Goal: Task Accomplishment & Management: Use online tool/utility

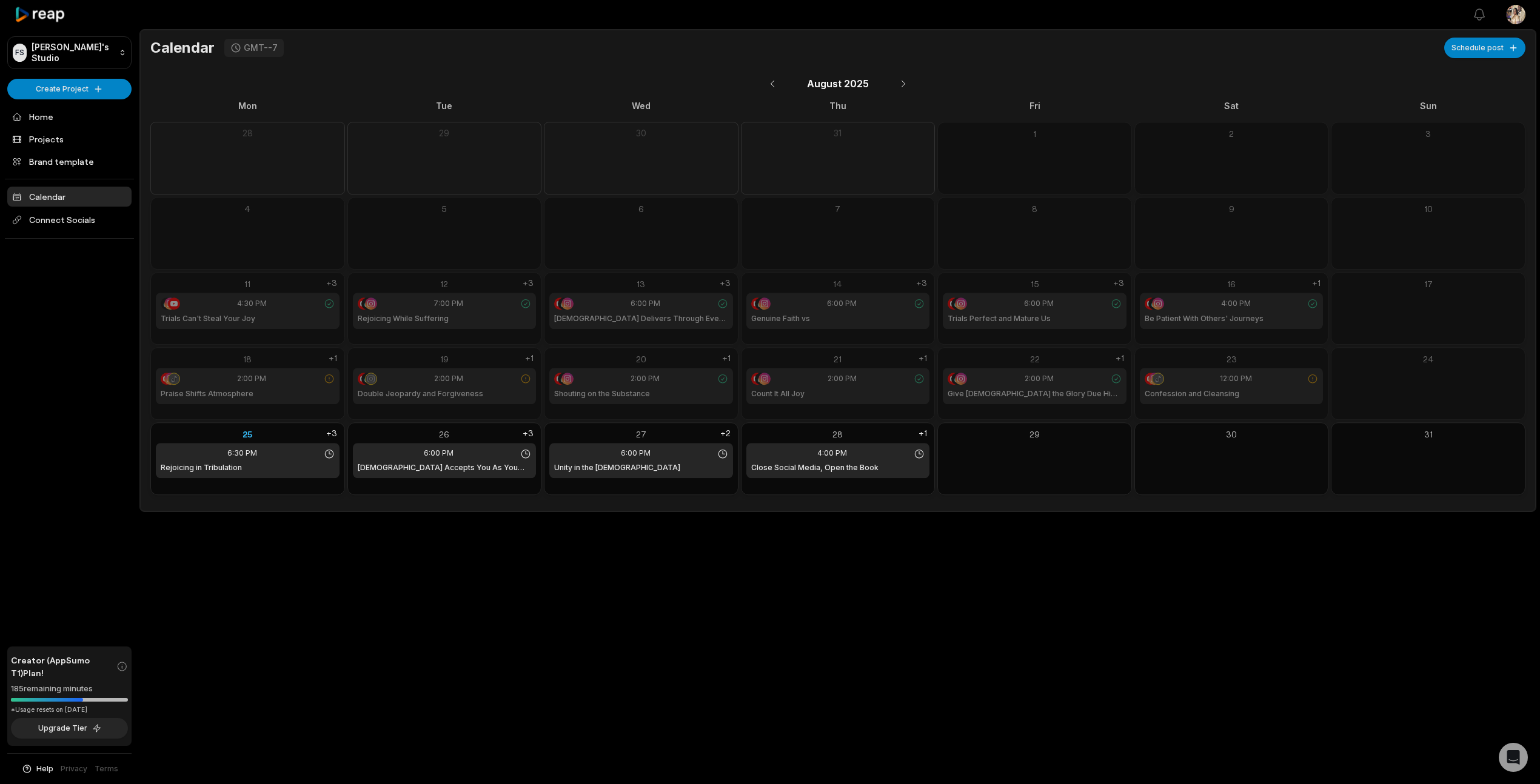
click at [1313, 378] on icon at bounding box center [1312, 378] width 11 height 11
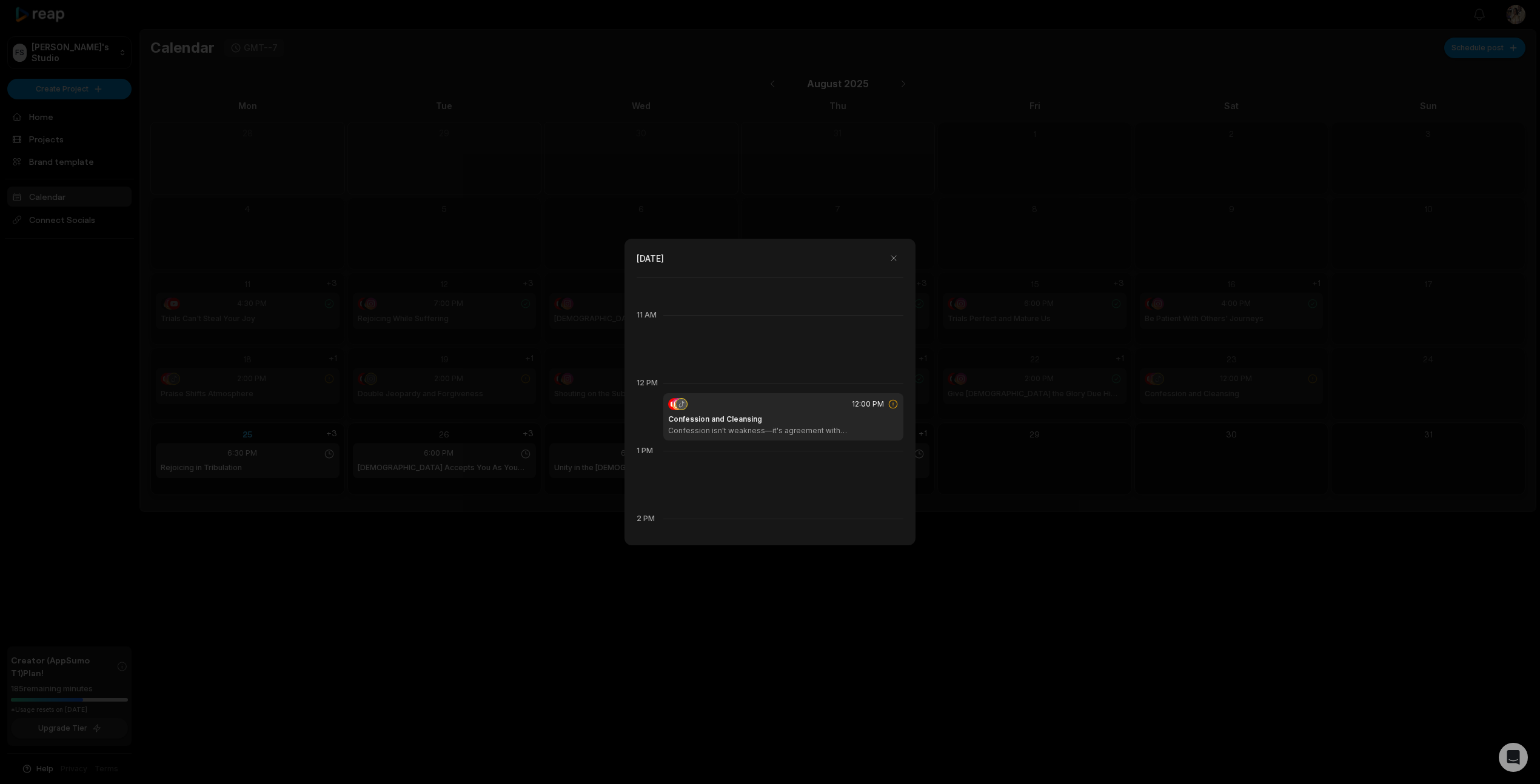
scroll to position [814, 0]
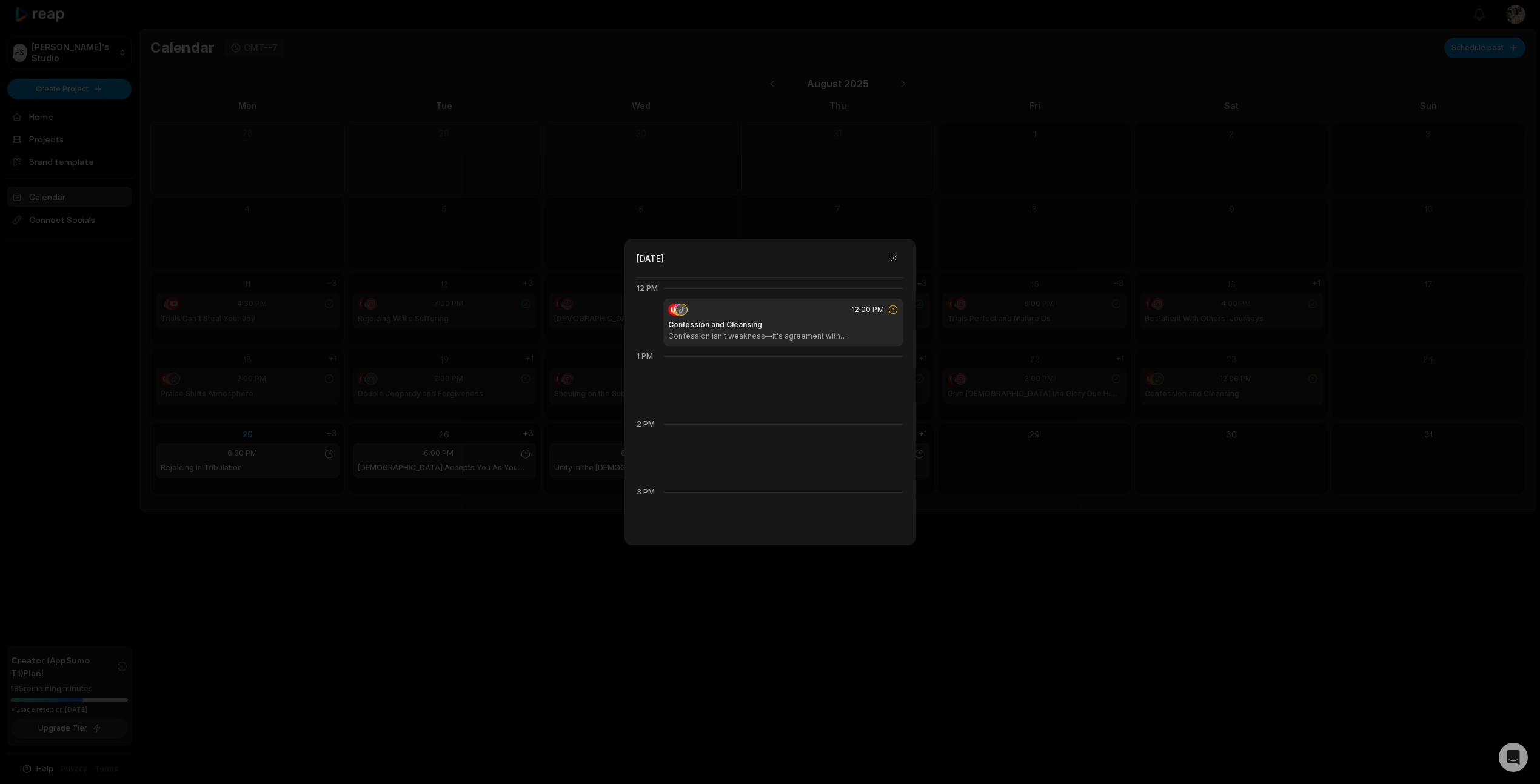
click at [888, 311] on icon at bounding box center [893, 309] width 11 height 11
click at [899, 257] on button "button" at bounding box center [894, 258] width 20 height 20
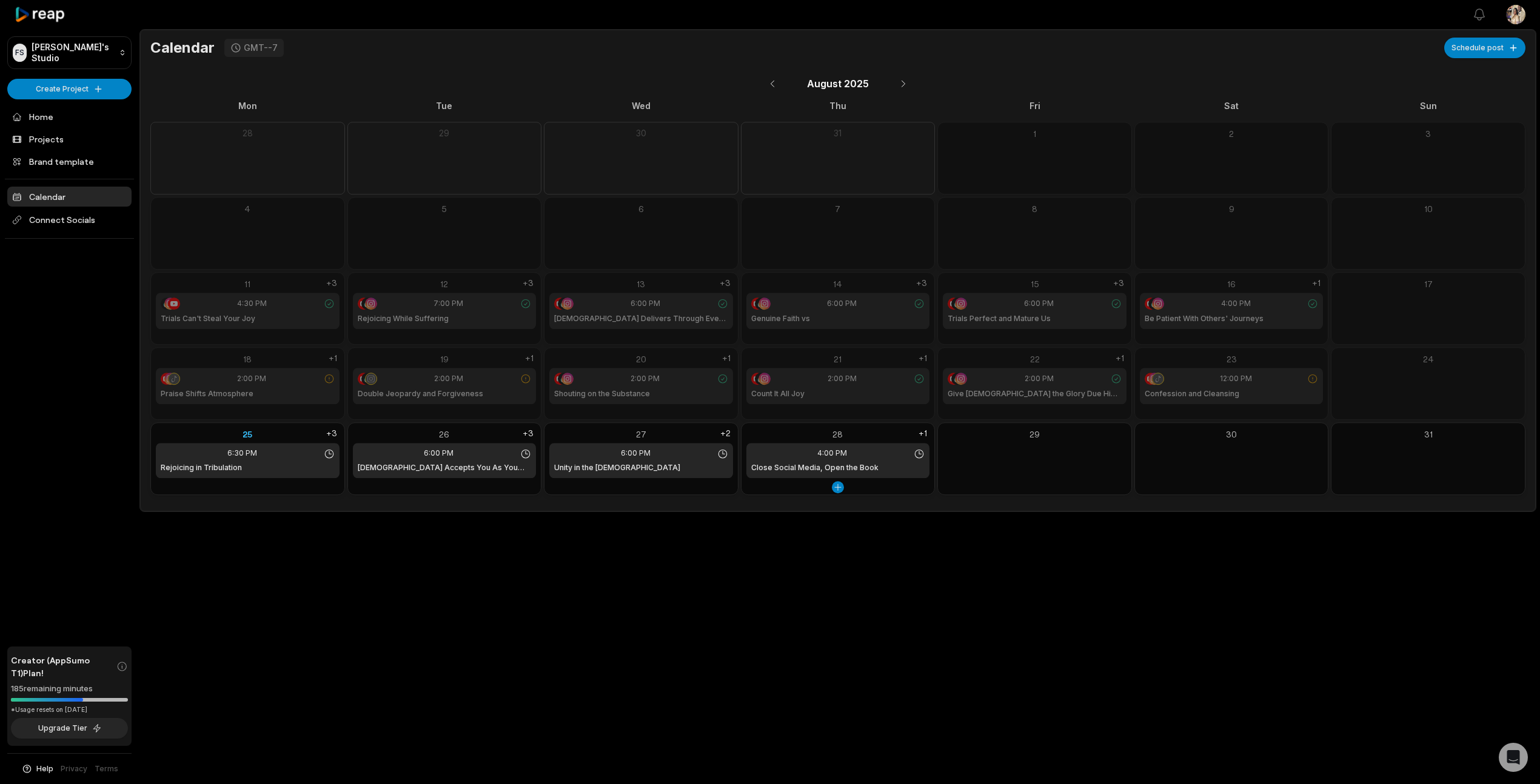
click at [811, 459] on div "4:00 PM Close Social Media, Open the Book" at bounding box center [838, 461] width 184 height 35
click at [924, 433] on div "+1" at bounding box center [923, 434] width 14 height 12
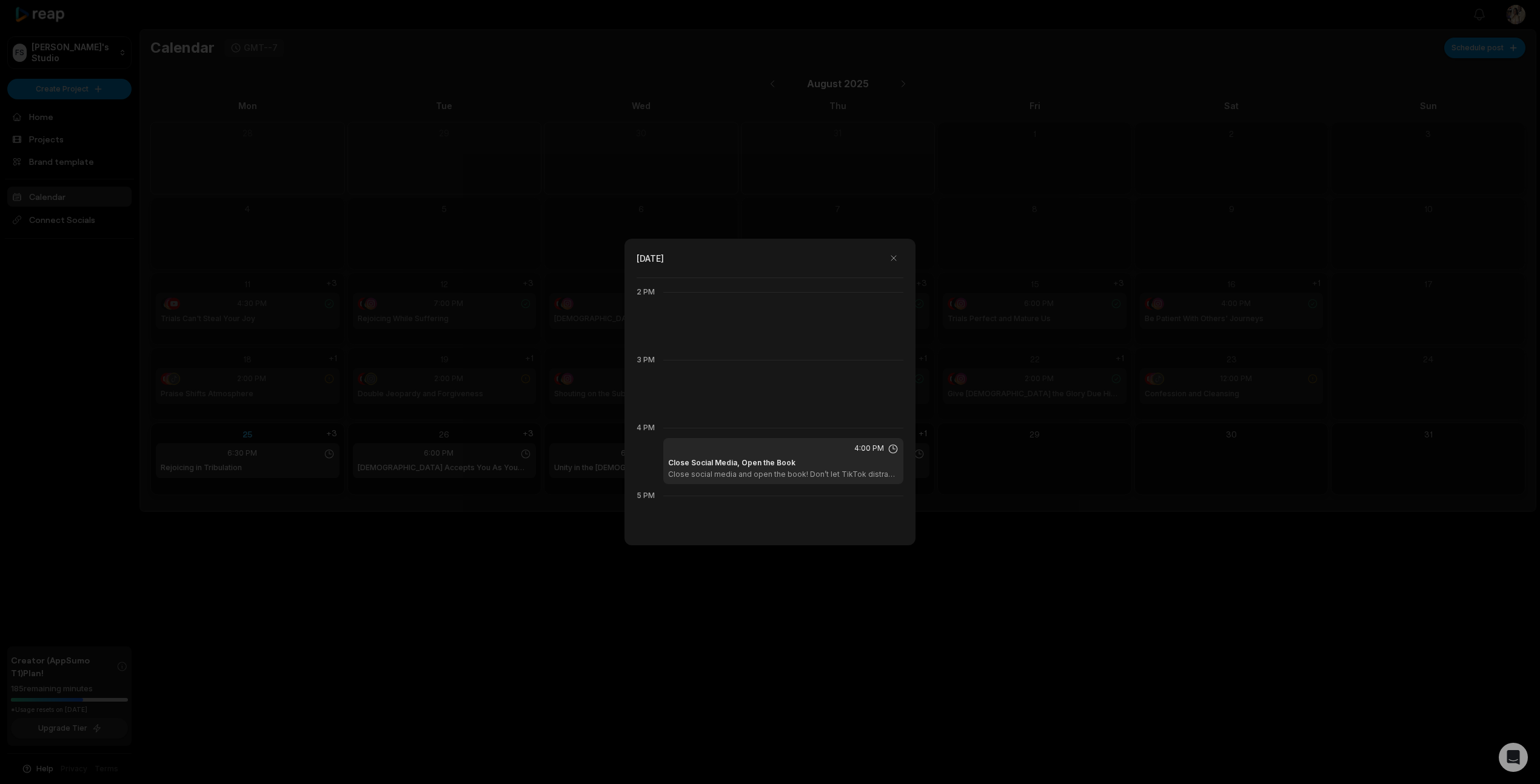
scroll to position [948, 0]
click at [894, 262] on button "button" at bounding box center [894, 258] width 20 height 20
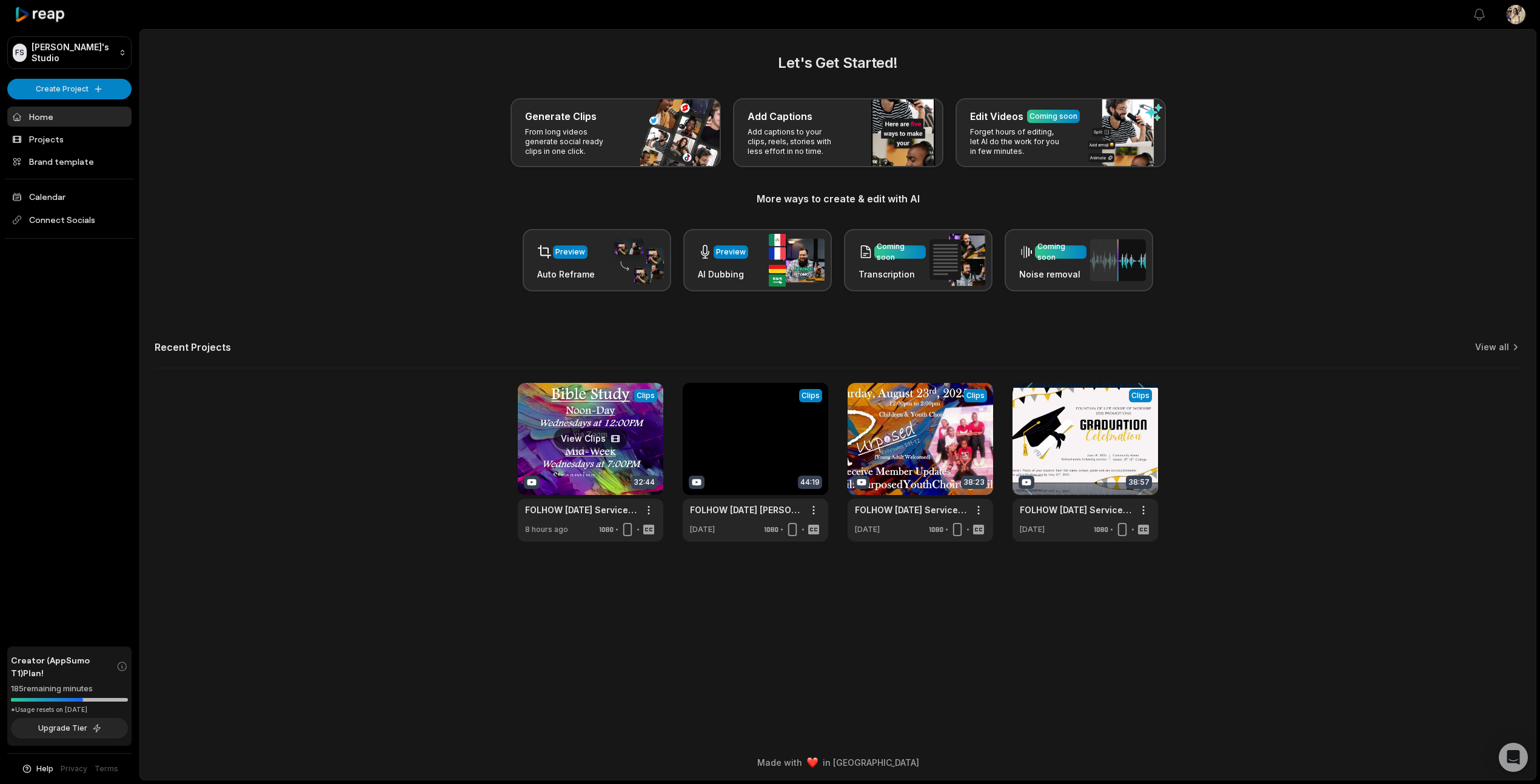
click at [598, 439] on link at bounding box center [590, 462] width 146 height 159
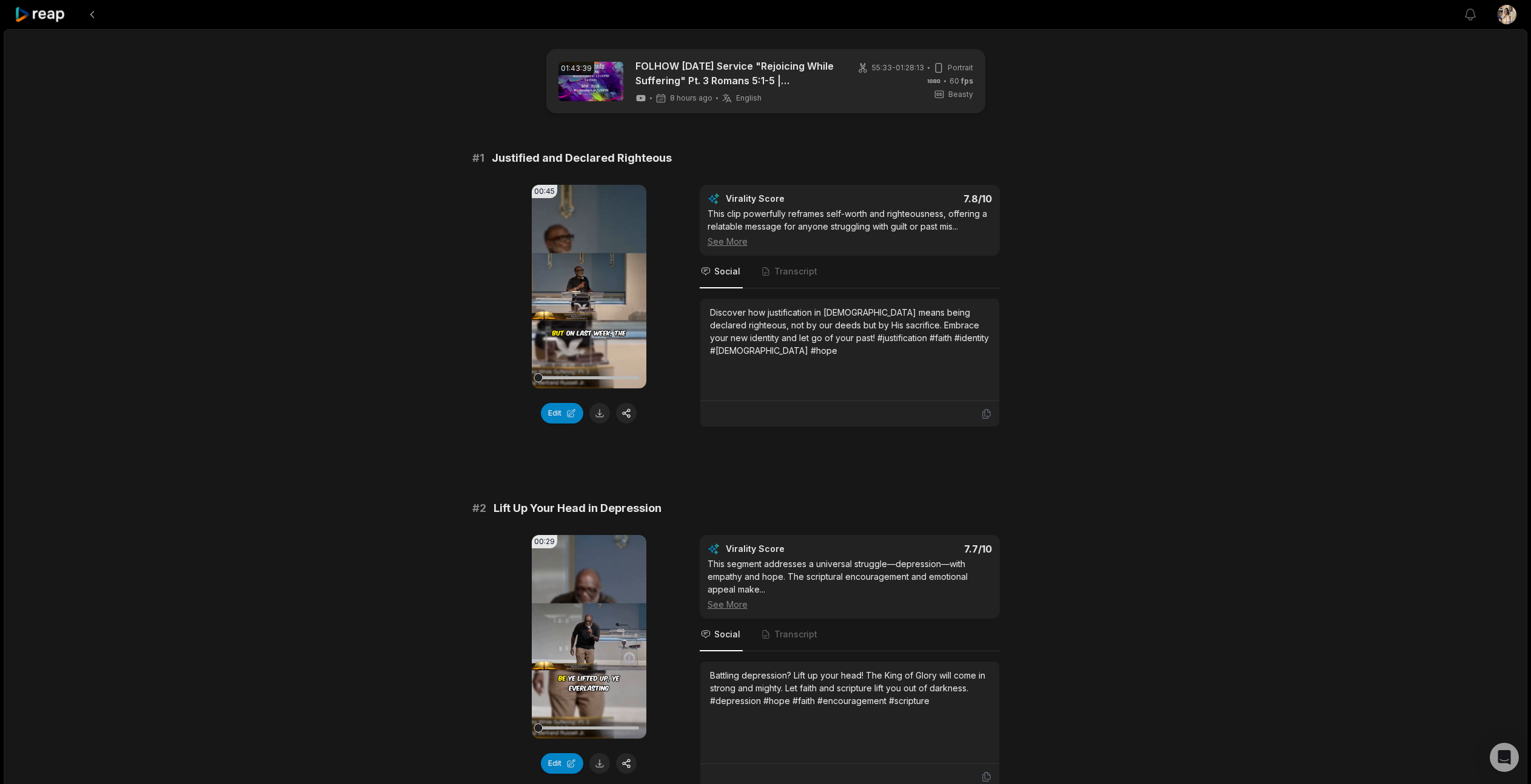
scroll to position [2955, 0]
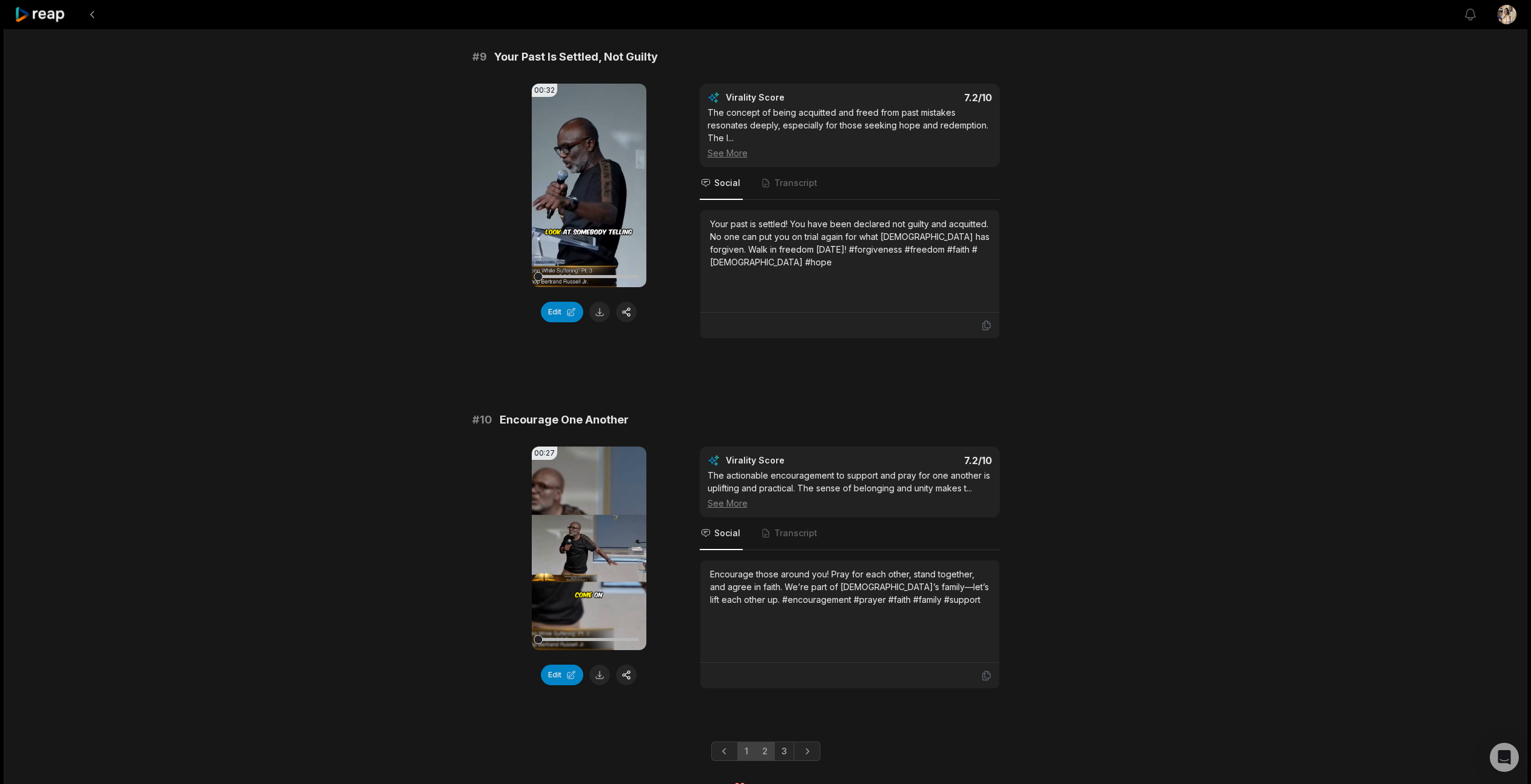
click at [763, 742] on link "2" at bounding box center [765, 752] width 20 height 20
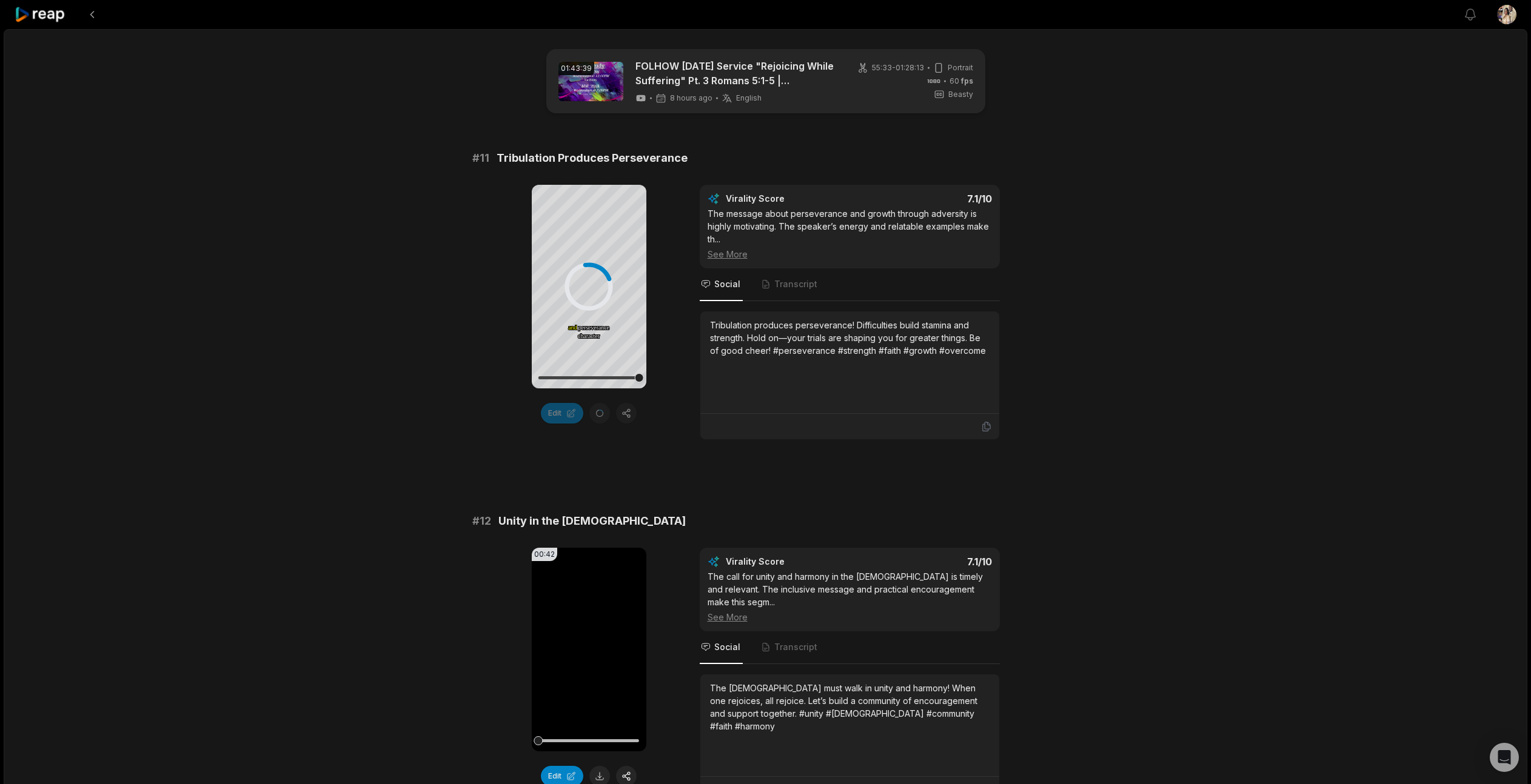
scroll to position [410, 0]
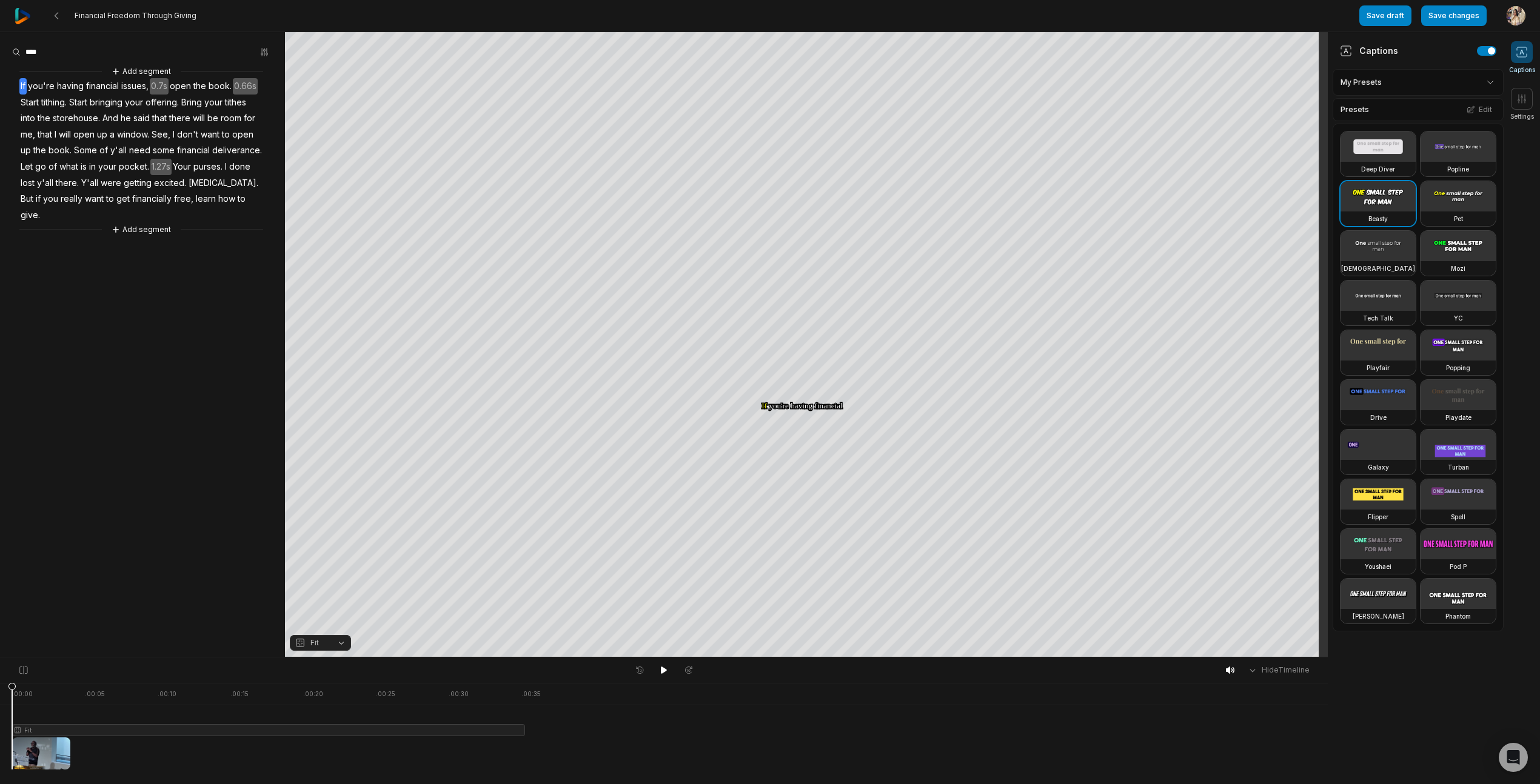
click at [345, 642] on button "Fit" at bounding box center [320, 643] width 62 height 16
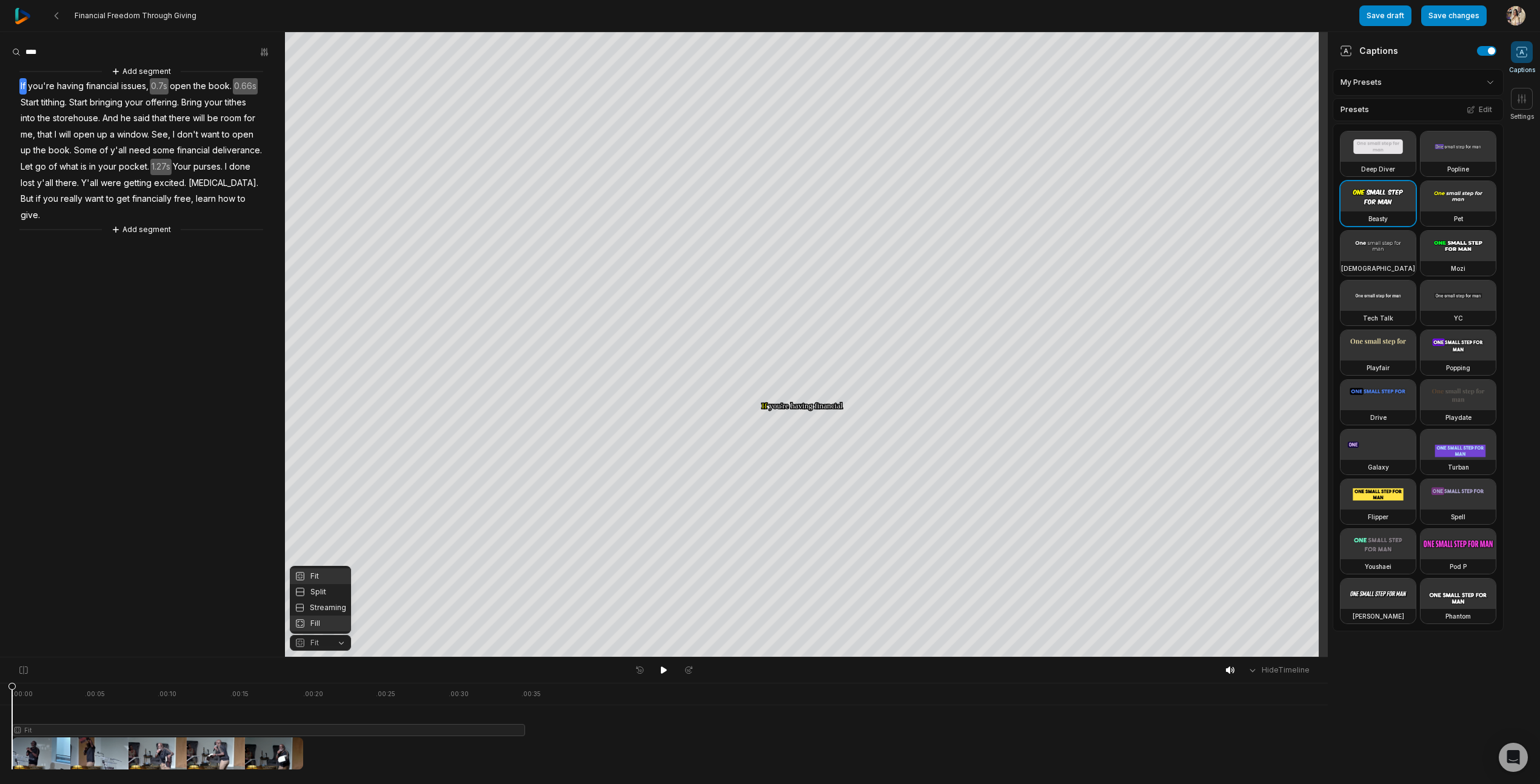
click at [336, 624] on div "Fill" at bounding box center [320, 623] width 62 height 16
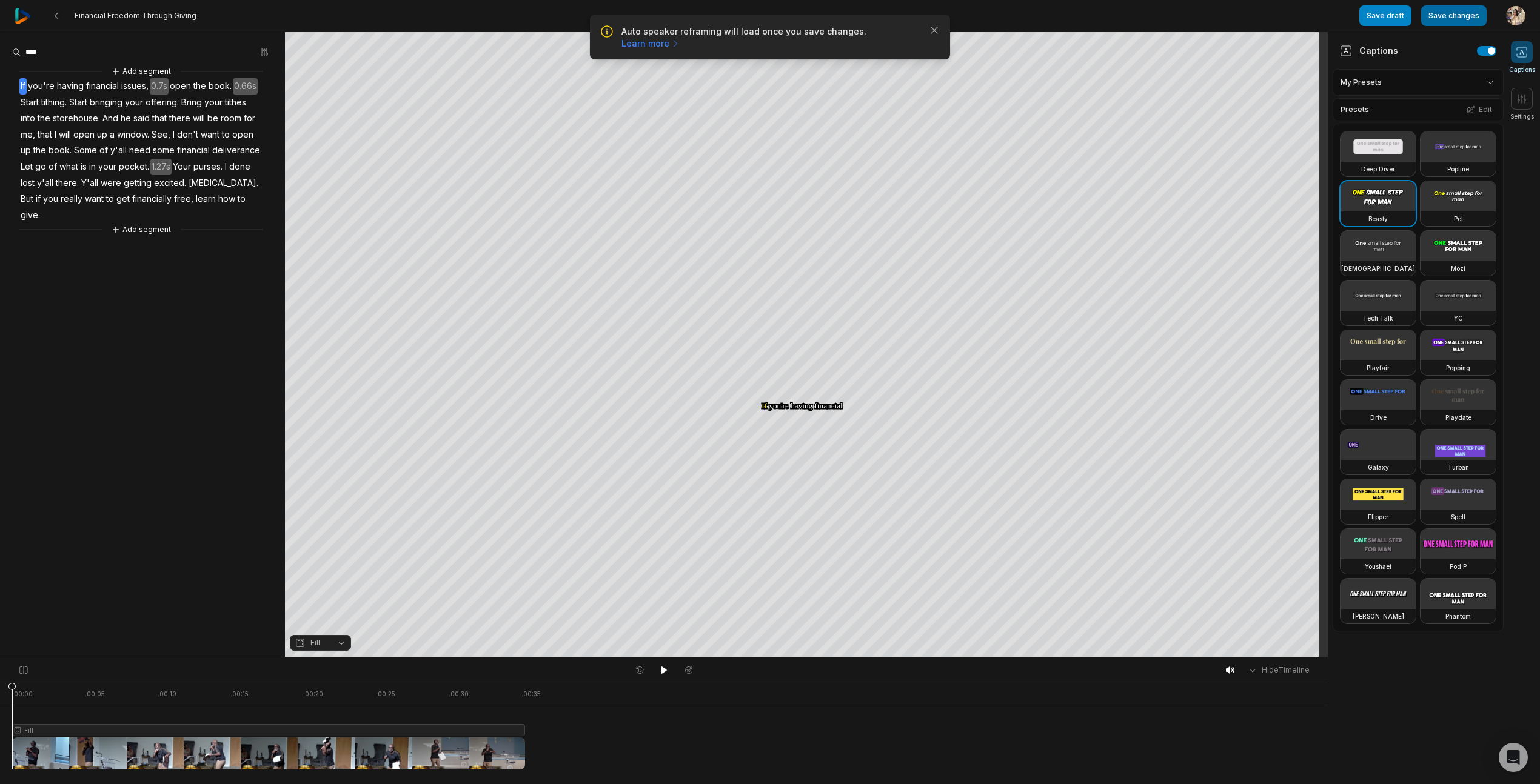
click at [1475, 18] on button "Save changes" at bounding box center [1454, 16] width 66 height 21
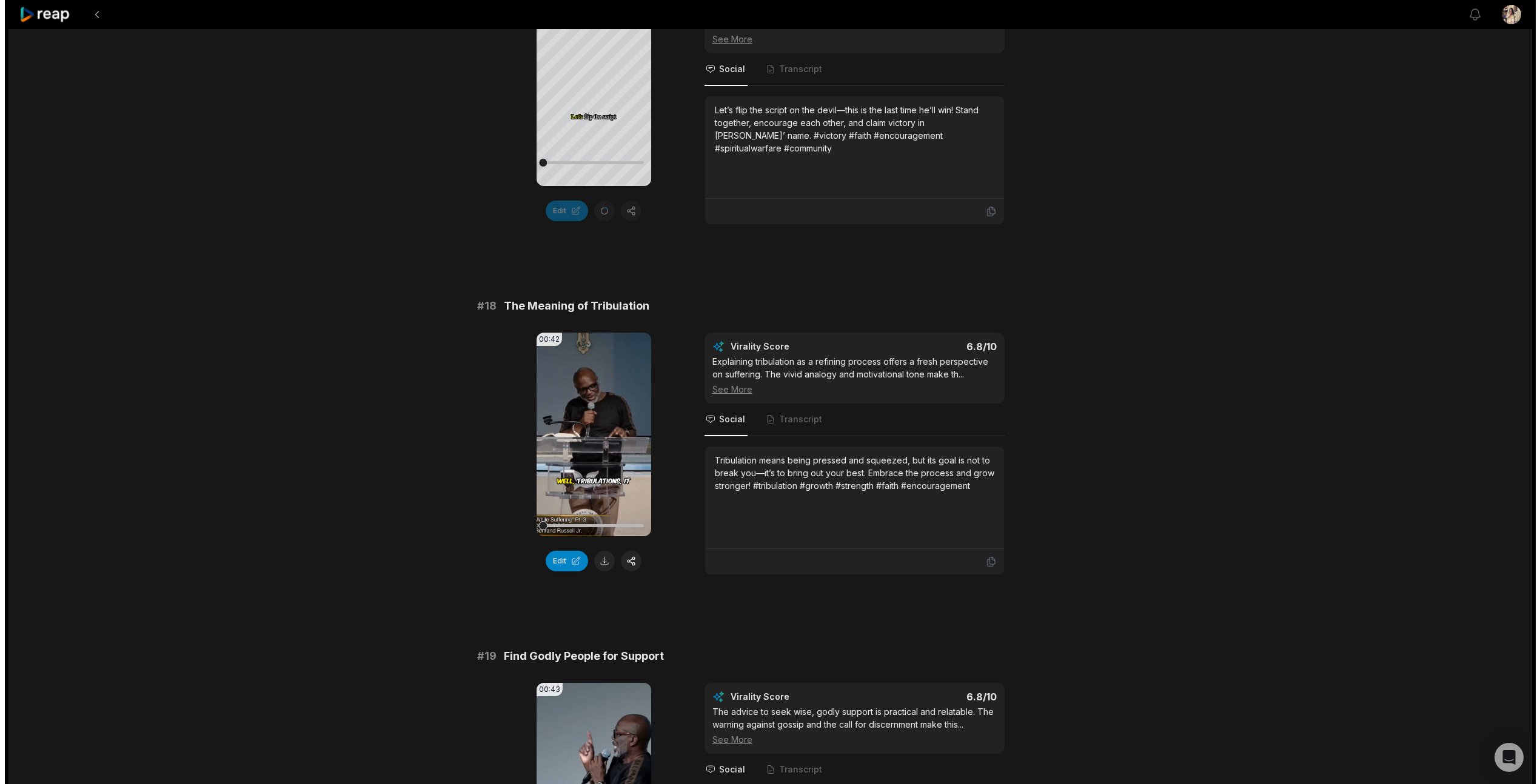
scroll to position [2344, 0]
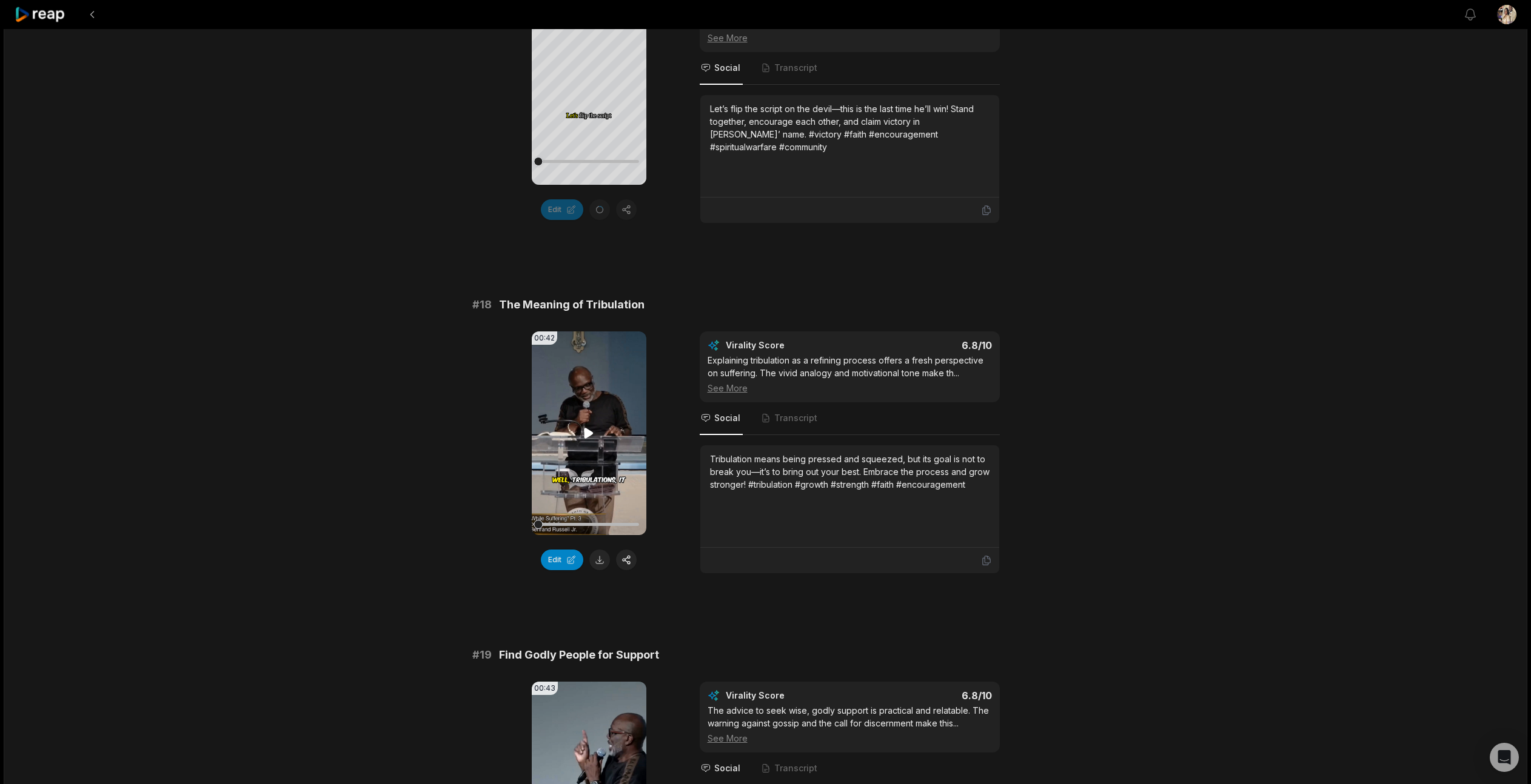
click at [584, 428] on icon at bounding box center [588, 433] width 9 height 11
click at [625, 550] on button "button" at bounding box center [626, 560] width 21 height 21
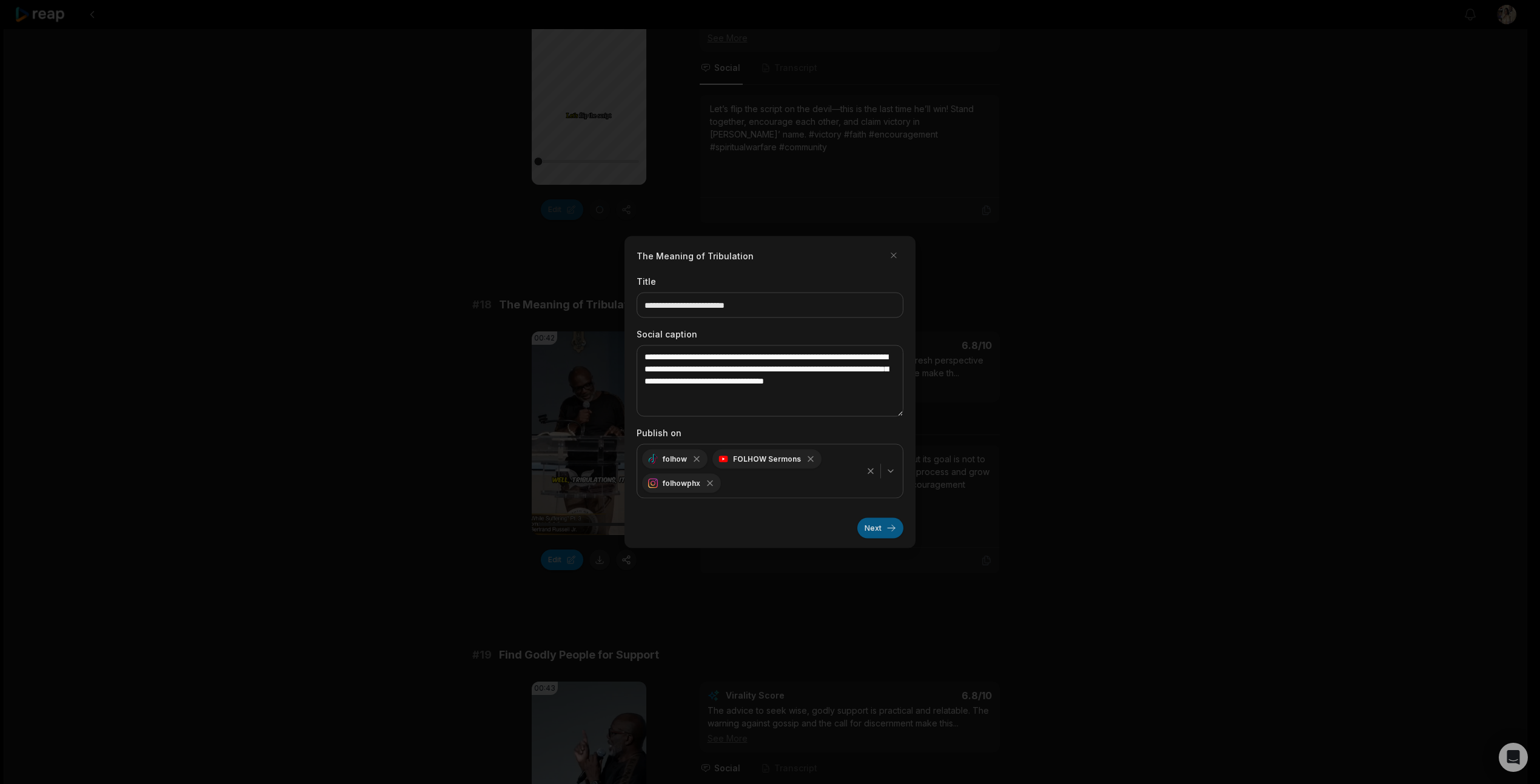
click at [883, 525] on button "Next" at bounding box center [880, 528] width 46 height 21
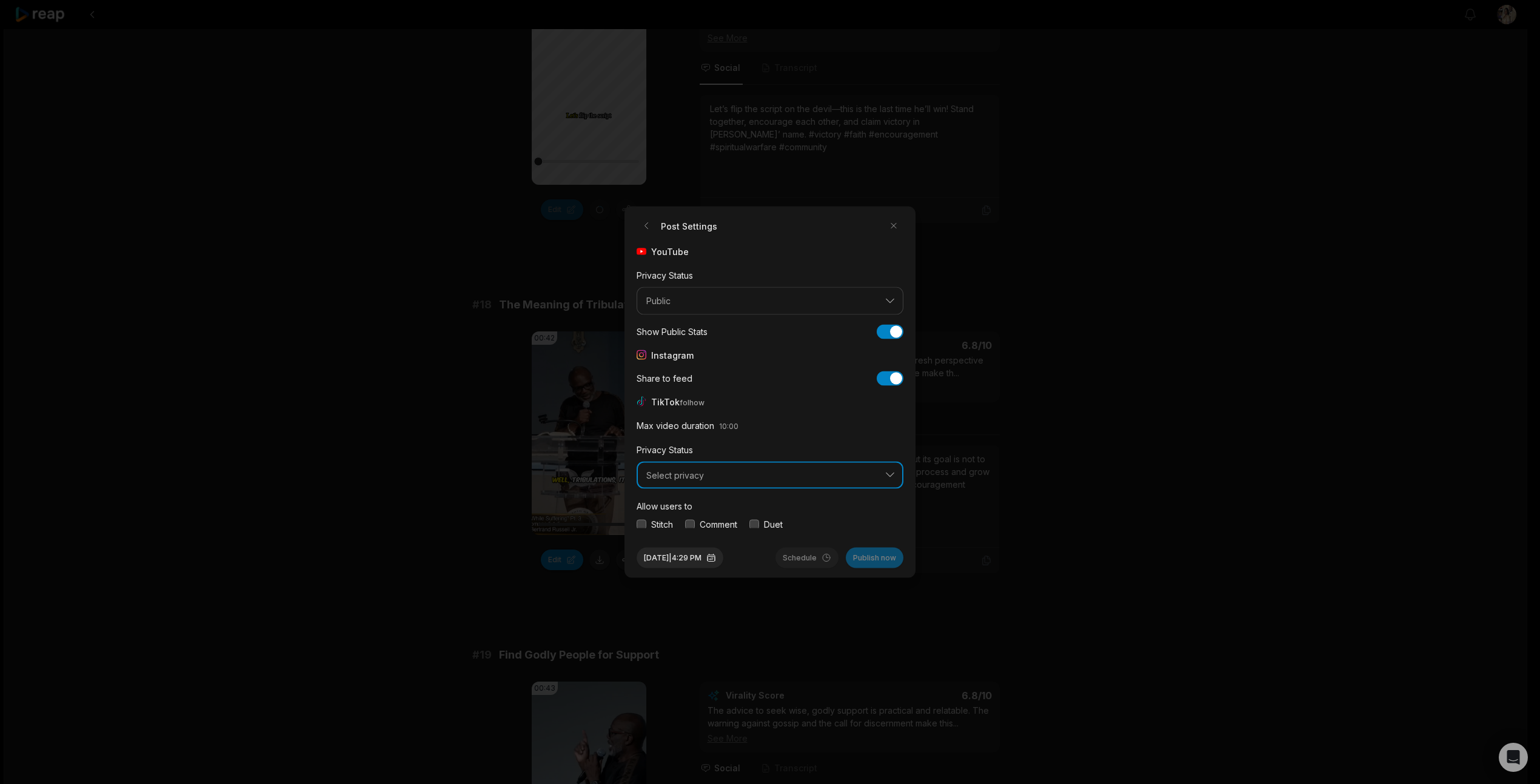
click at [834, 476] on span "Select privacy" at bounding box center [761, 475] width 230 height 11
click at [802, 502] on p "Public To Everyone" at bounding box center [770, 507] width 251 height 13
click at [637, 523] on button "button" at bounding box center [641, 525] width 10 height 10
click at [697, 528] on div "Comment" at bounding box center [711, 524] width 52 height 13
click at [693, 524] on button "button" at bounding box center [690, 525] width 10 height 10
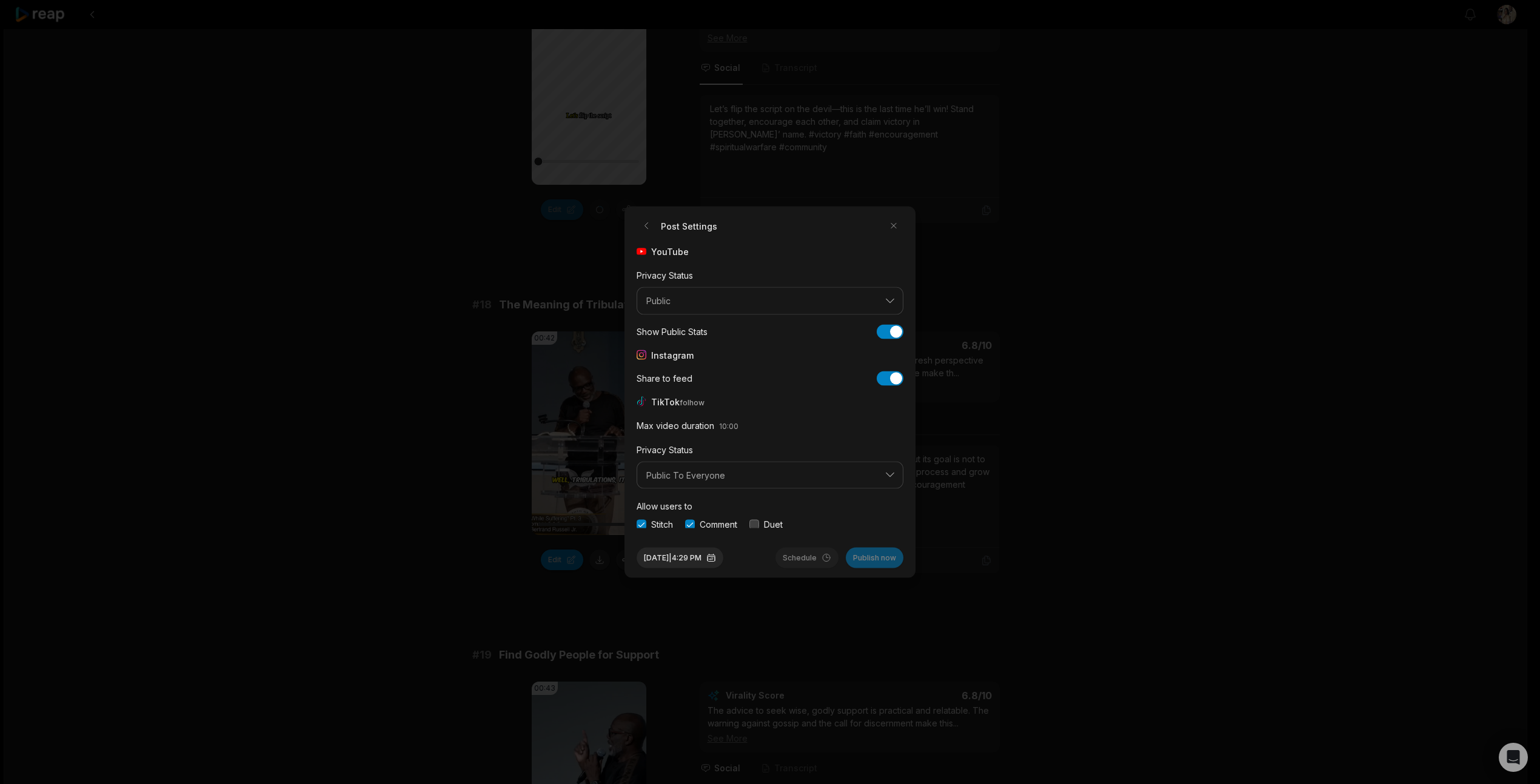
click at [758, 527] on button "button" at bounding box center [754, 525] width 10 height 10
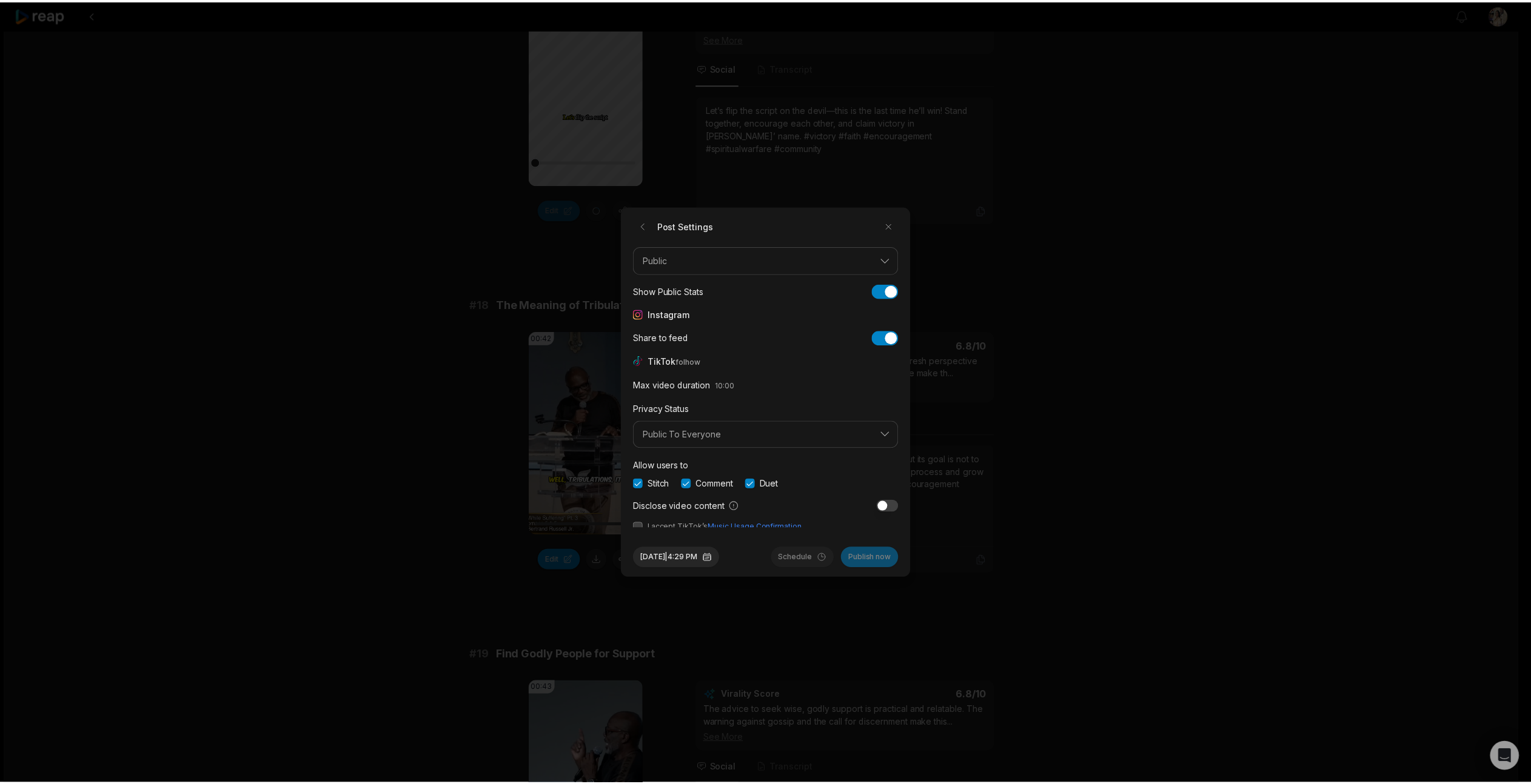
scroll to position [45, 0]
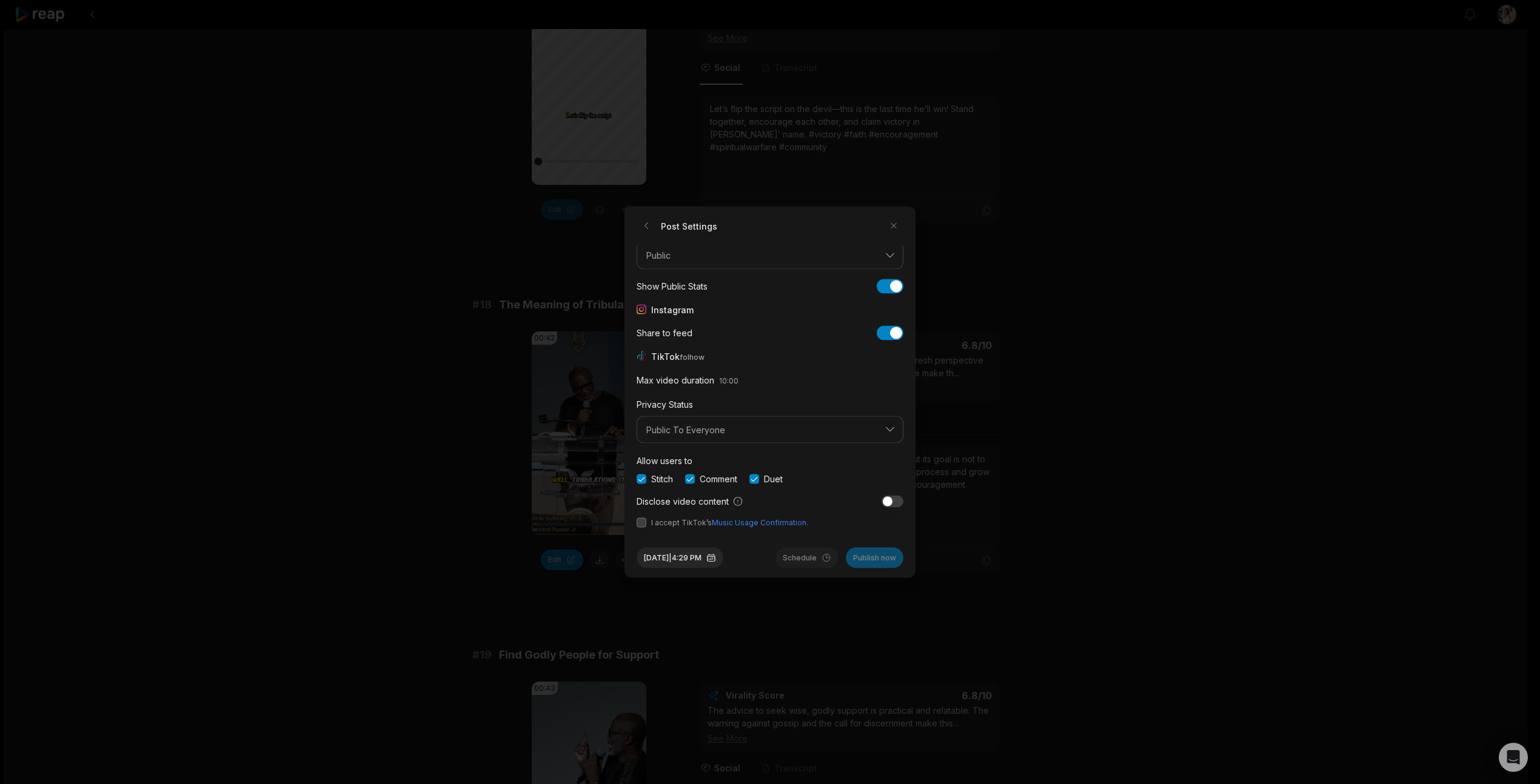
click at [640, 521] on button "button" at bounding box center [641, 523] width 10 height 10
click at [677, 566] on button "Aug 25, 2025 | 4:29 PM" at bounding box center [679, 558] width 87 height 21
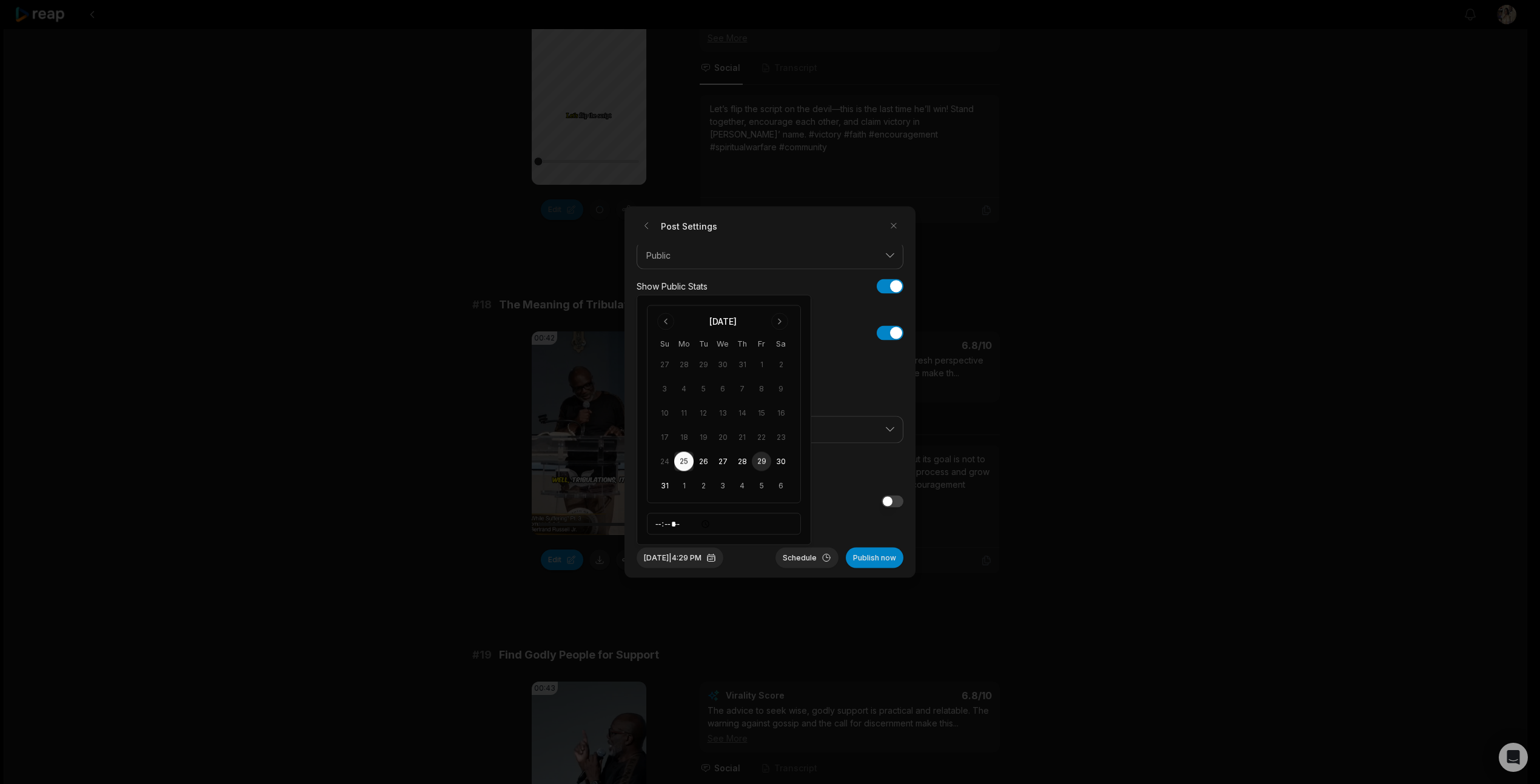
click at [764, 458] on button "29" at bounding box center [762, 462] width 20 height 20
click at [665, 525] on input "*****" at bounding box center [723, 525] width 154 height 22
type input "*****"
click at [817, 561] on button "Schedule" at bounding box center [807, 558] width 63 height 21
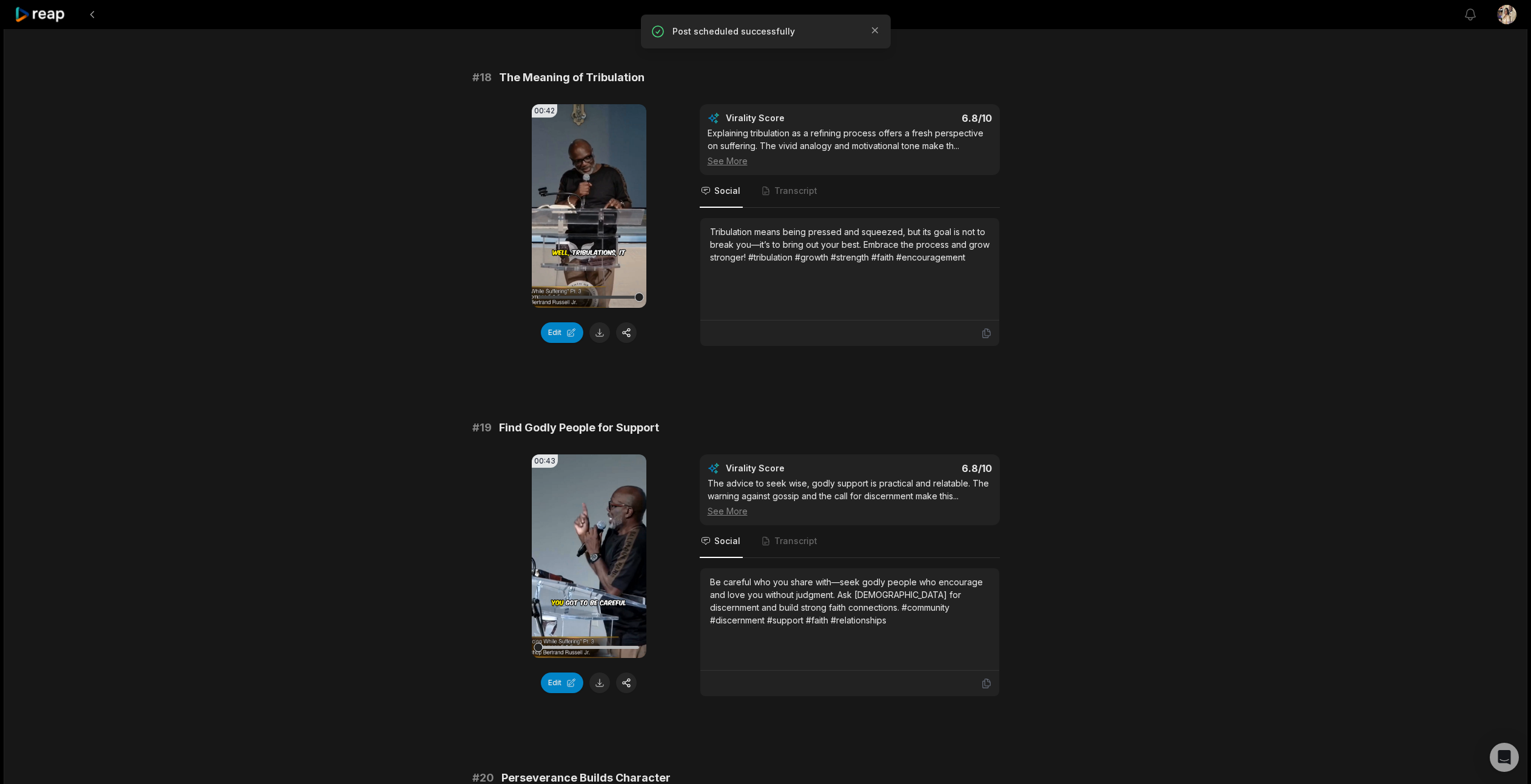
scroll to position [2603, 0]
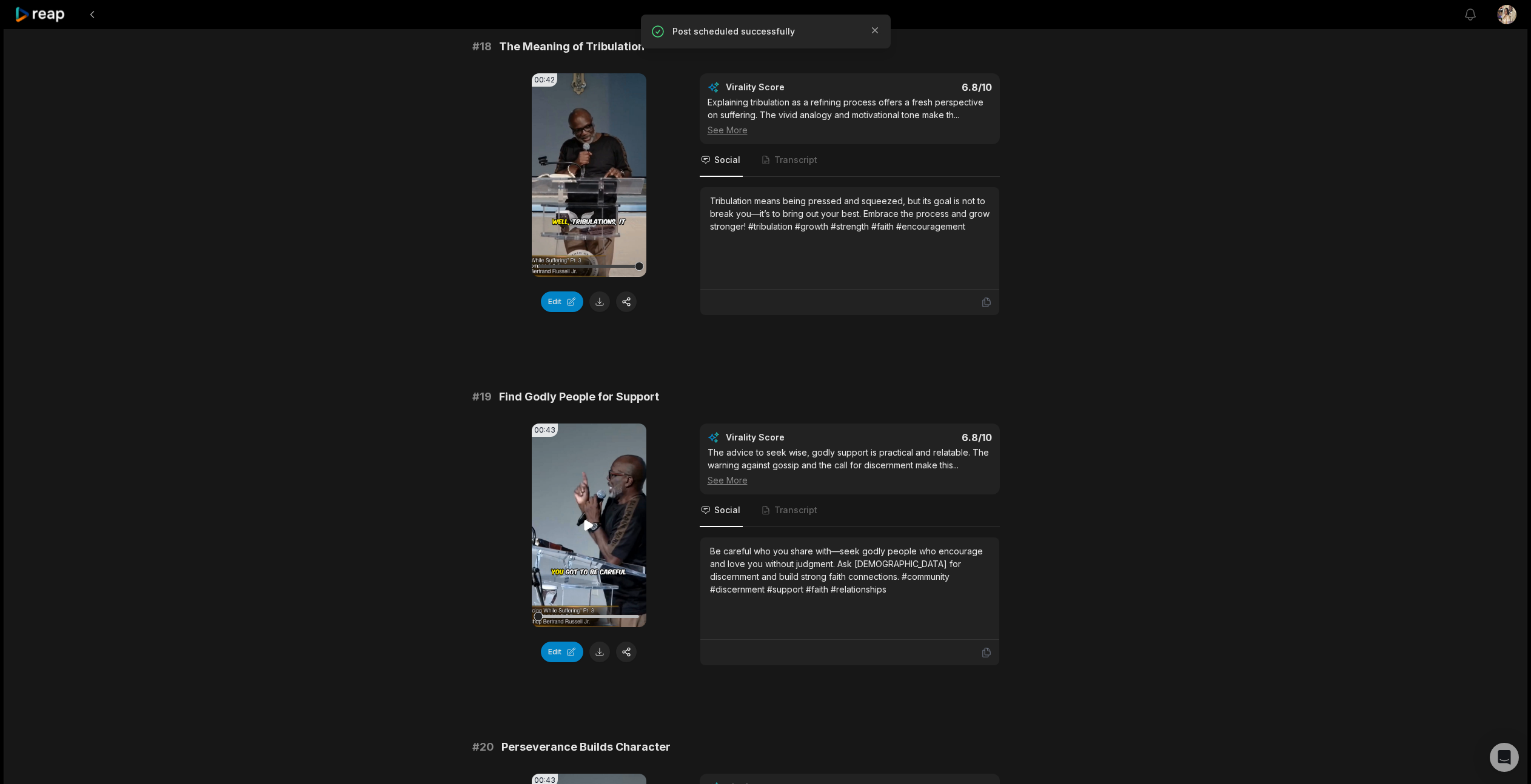
click at [584, 520] on icon at bounding box center [588, 525] width 9 height 11
click at [626, 645] on button "button" at bounding box center [626, 652] width 21 height 21
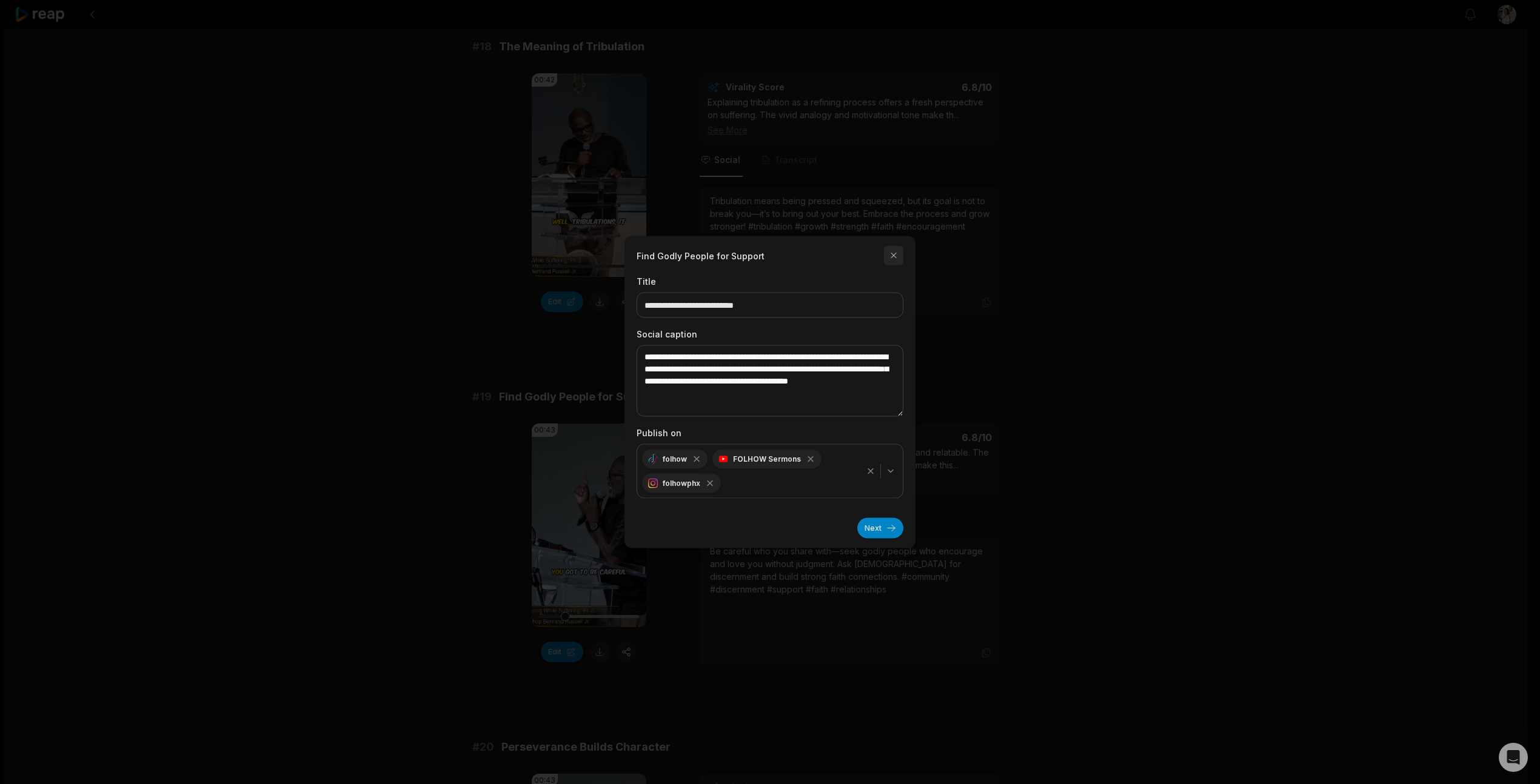
click at [899, 255] on button "button" at bounding box center [894, 255] width 20 height 20
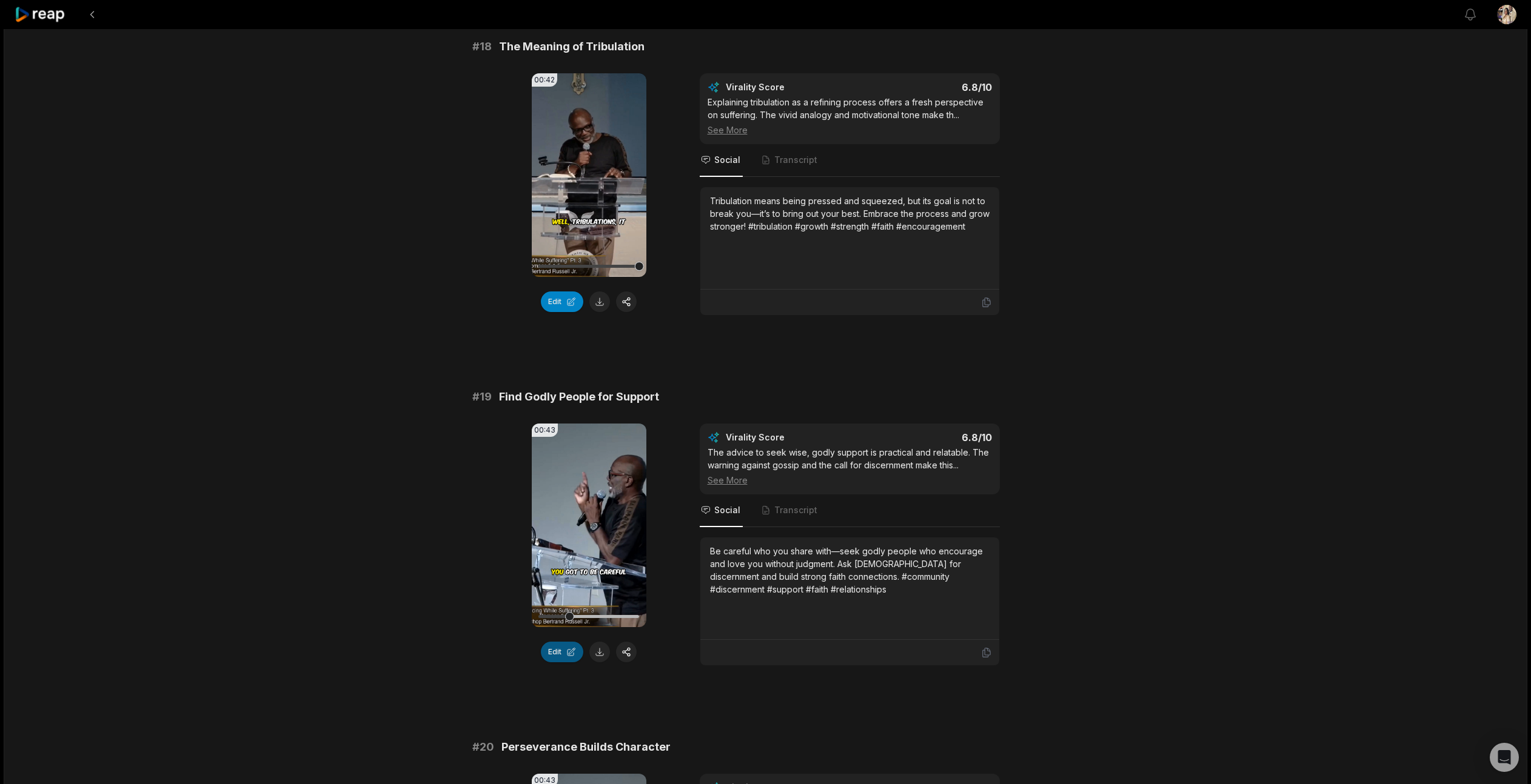
click at [571, 642] on button "Edit" at bounding box center [561, 652] width 42 height 21
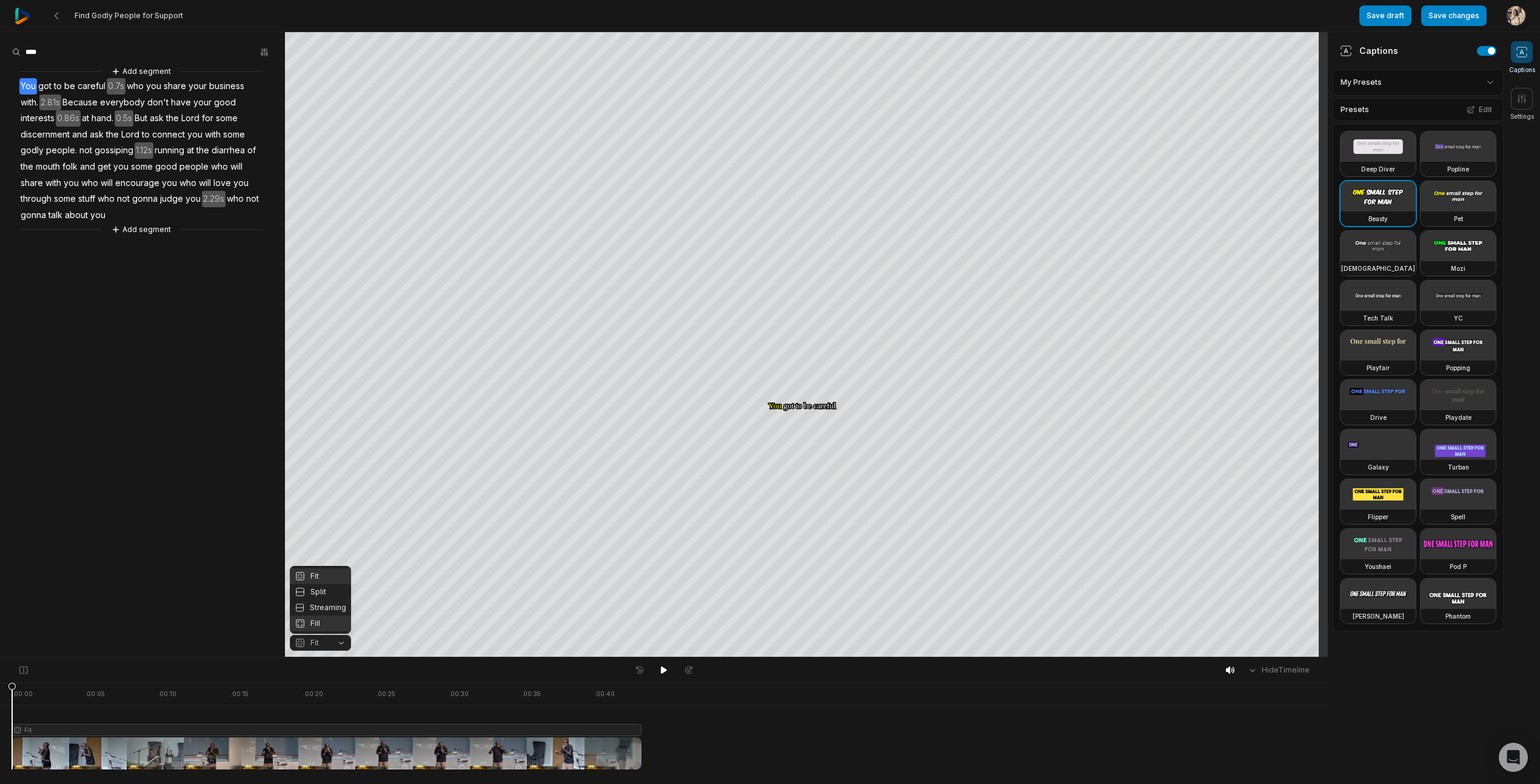
drag, startPoint x: 0, startPoint y: 0, endPoint x: 337, endPoint y: 625, distance: 710.1
click at [337, 625] on div "Fill" at bounding box center [320, 623] width 62 height 16
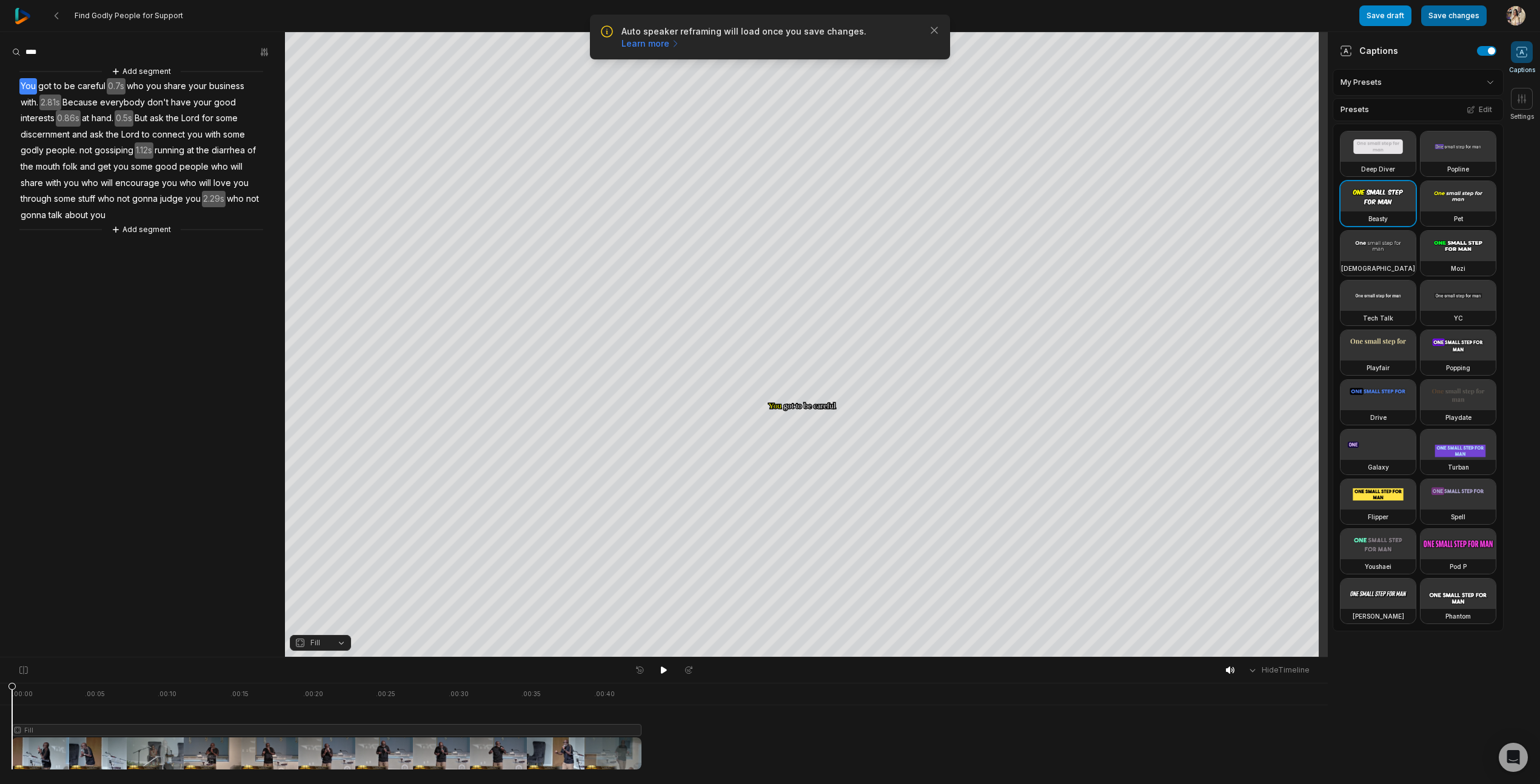
click at [1455, 15] on button "Save changes" at bounding box center [1454, 16] width 66 height 21
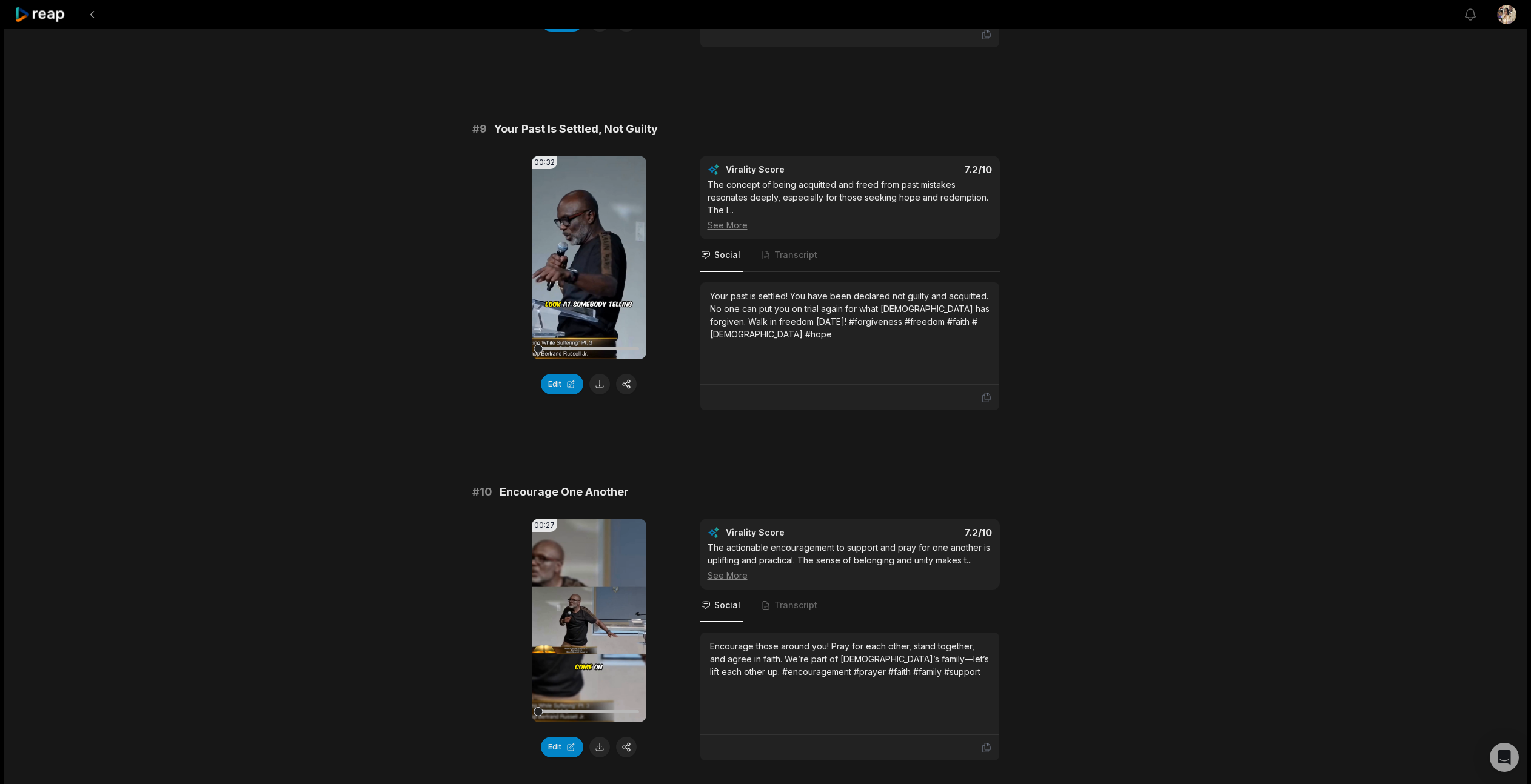
scroll to position [2955, 0]
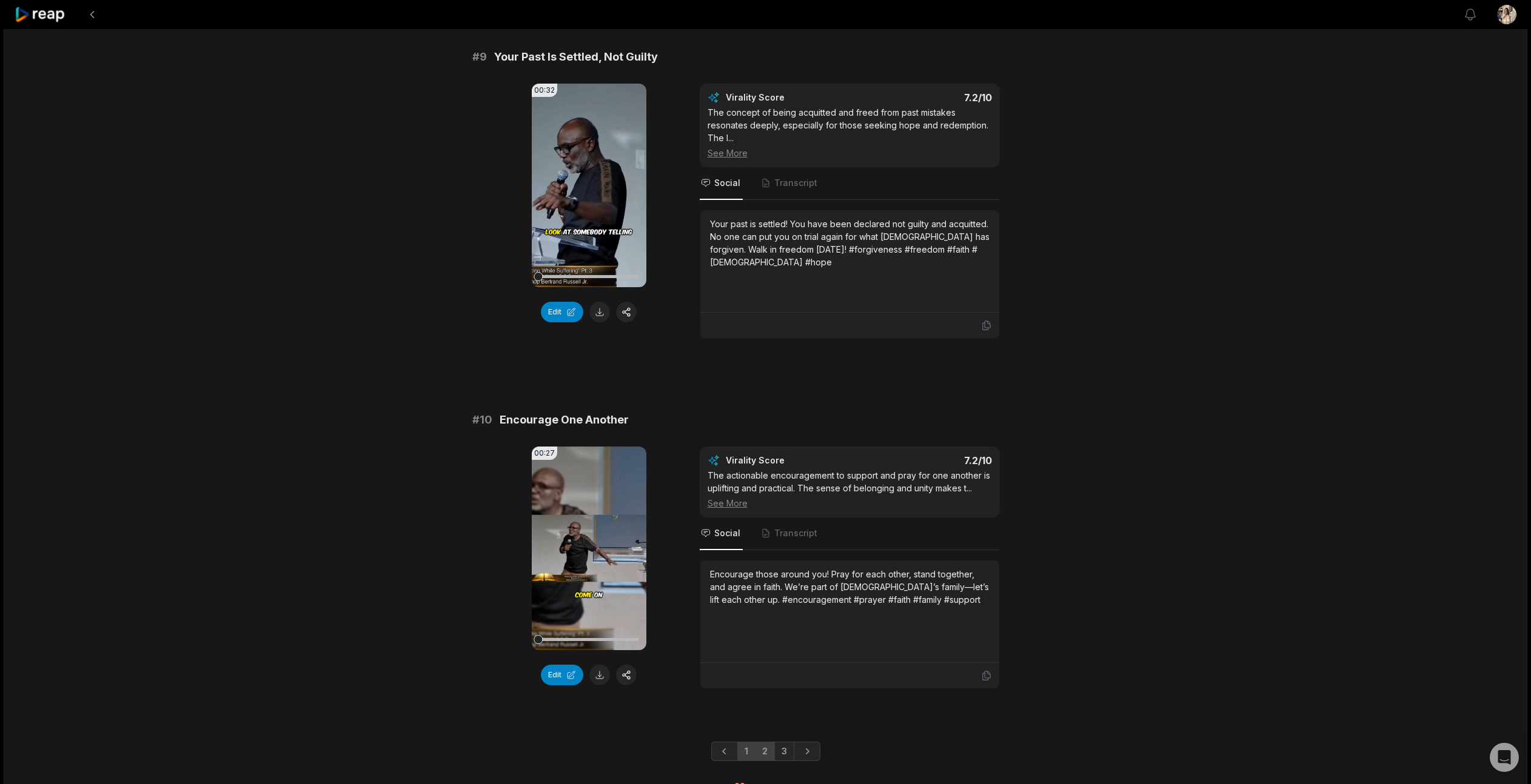
click at [766, 742] on link "2" at bounding box center [765, 752] width 20 height 20
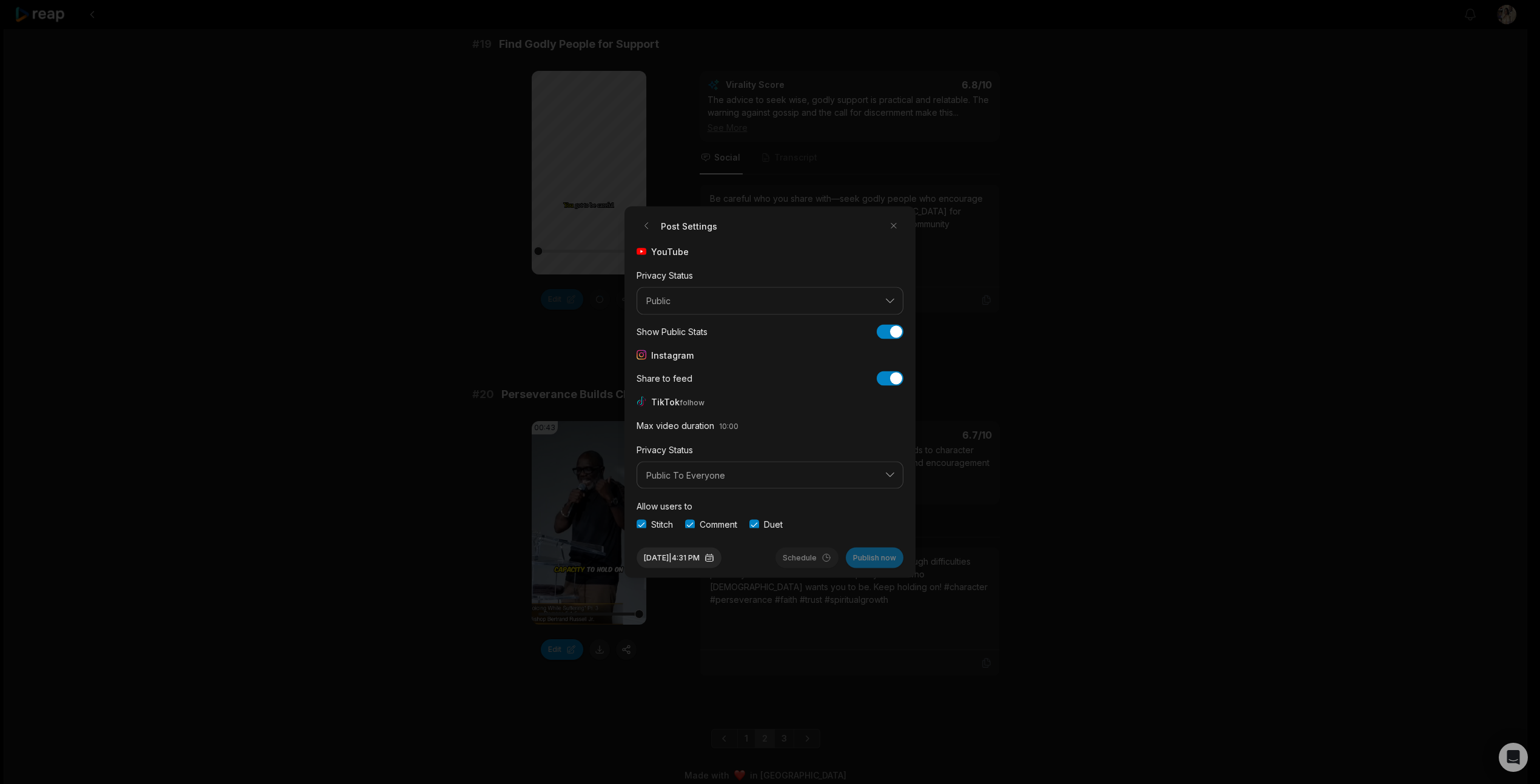
scroll to position [45, 0]
click at [641, 522] on button "button" at bounding box center [641, 523] width 10 height 10
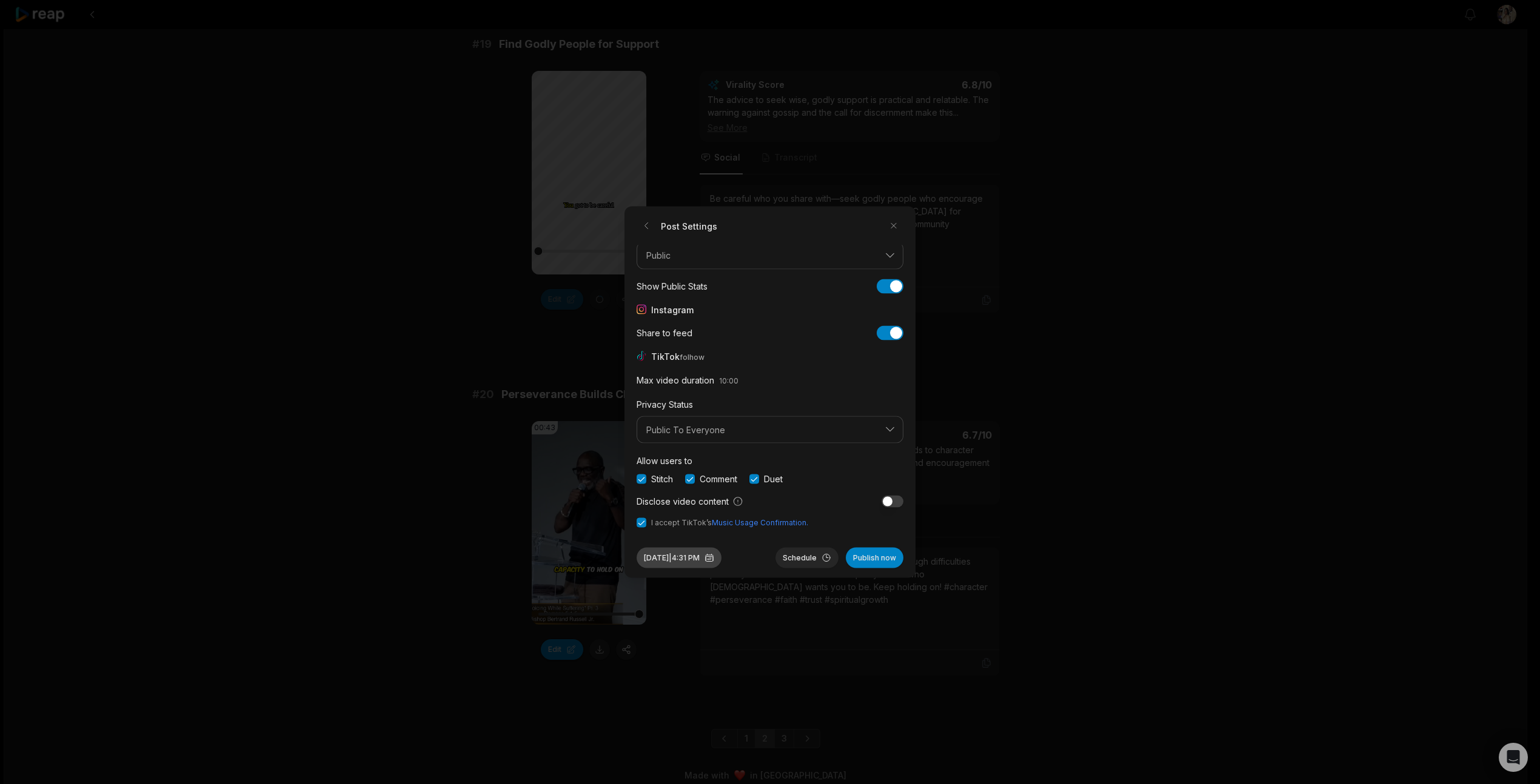
click at [685, 558] on button "[DATE] 4:31 PM" at bounding box center [678, 558] width 85 height 21
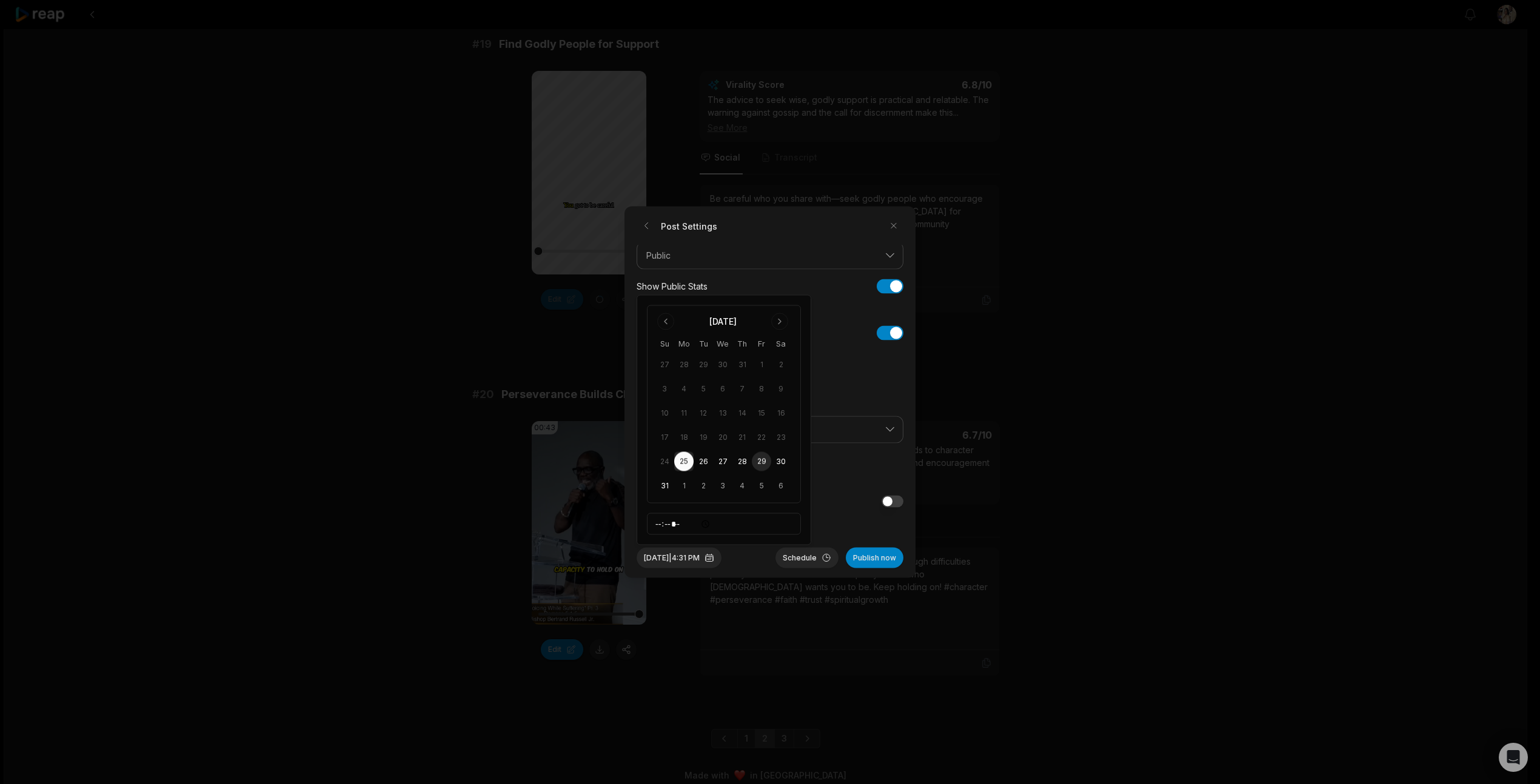
click at [759, 461] on button "29" at bounding box center [762, 462] width 20 height 20
click at [664, 526] on input "*****" at bounding box center [723, 525] width 154 height 22
type input "*****"
click at [823, 561] on button "Schedule" at bounding box center [807, 558] width 63 height 21
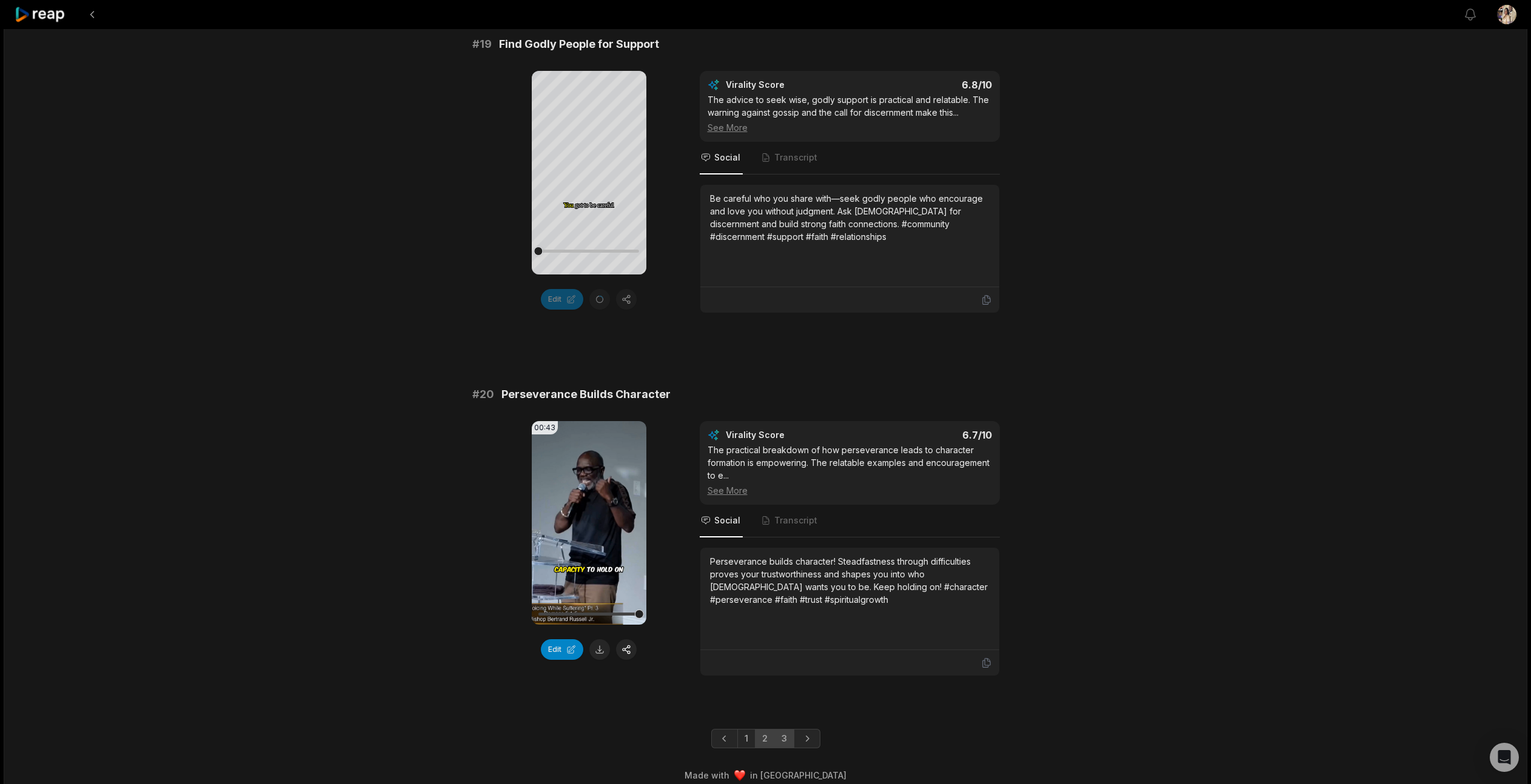
click at [787, 732] on link "3" at bounding box center [784, 739] width 20 height 20
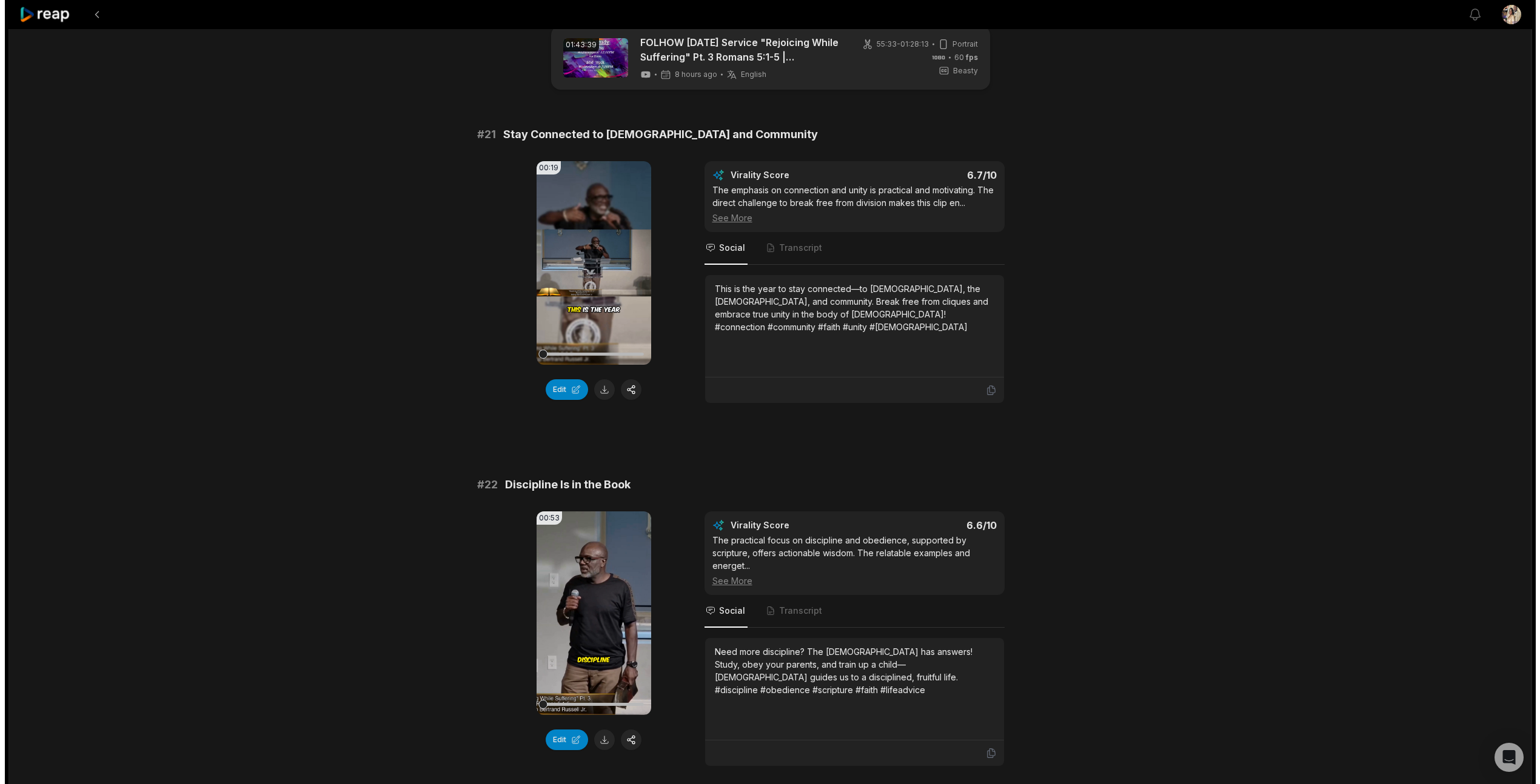
scroll to position [0, 0]
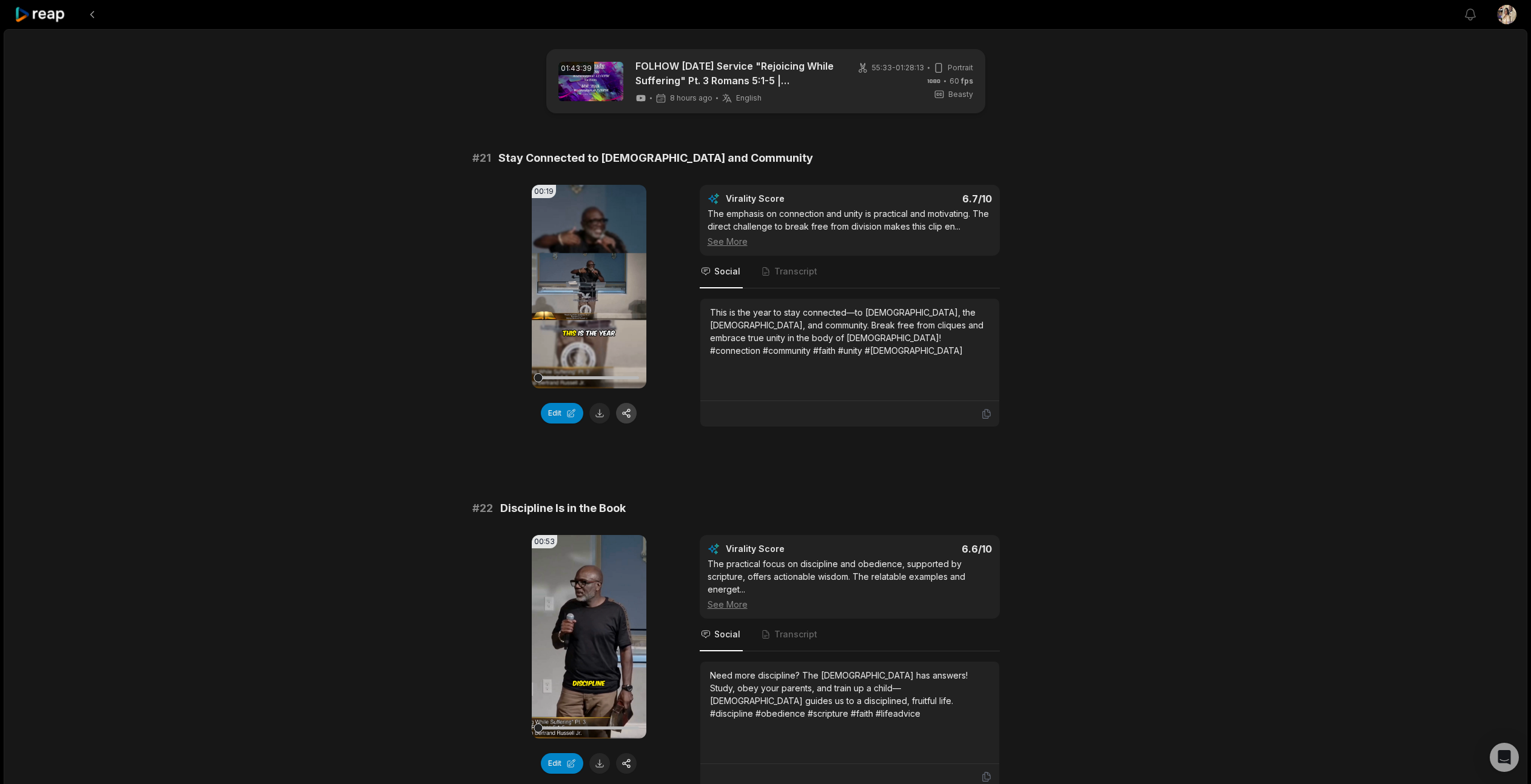
click at [625, 413] on button "button" at bounding box center [626, 413] width 21 height 21
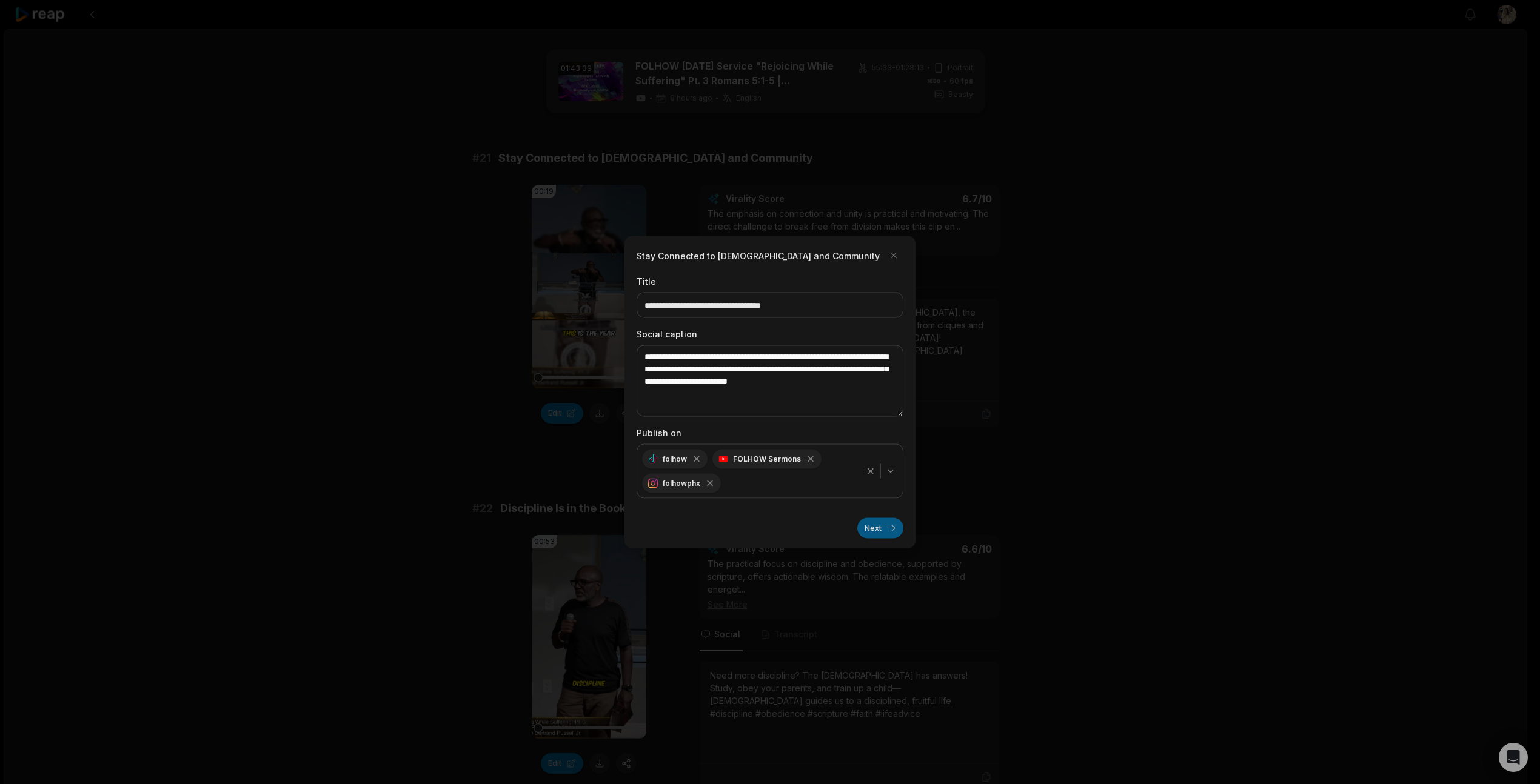
click at [875, 526] on button "Next" at bounding box center [880, 528] width 46 height 21
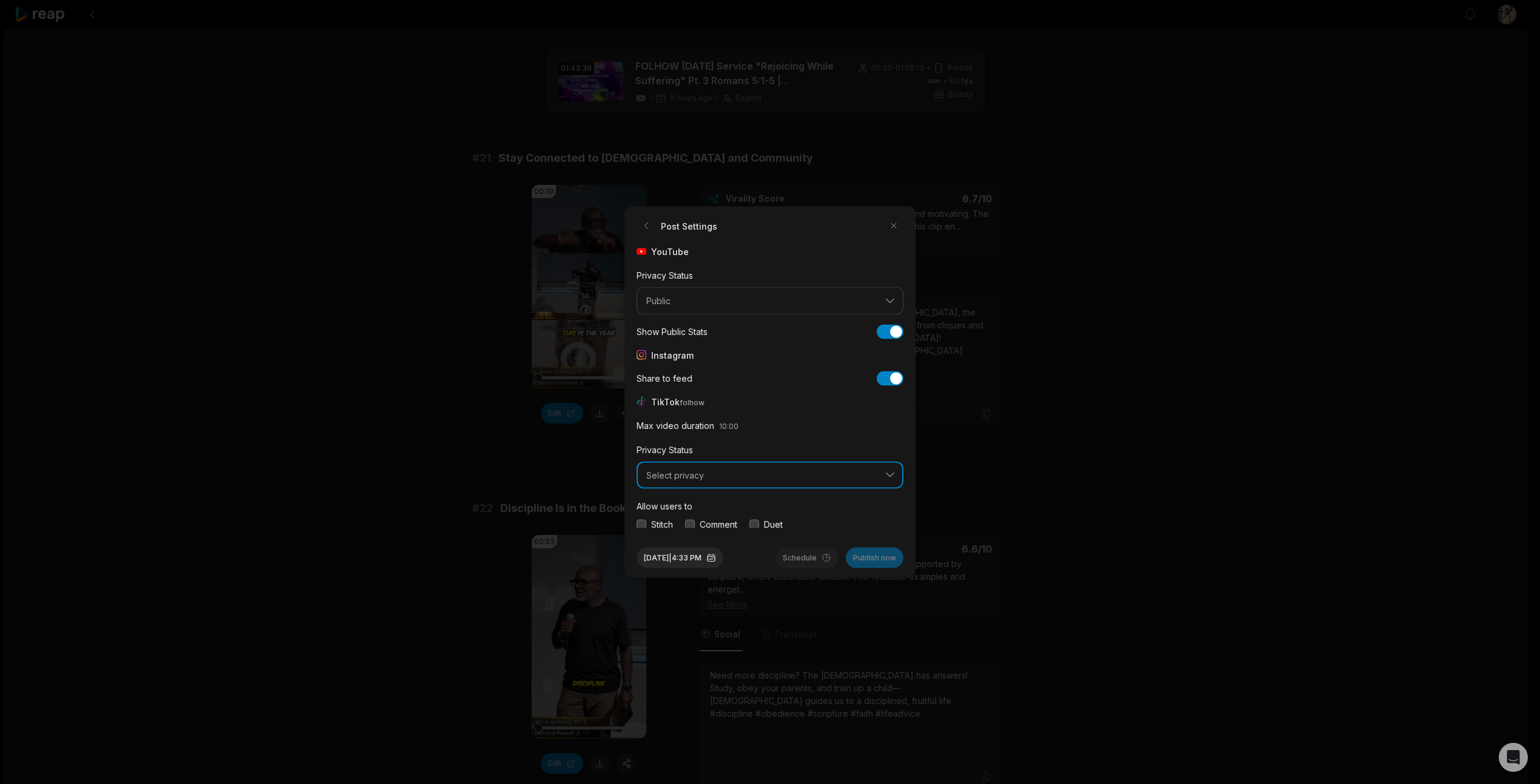
click at [687, 472] on span "Select privacy" at bounding box center [761, 475] width 230 height 11
click at [689, 505] on p "Public To Everyone" at bounding box center [770, 507] width 251 height 13
click at [645, 527] on button "button" at bounding box center [641, 525] width 10 height 10
click at [690, 524] on button "button" at bounding box center [690, 525] width 10 height 10
click at [755, 520] on button "button" at bounding box center [754, 525] width 10 height 10
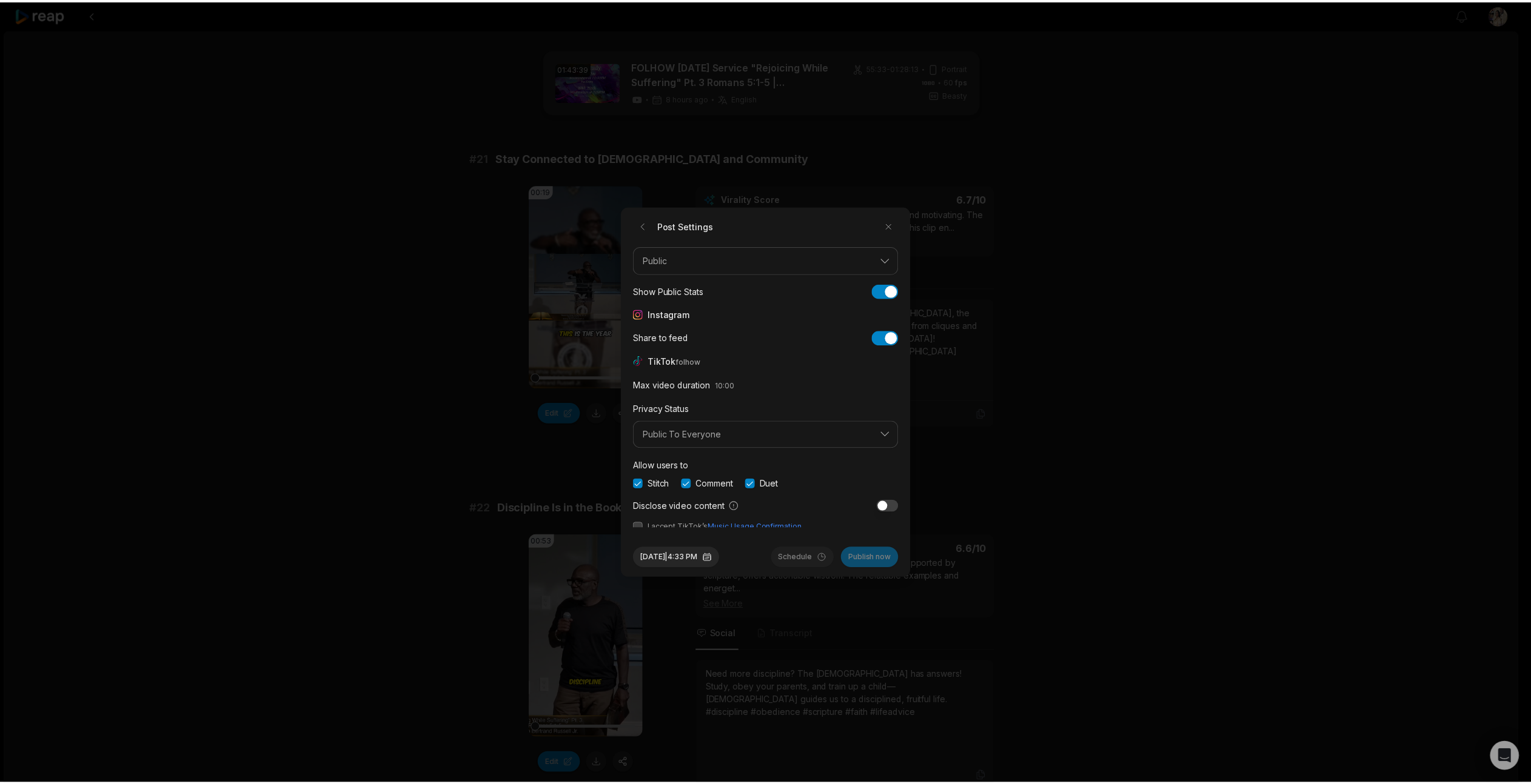
scroll to position [45, 0]
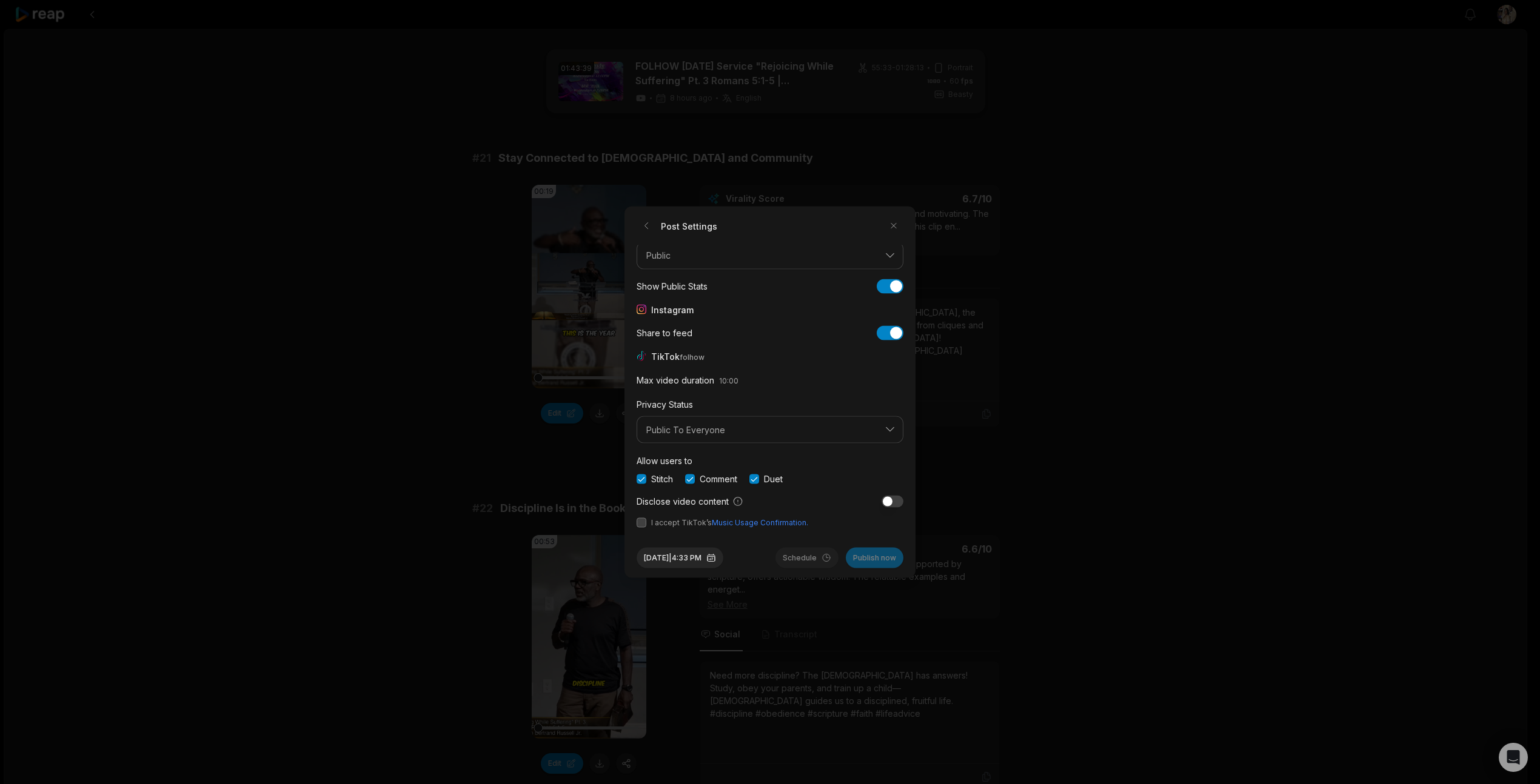
click at [644, 523] on button "button" at bounding box center [641, 523] width 10 height 10
click at [683, 555] on button "Aug 25, 2025 | 4:33 PM" at bounding box center [679, 558] width 87 height 21
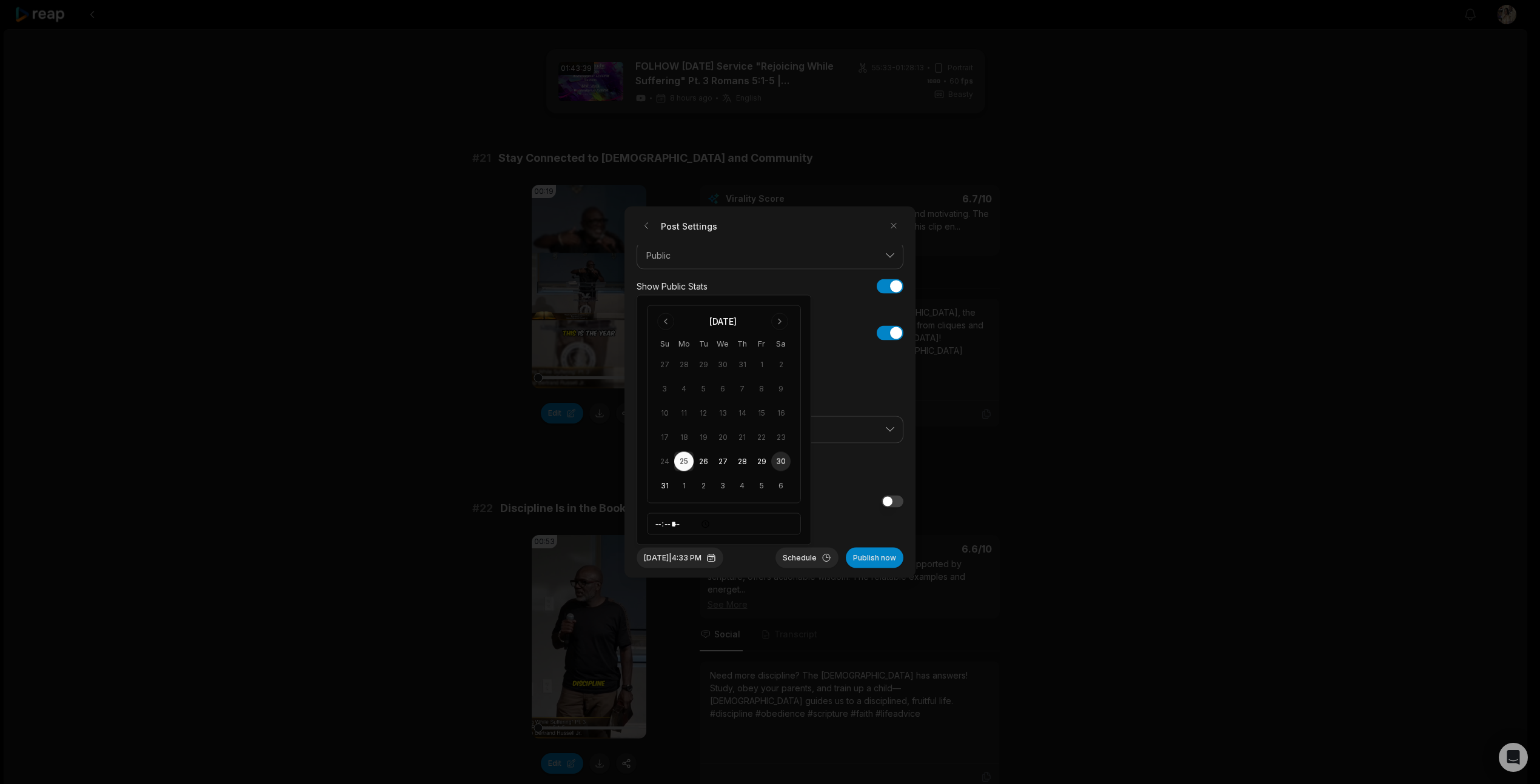
click at [778, 458] on button "30" at bounding box center [781, 462] width 20 height 20
click at [663, 528] on input "*****" at bounding box center [723, 525] width 154 height 22
type input "*****"
click at [802, 557] on button "Schedule" at bounding box center [807, 558] width 63 height 21
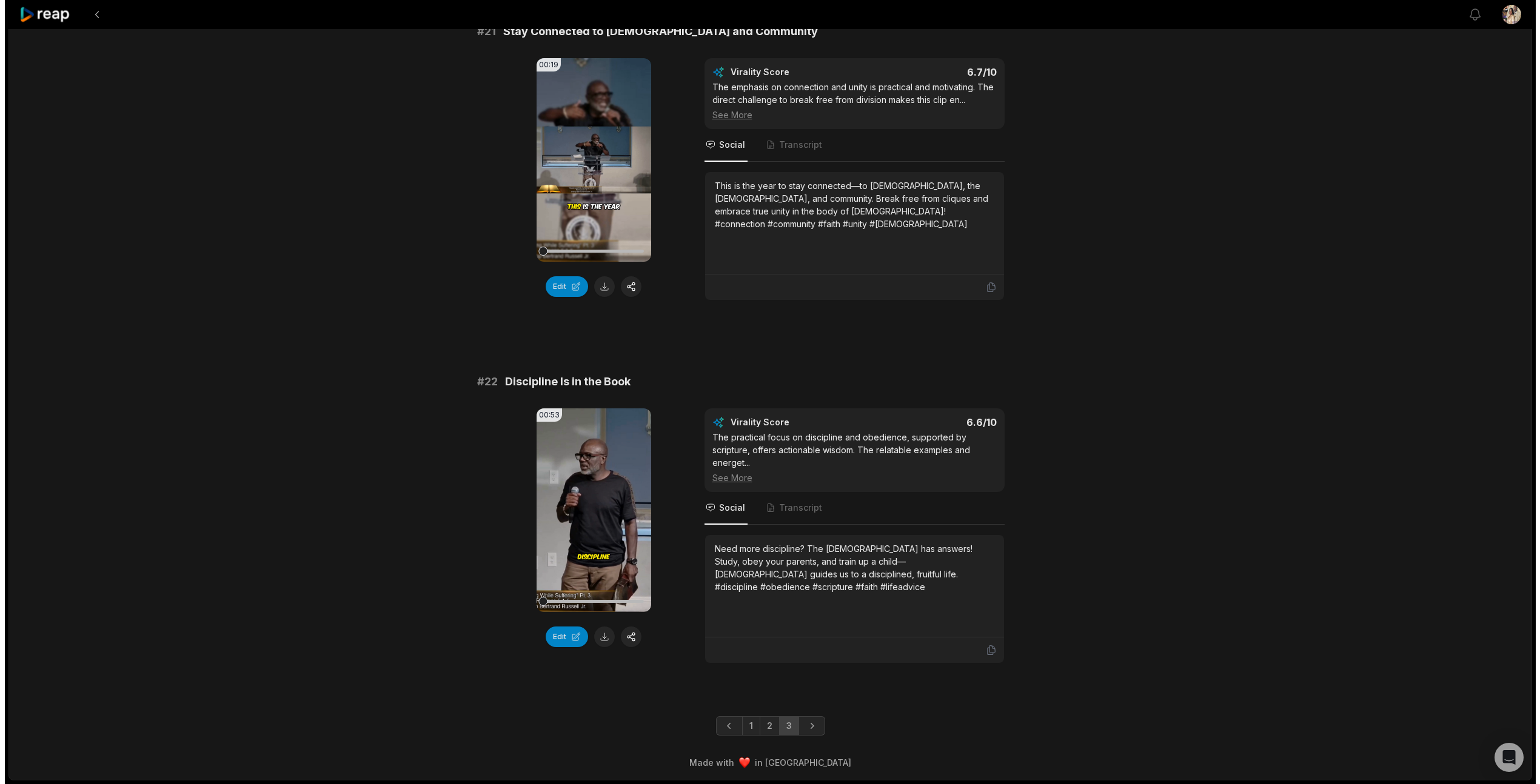
scroll to position [126, 0]
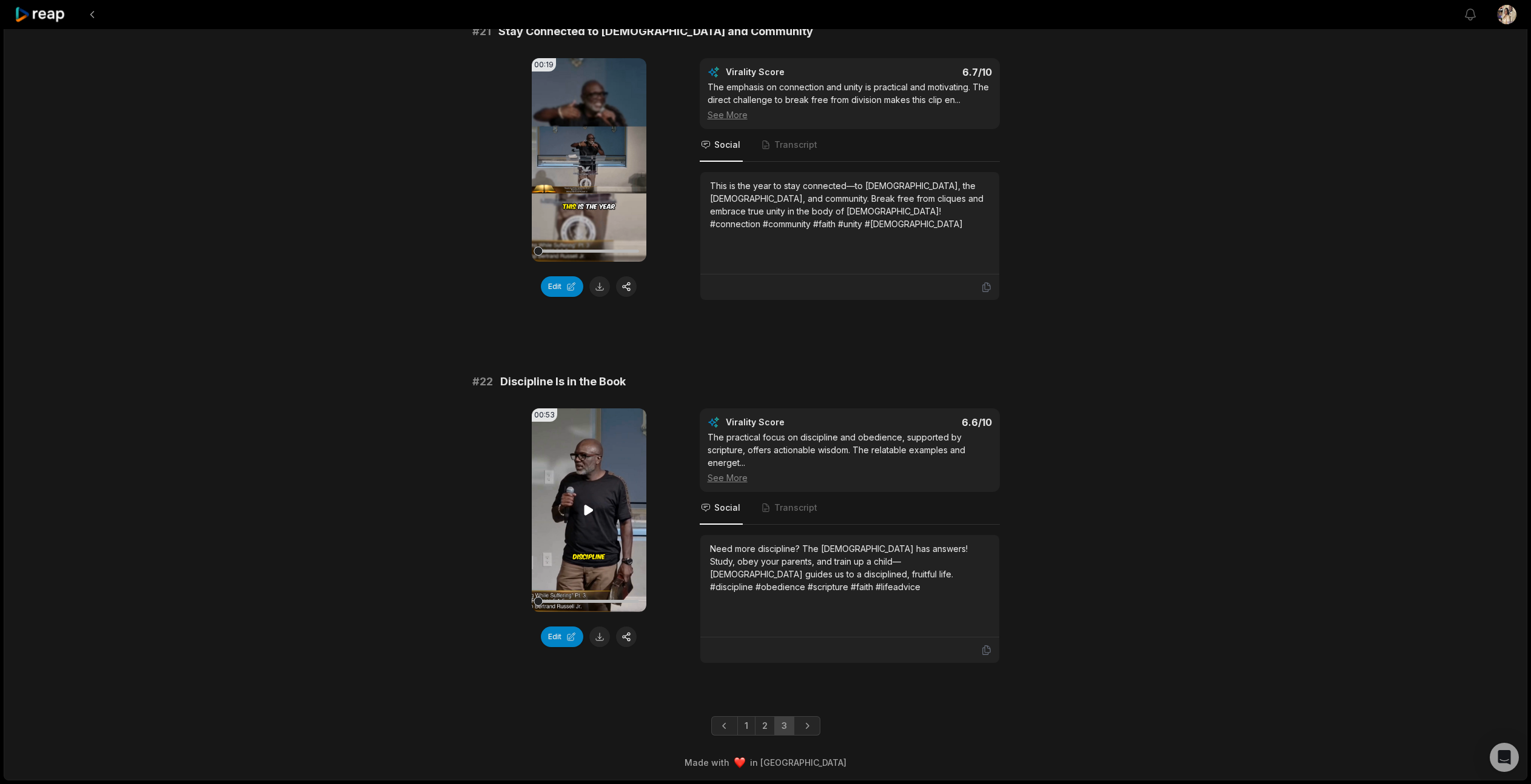
click at [593, 514] on icon at bounding box center [588, 510] width 15 height 15
click at [633, 641] on button "button" at bounding box center [626, 636] width 21 height 21
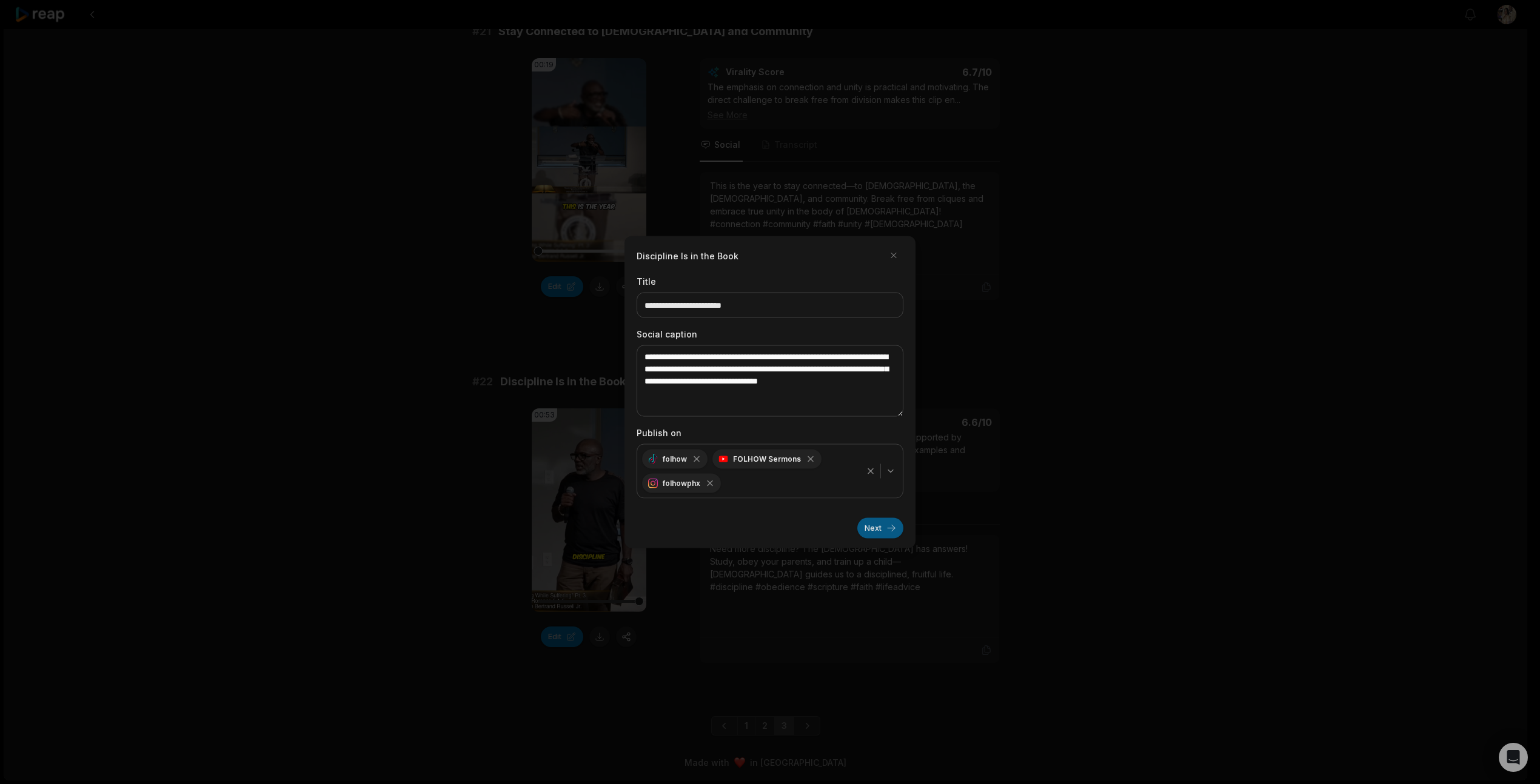
click at [878, 528] on button "Next" at bounding box center [880, 528] width 46 height 21
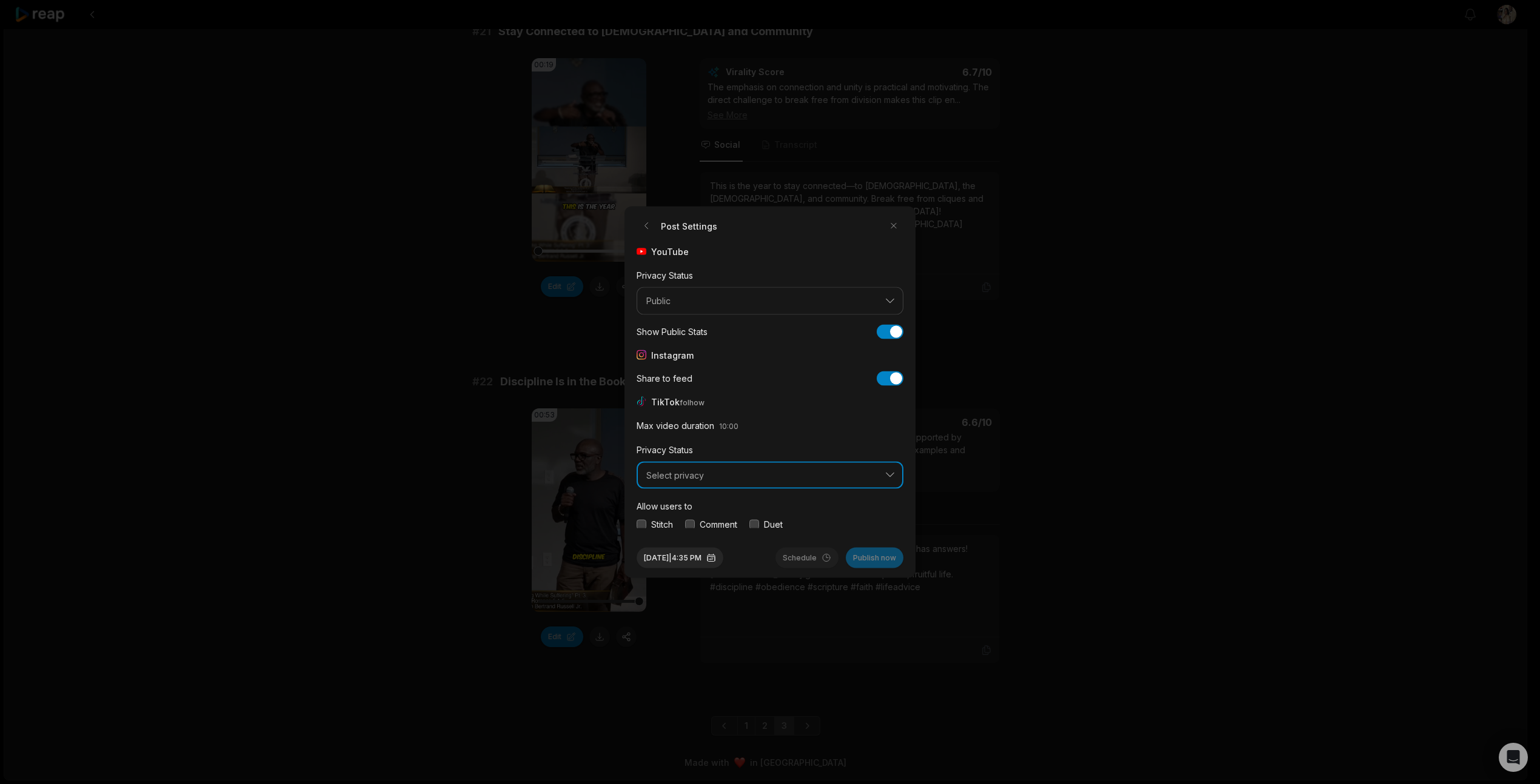
click at [653, 470] on span "Select privacy" at bounding box center [761, 475] width 230 height 11
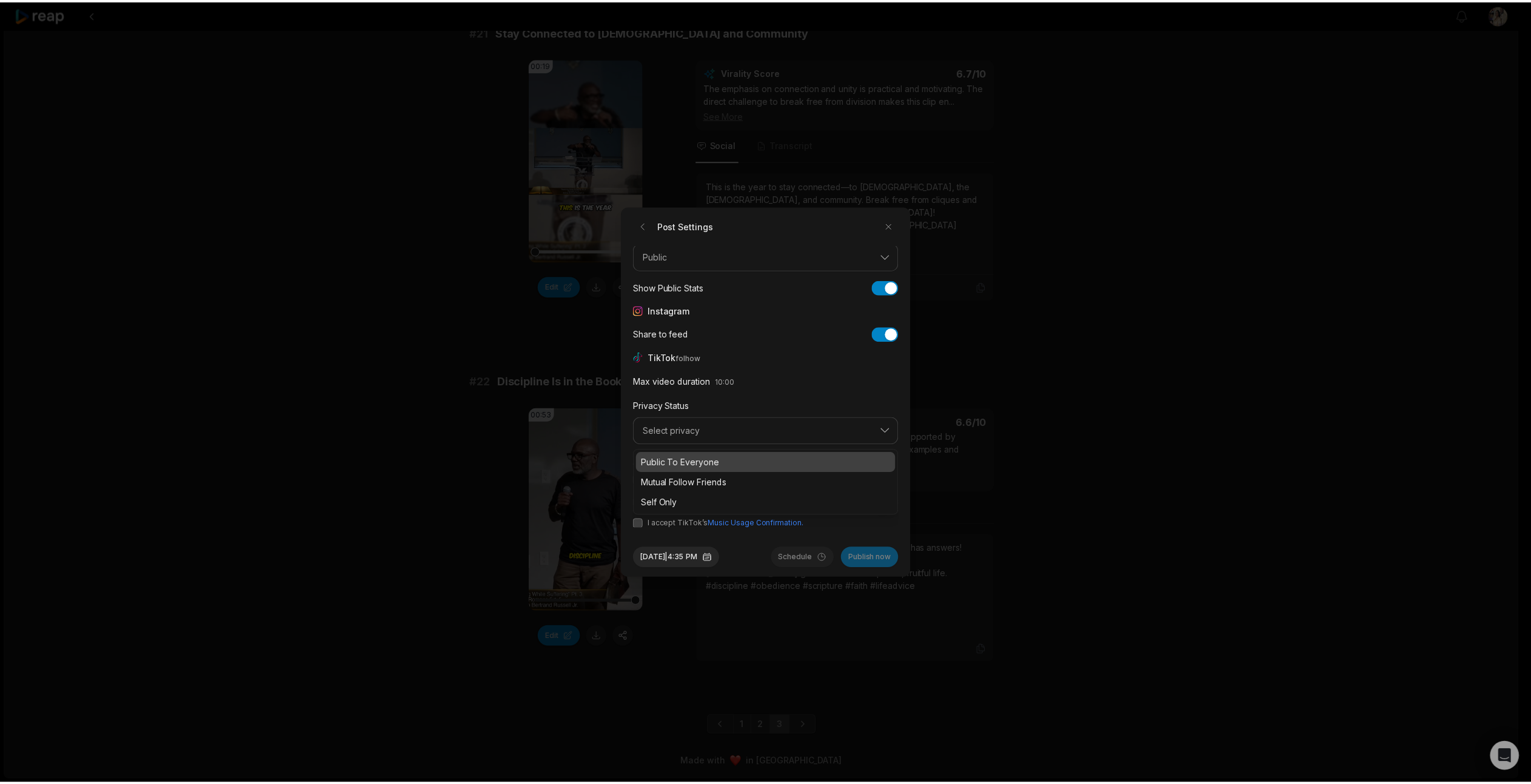
scroll to position [45, 0]
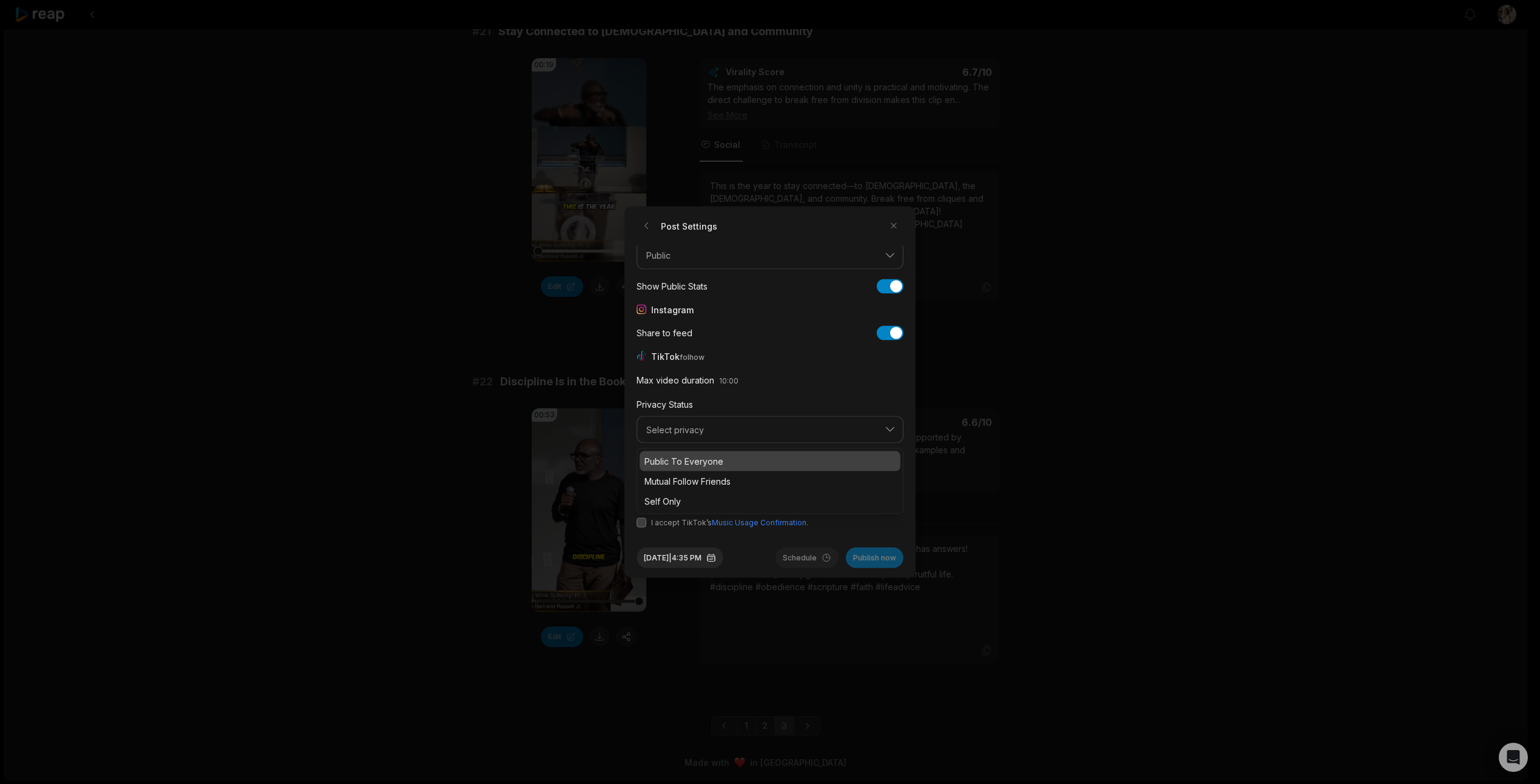
click at [679, 461] on p "Public To Everyone" at bounding box center [770, 461] width 251 height 13
click at [642, 527] on button "button" at bounding box center [641, 523] width 10 height 10
click at [641, 480] on button "button" at bounding box center [641, 479] width 10 height 10
click at [688, 478] on button "button" at bounding box center [690, 479] width 10 height 10
click at [758, 481] on button "button" at bounding box center [754, 479] width 10 height 10
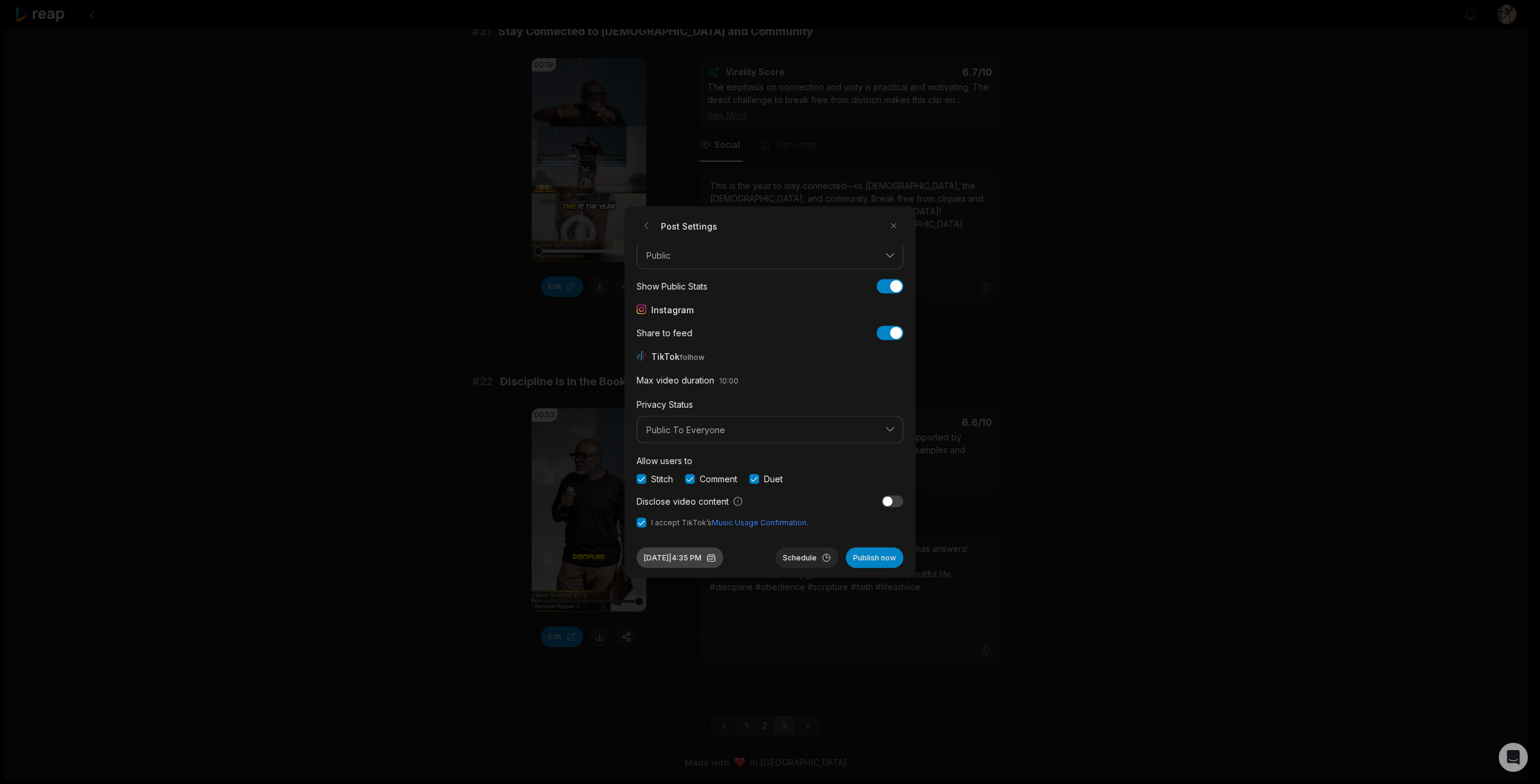
click at [677, 558] on button "Aug 25, 2025 | 4:35 PM" at bounding box center [679, 558] width 87 height 21
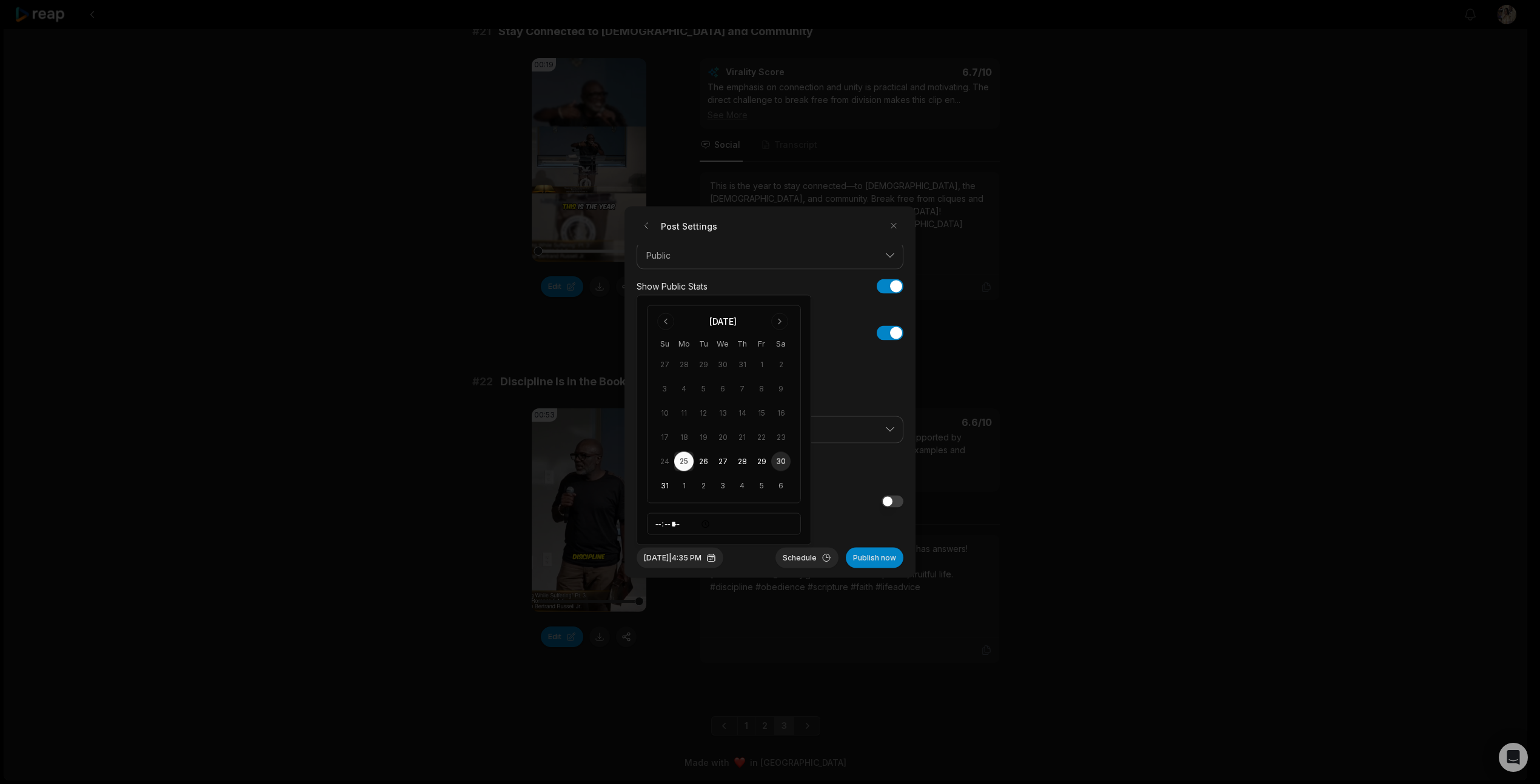
click at [783, 459] on button "30" at bounding box center [781, 462] width 20 height 20
click at [684, 560] on button "Aug 30, 2025 | 4:35 PM" at bounding box center [679, 558] width 87 height 21
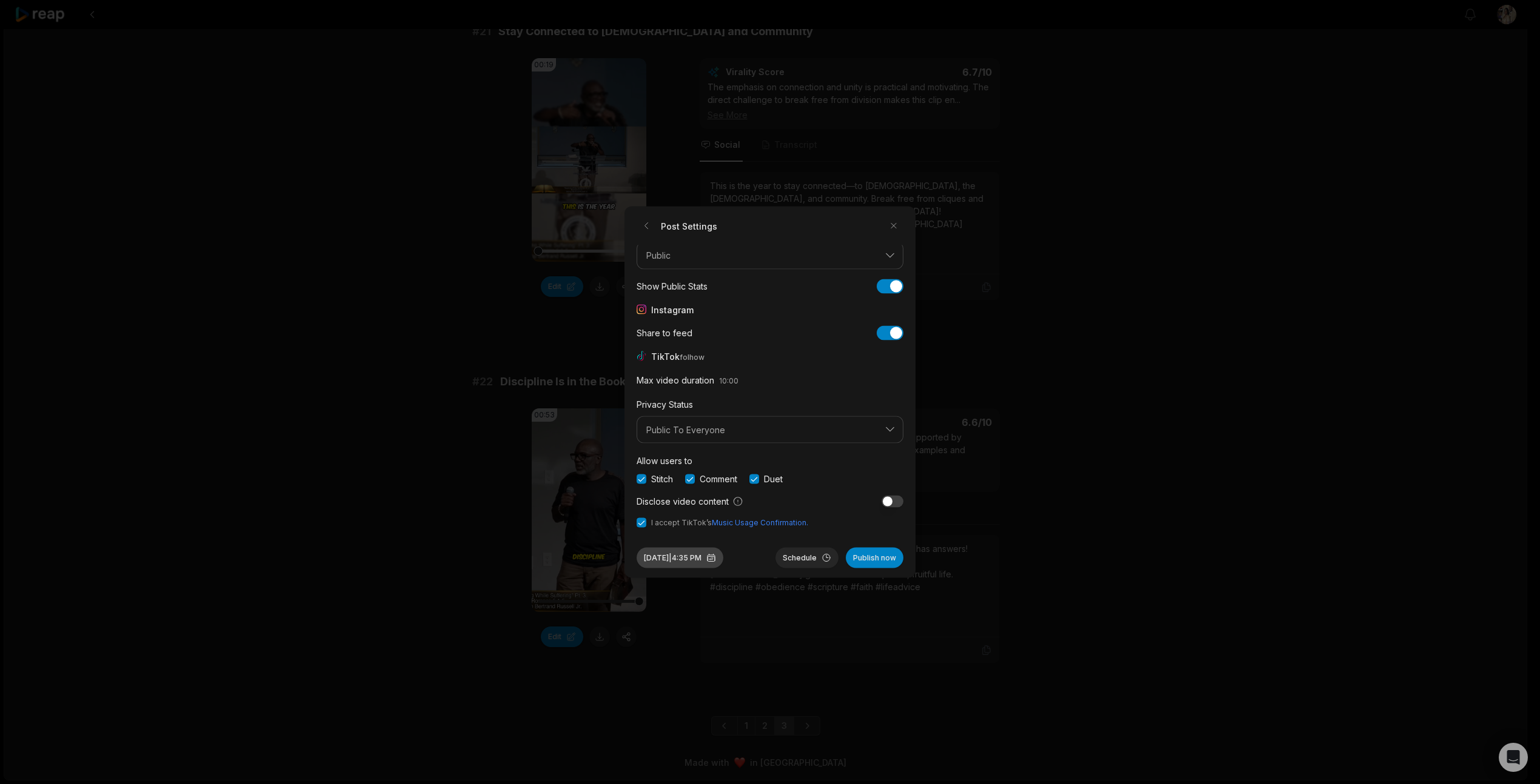
click at [684, 554] on button "Aug 30, 2025 | 4:35 PM" at bounding box center [679, 558] width 87 height 21
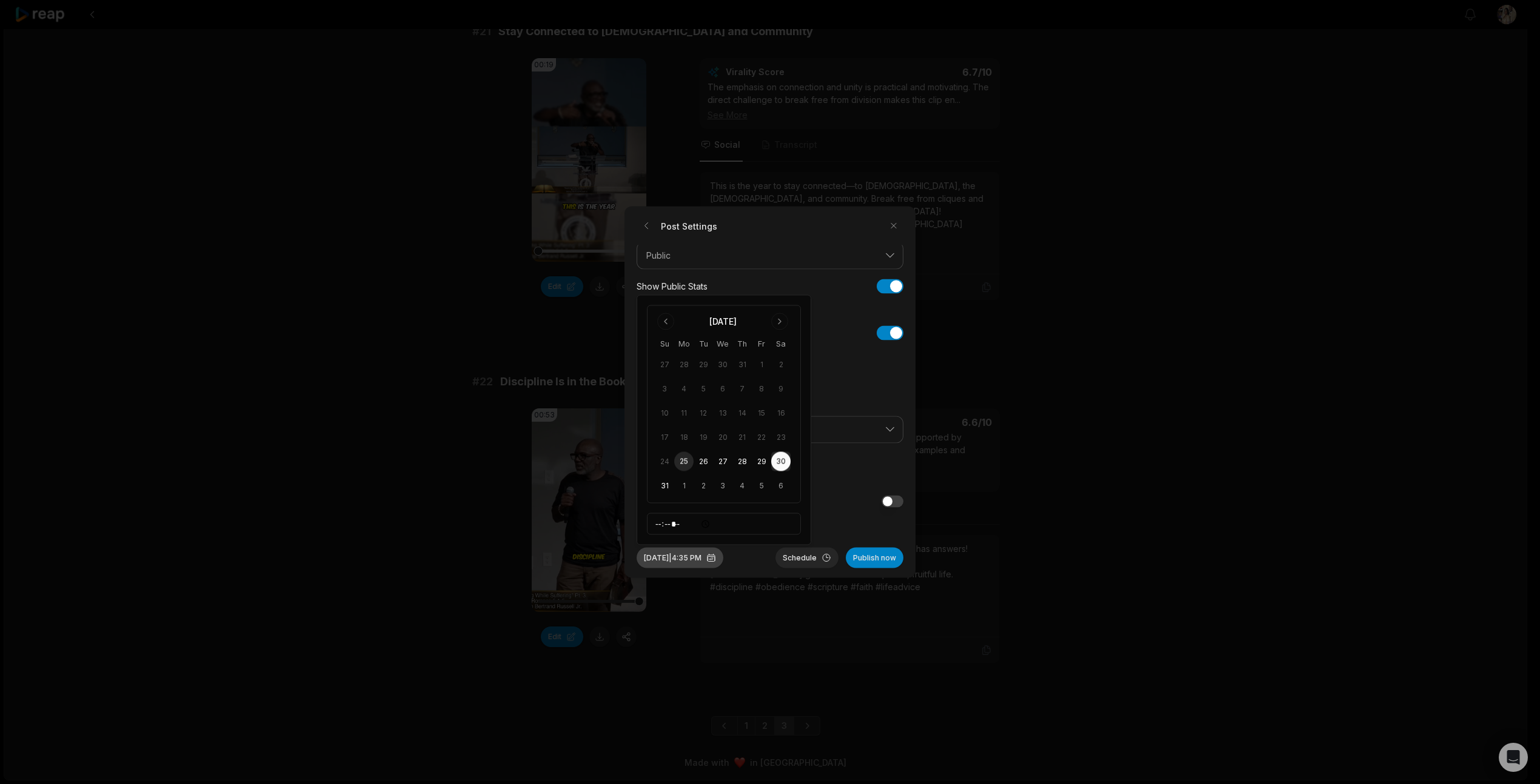
click at [704, 560] on button "Aug 30, 2025 | 4:35 PM" at bounding box center [679, 558] width 87 height 21
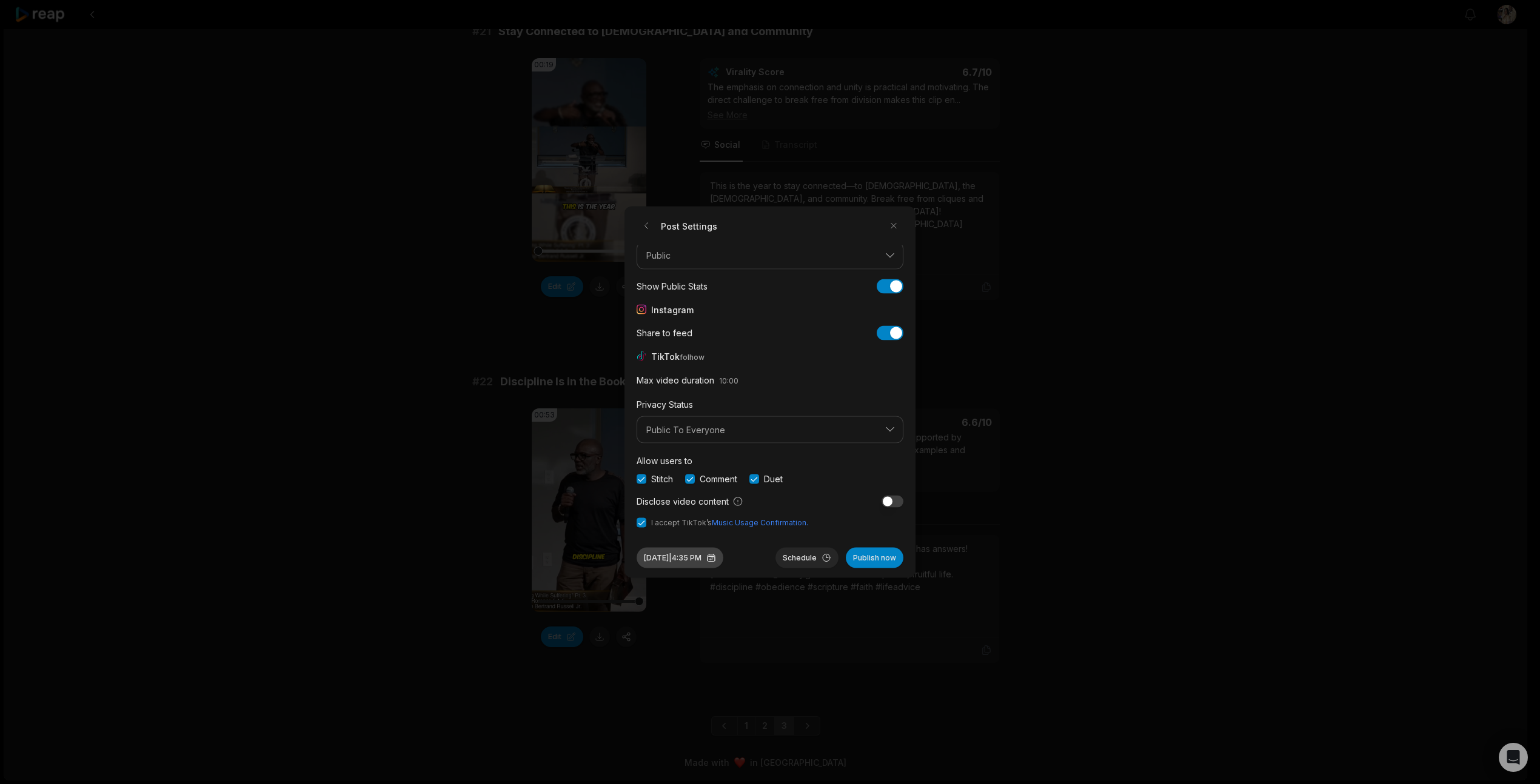
click at [703, 560] on button "Aug 30, 2025 | 4:35 PM" at bounding box center [679, 558] width 87 height 21
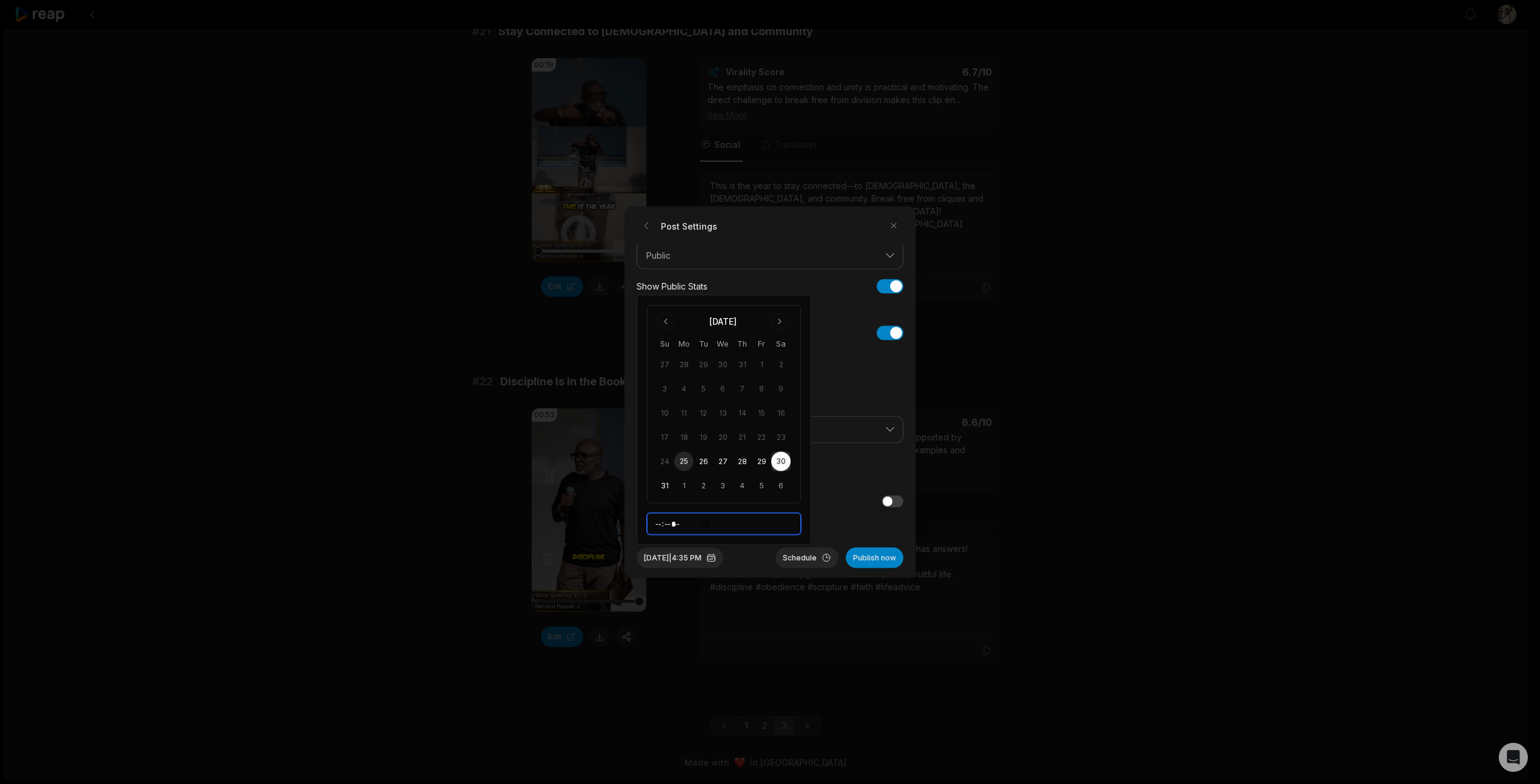
click at [666, 527] on input "*****" at bounding box center [723, 525] width 154 height 22
type input "*****"
click at [797, 557] on button "Schedule" at bounding box center [807, 558] width 63 height 21
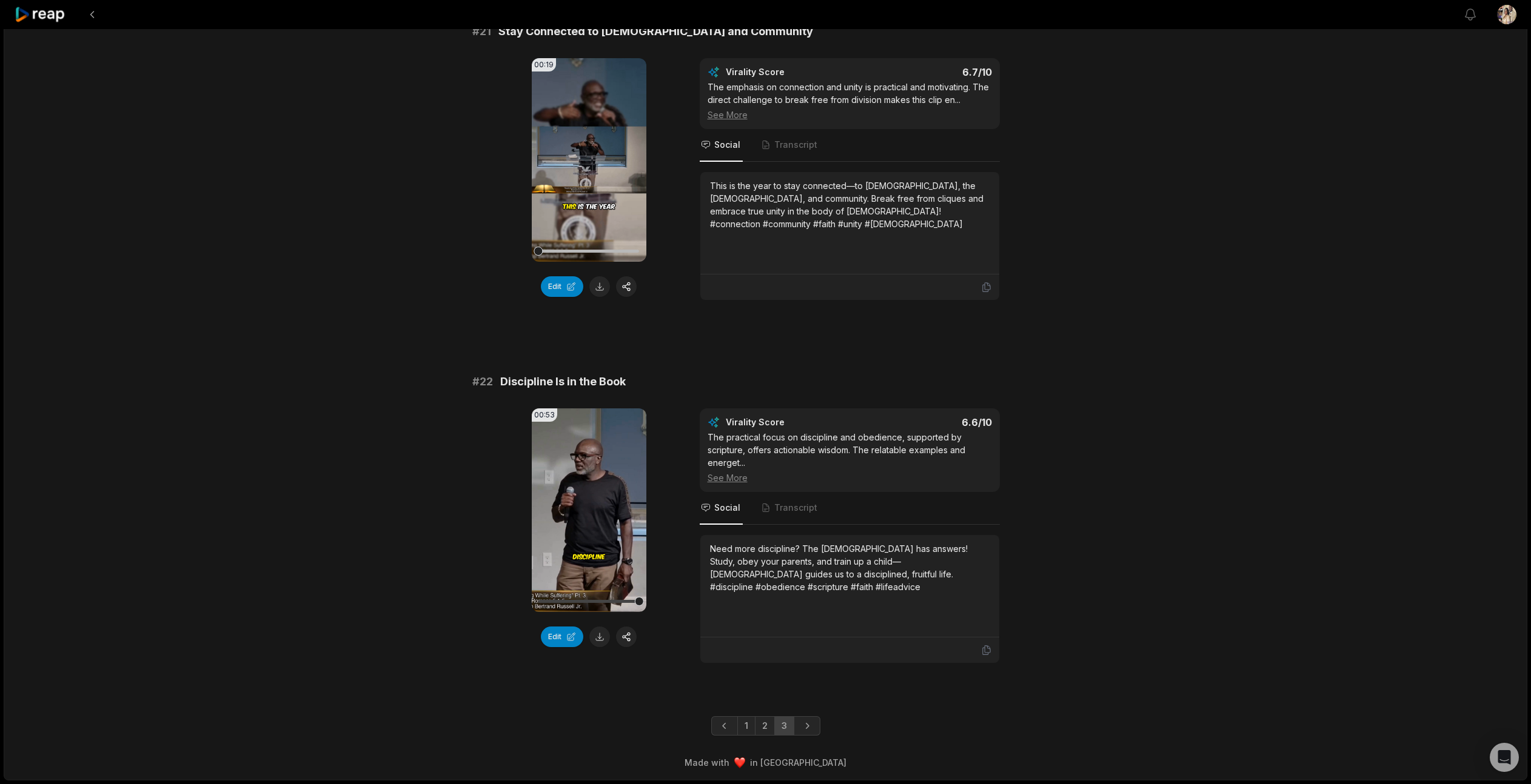
click at [36, 13] on icon at bounding box center [40, 15] width 52 height 17
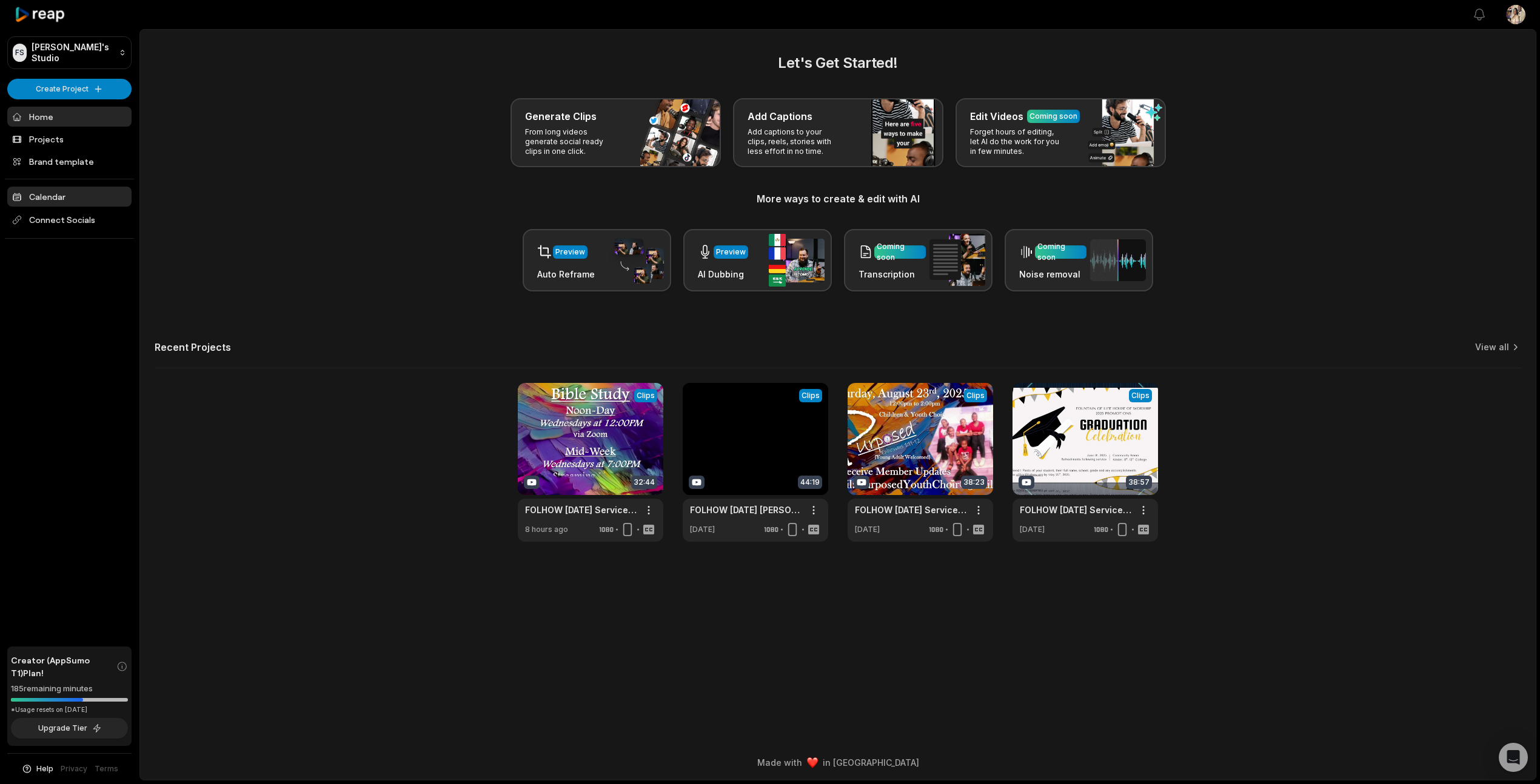
click at [45, 195] on link "Calendar" at bounding box center [69, 197] width 124 height 20
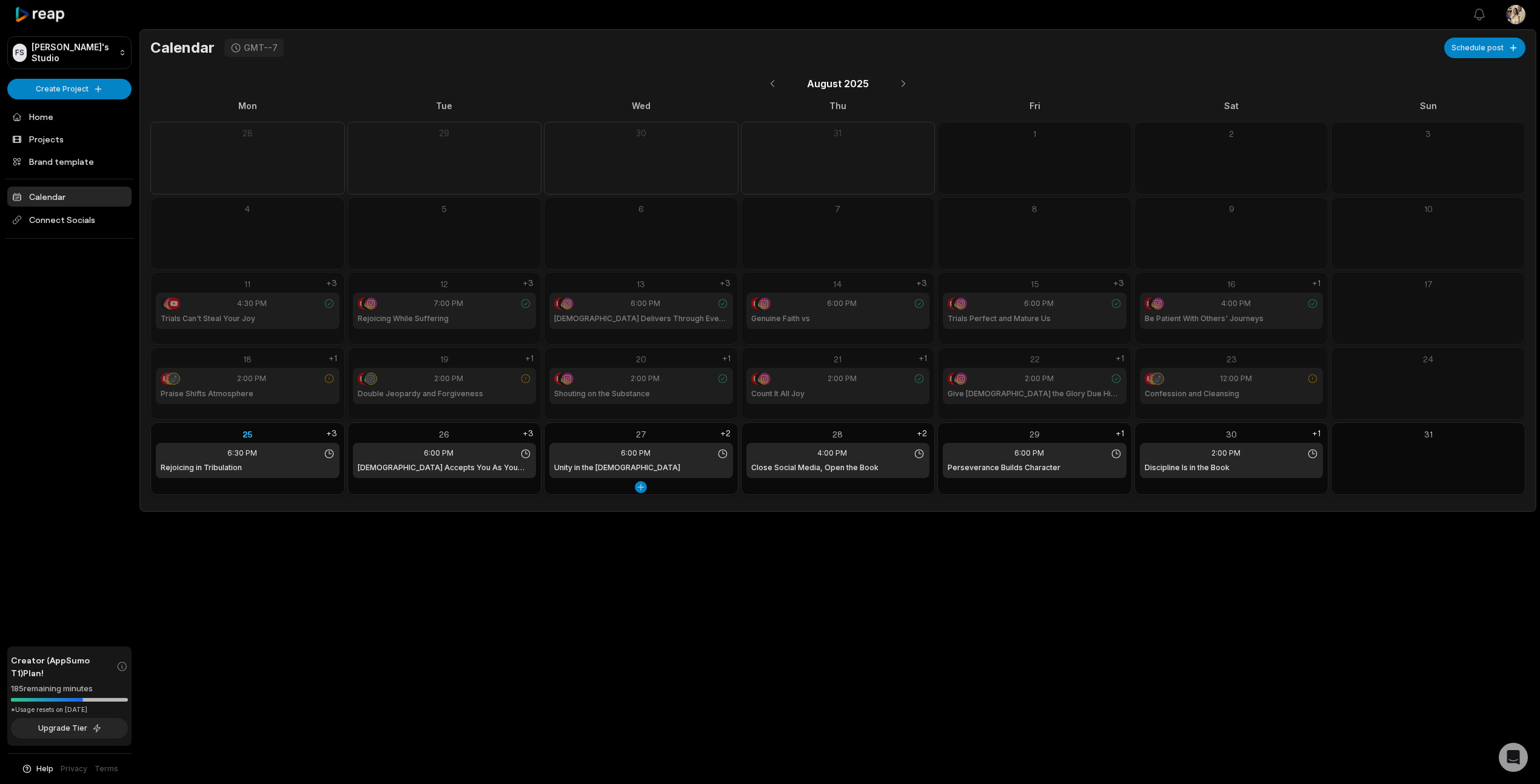
click at [637, 433] on div "27" at bounding box center [641, 434] width 184 height 13
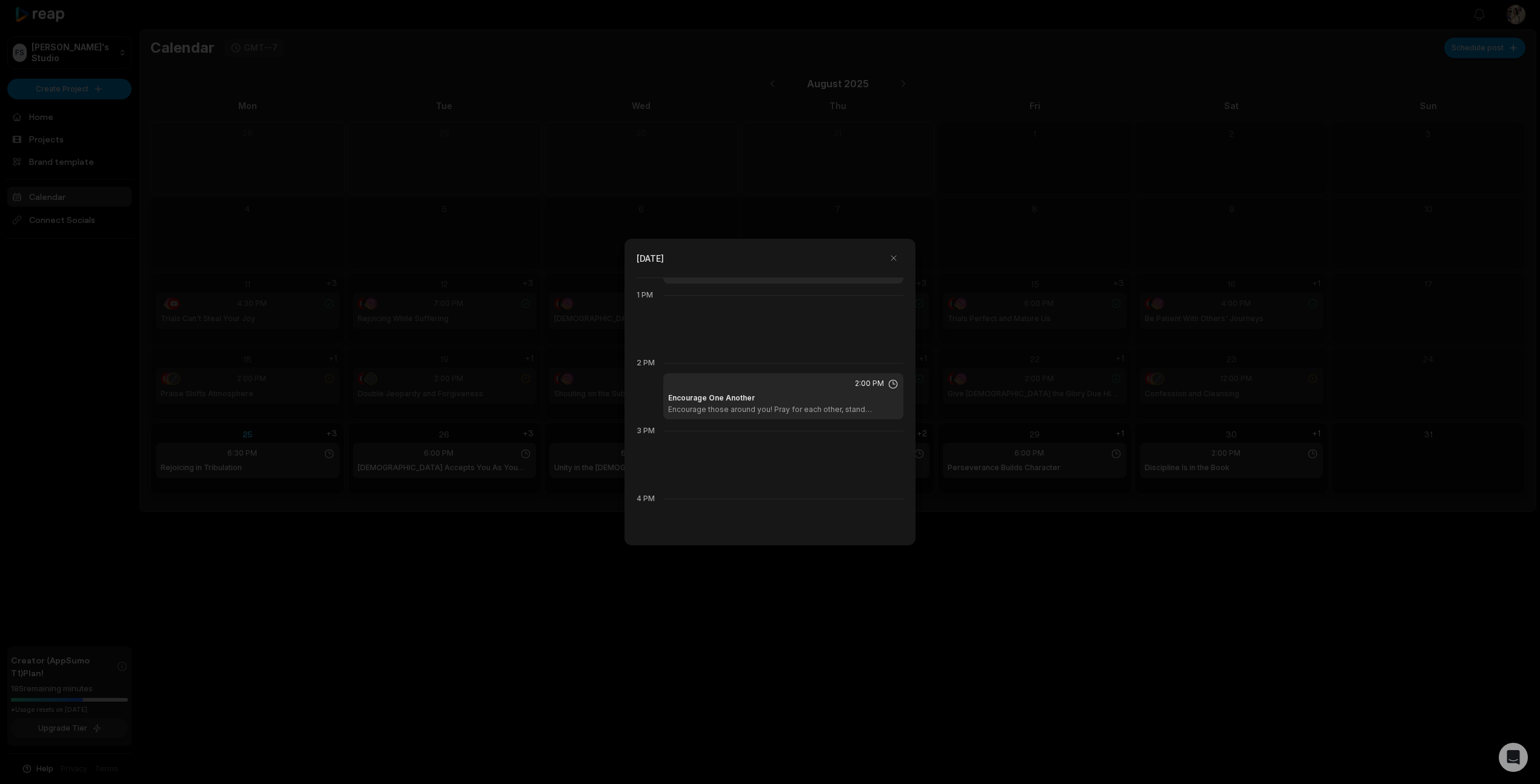
scroll to position [876, 0]
click at [890, 255] on button "button" at bounding box center [894, 258] width 20 height 20
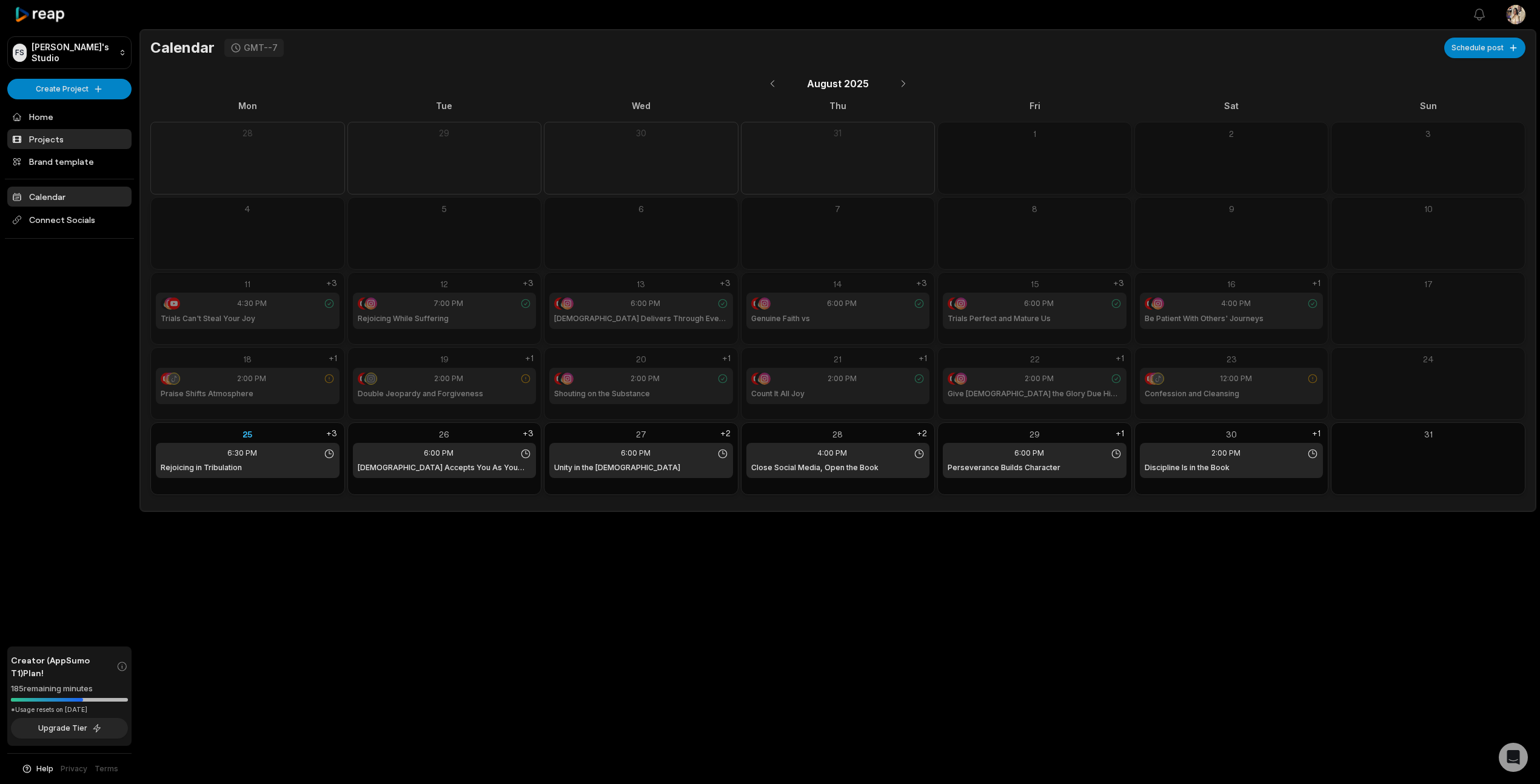
click at [52, 136] on link "Projects" at bounding box center [69, 139] width 124 height 20
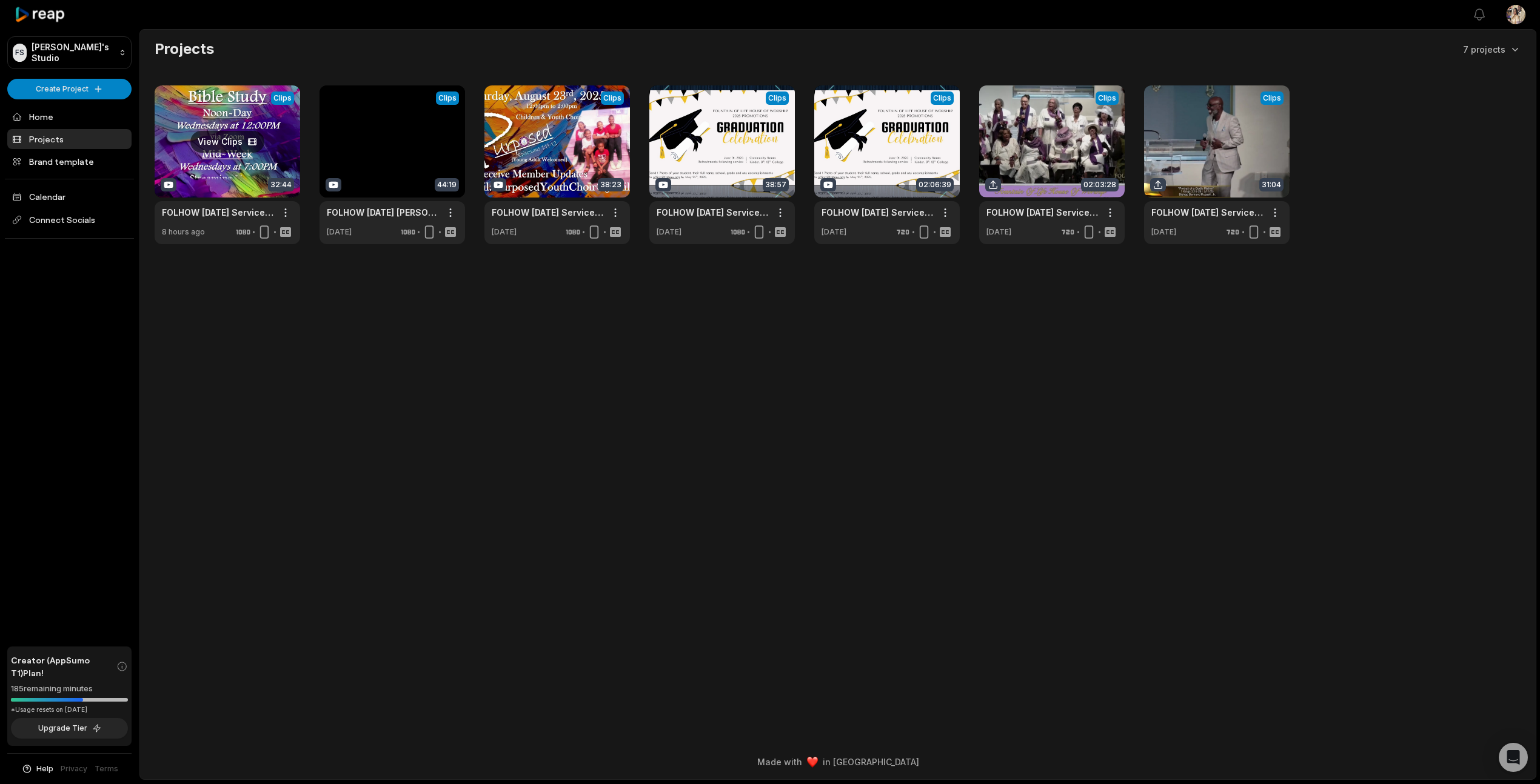
click at [230, 144] on link at bounding box center [227, 164] width 146 height 159
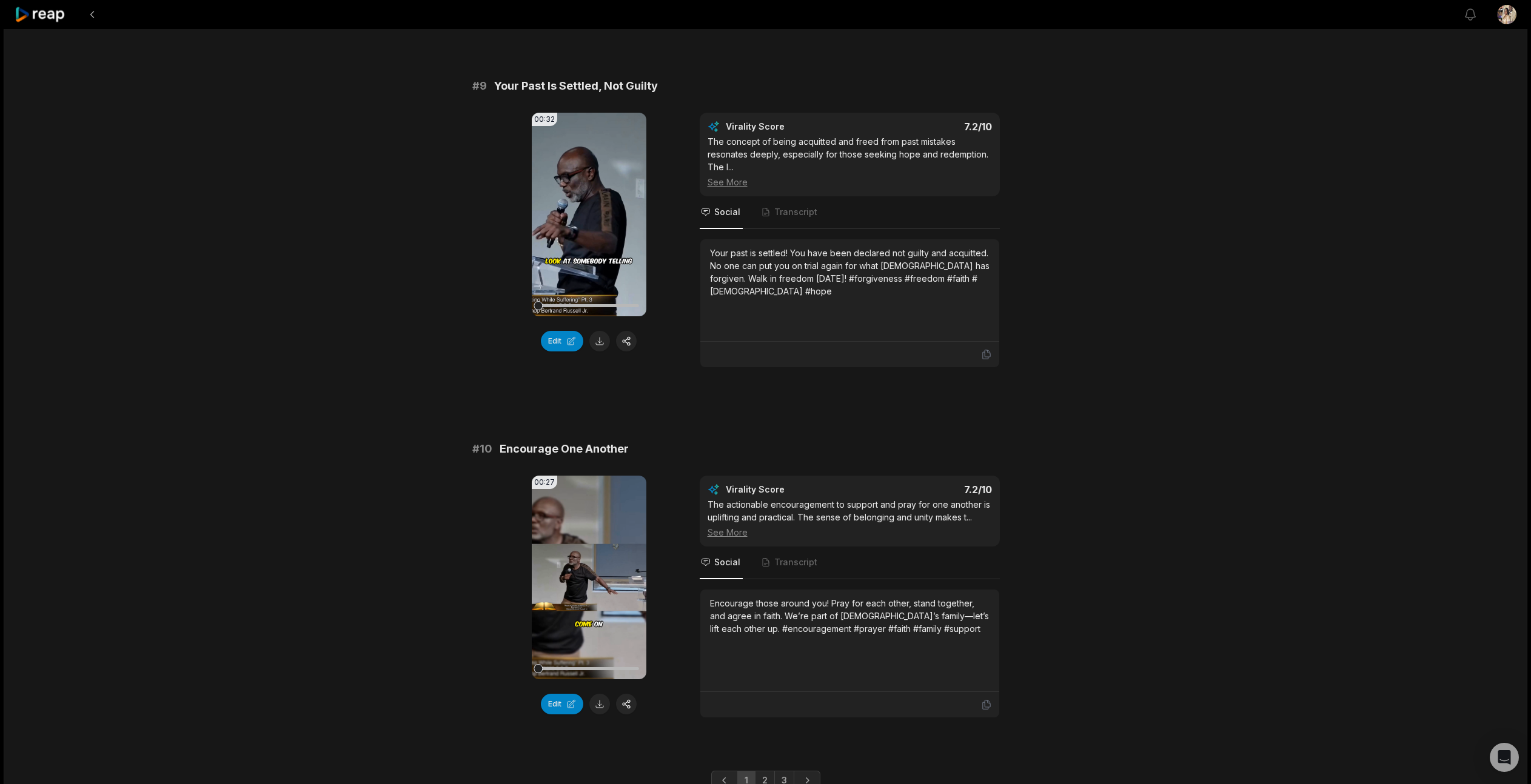
scroll to position [2955, 0]
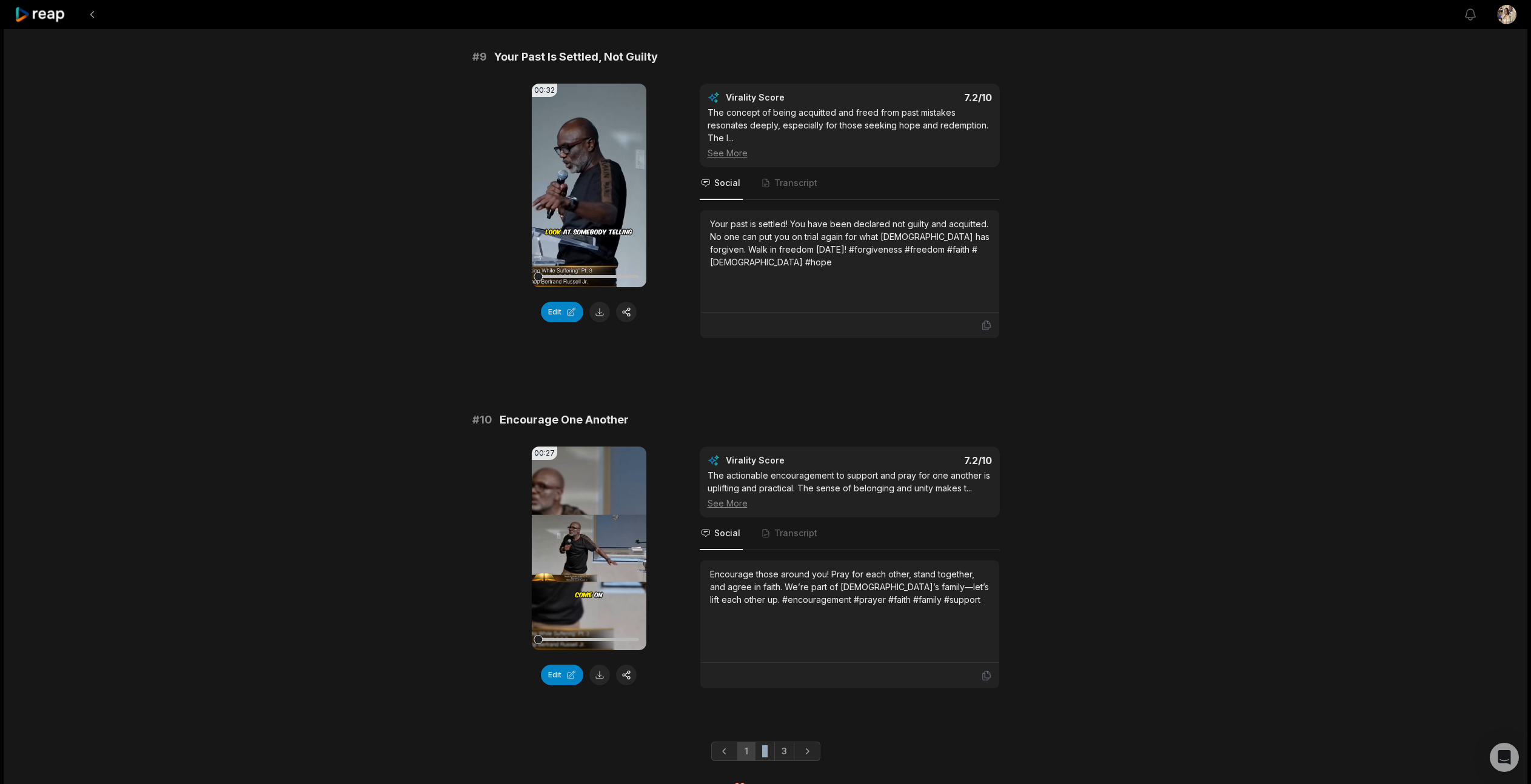
click at [766, 742] on link "2" at bounding box center [765, 752] width 20 height 20
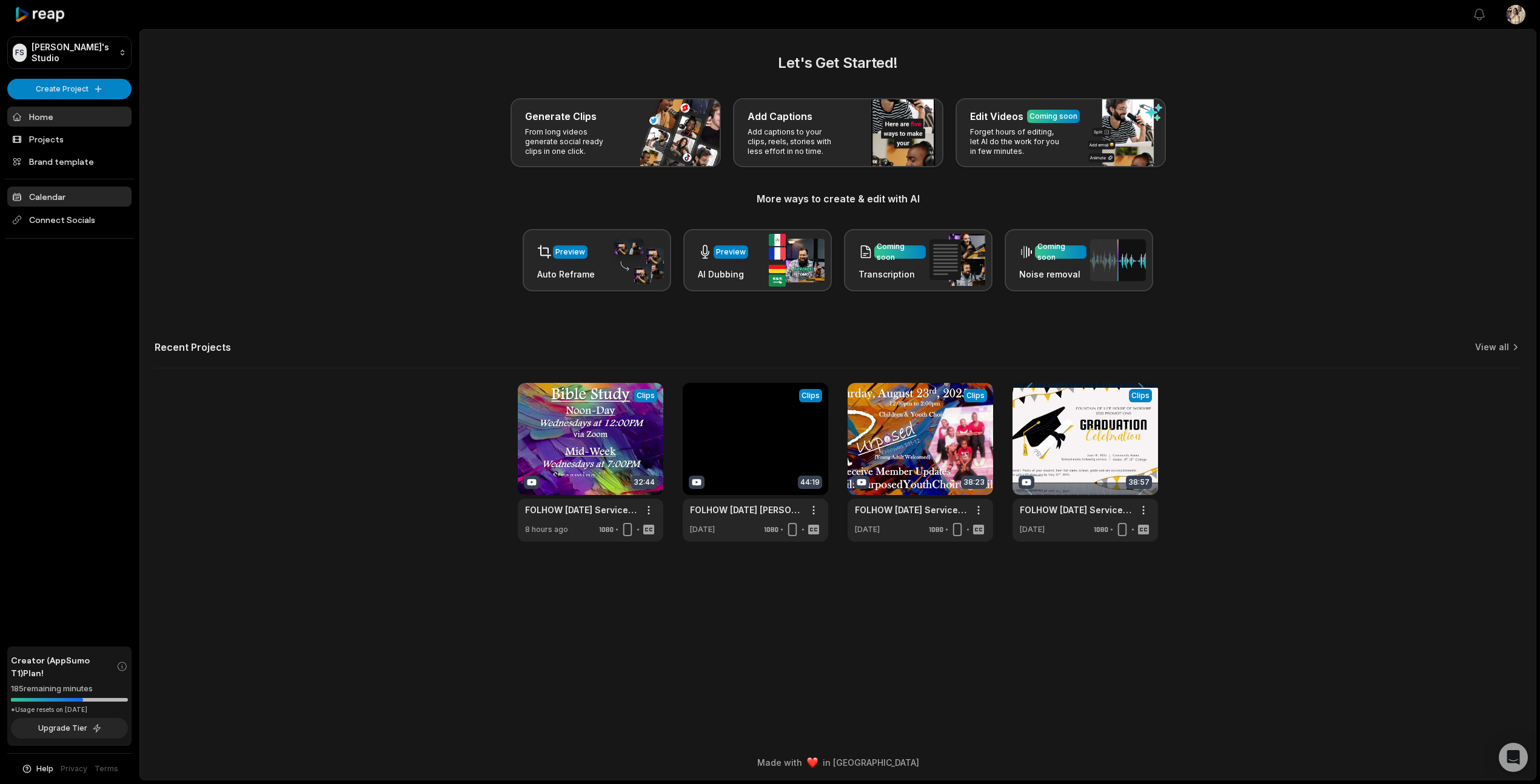
click at [40, 194] on link "Calendar" at bounding box center [69, 197] width 124 height 20
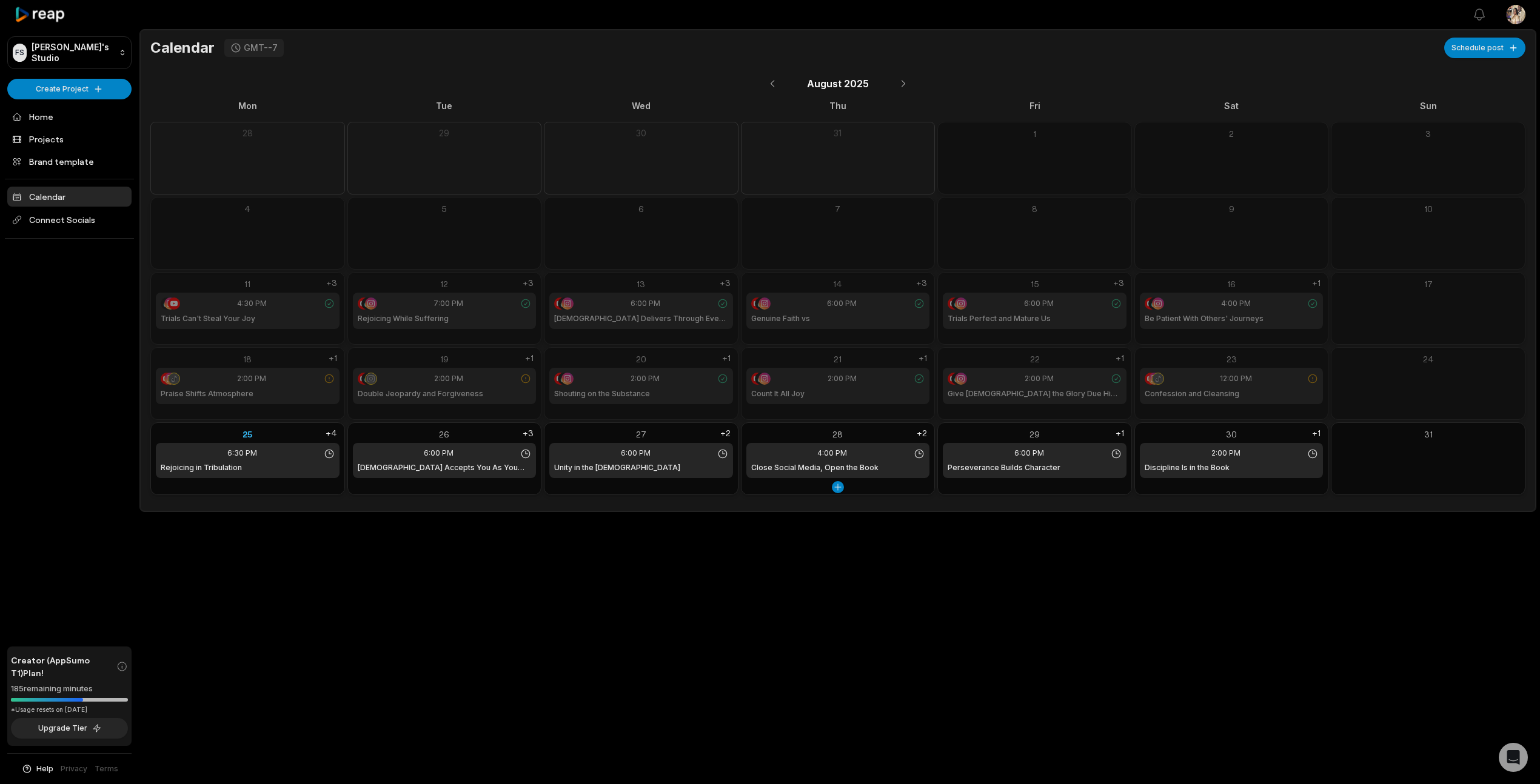
click at [835, 434] on div "28" at bounding box center [838, 434] width 184 height 13
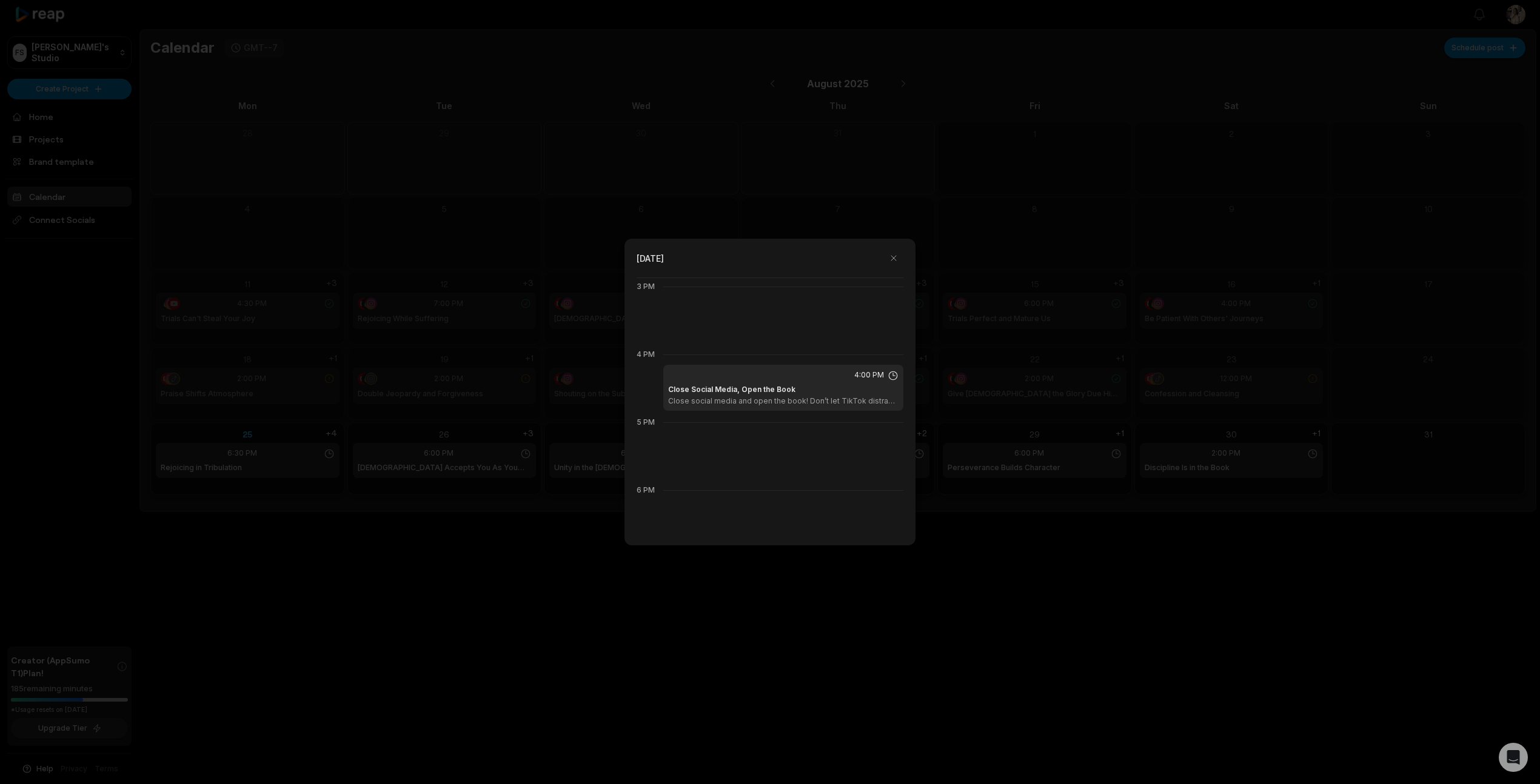
scroll to position [1021, 0]
click at [892, 257] on button "button" at bounding box center [894, 258] width 20 height 20
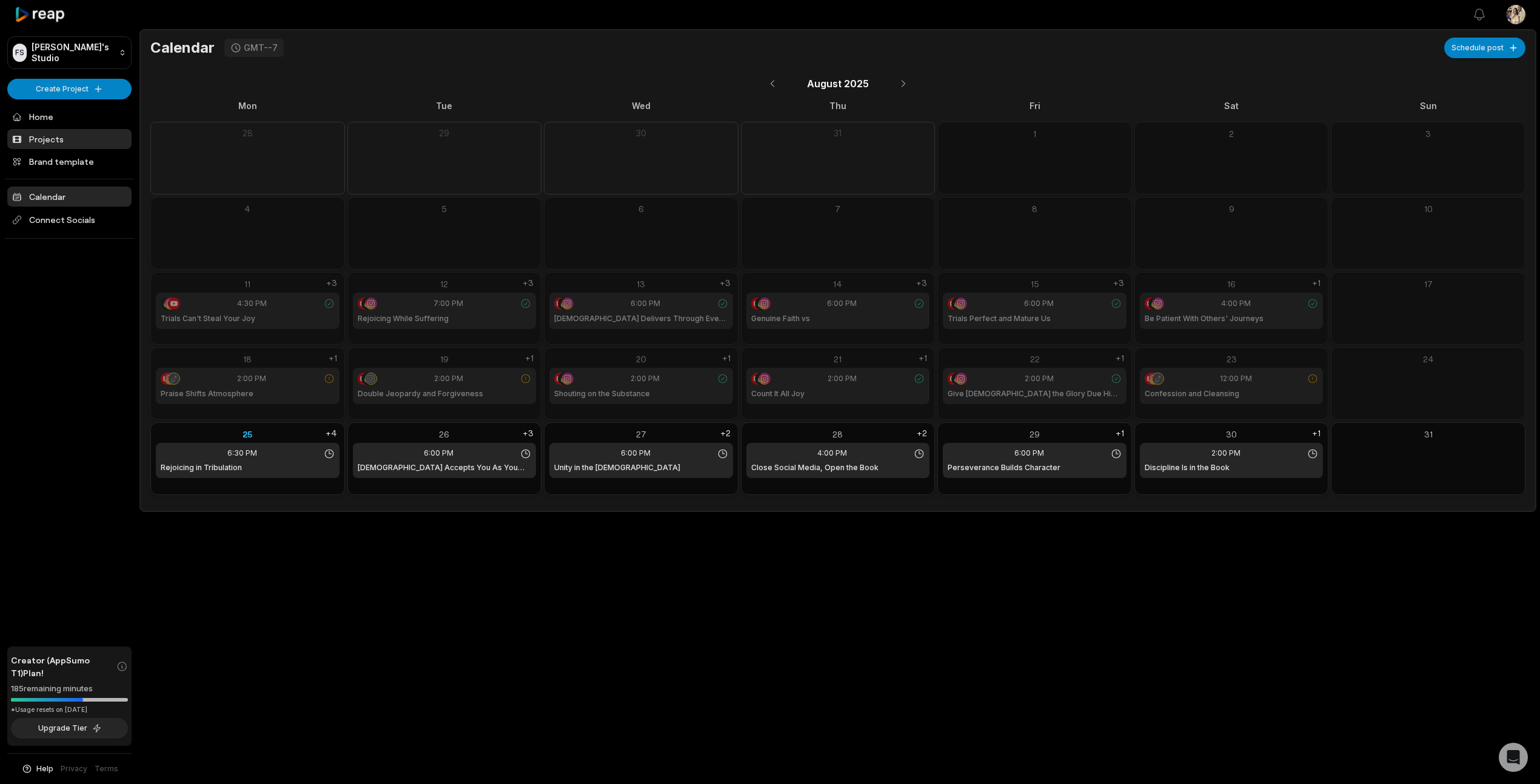
click at [40, 138] on link "Projects" at bounding box center [69, 139] width 124 height 20
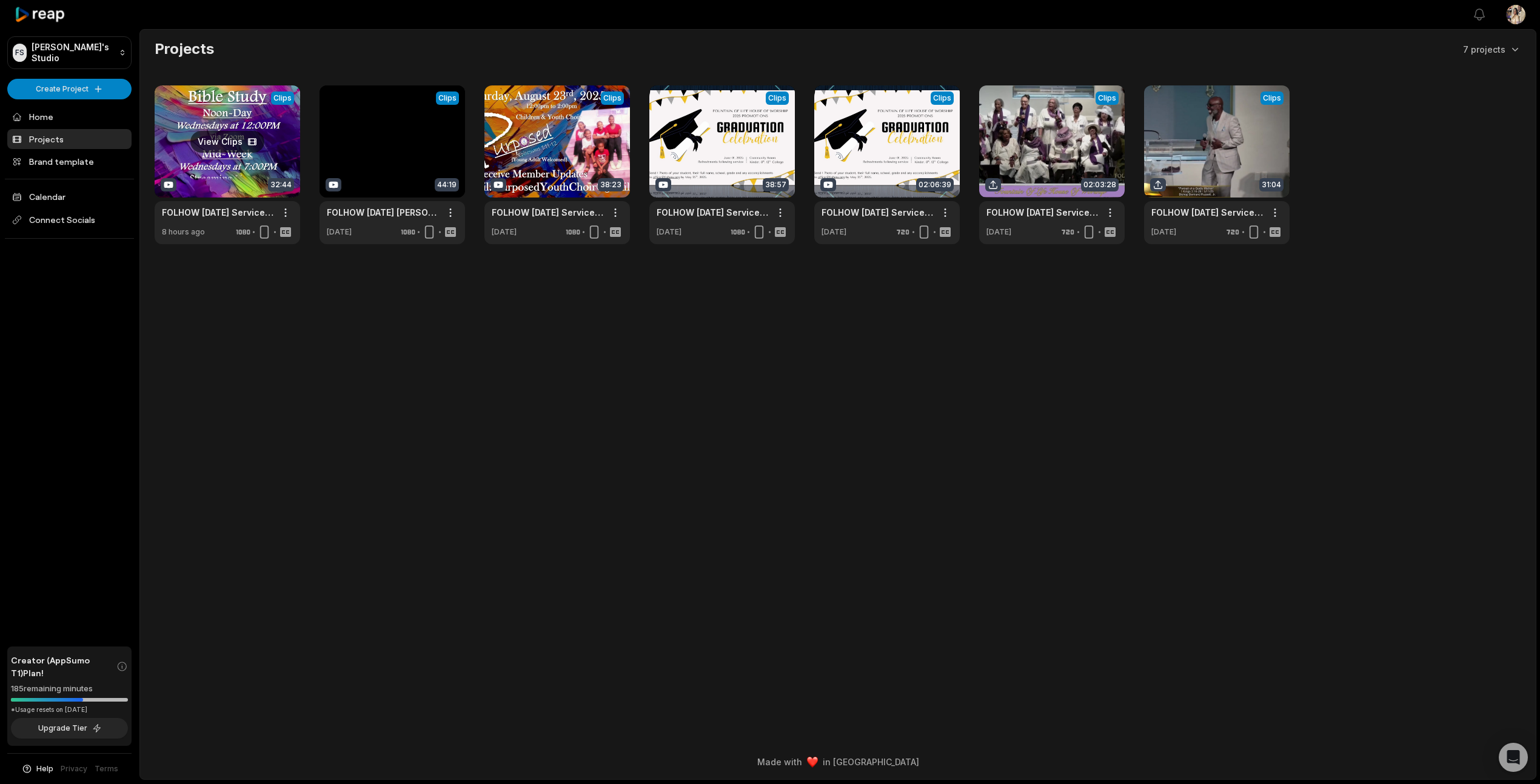
click at [213, 143] on link at bounding box center [227, 164] width 146 height 159
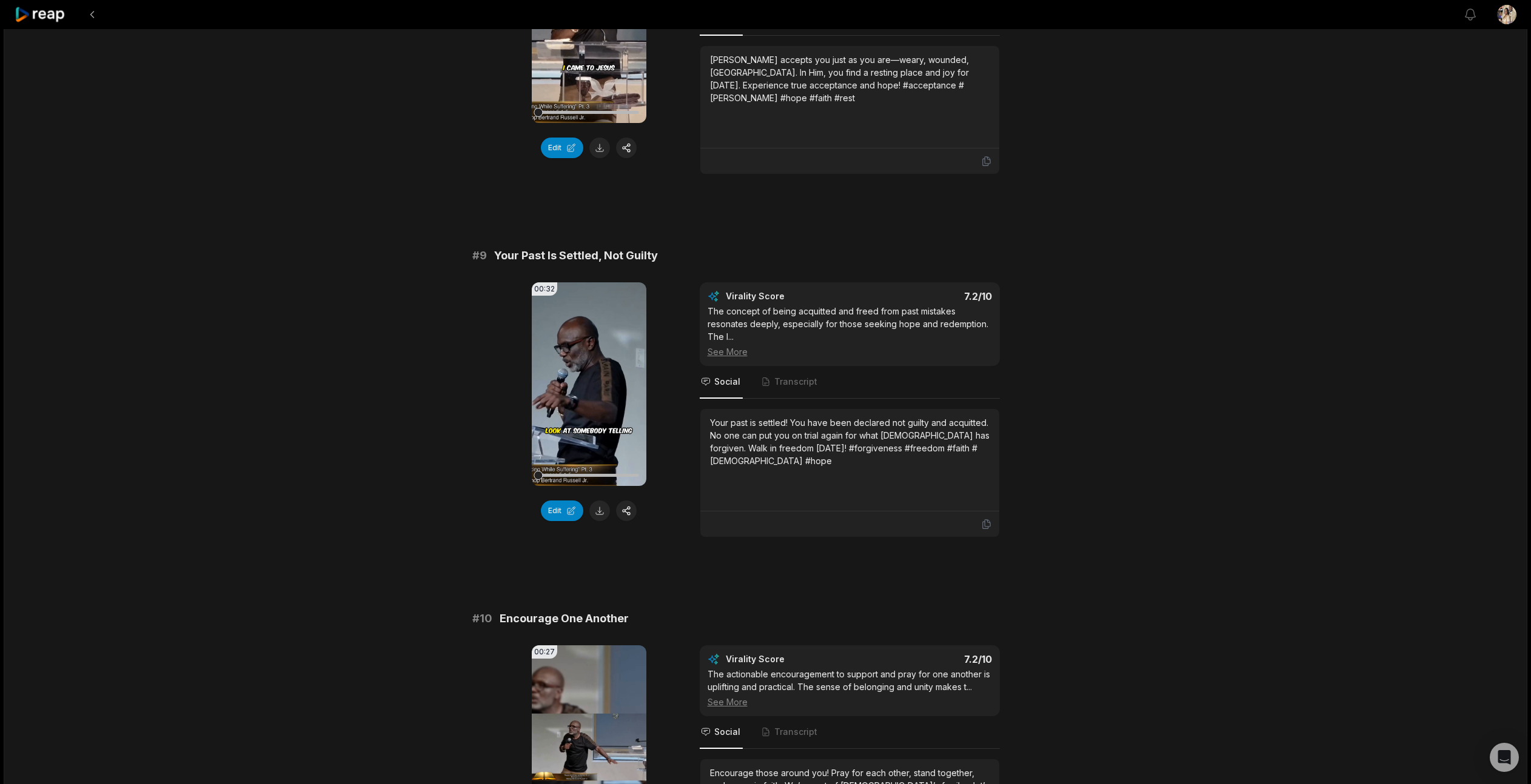
scroll to position [2955, 0]
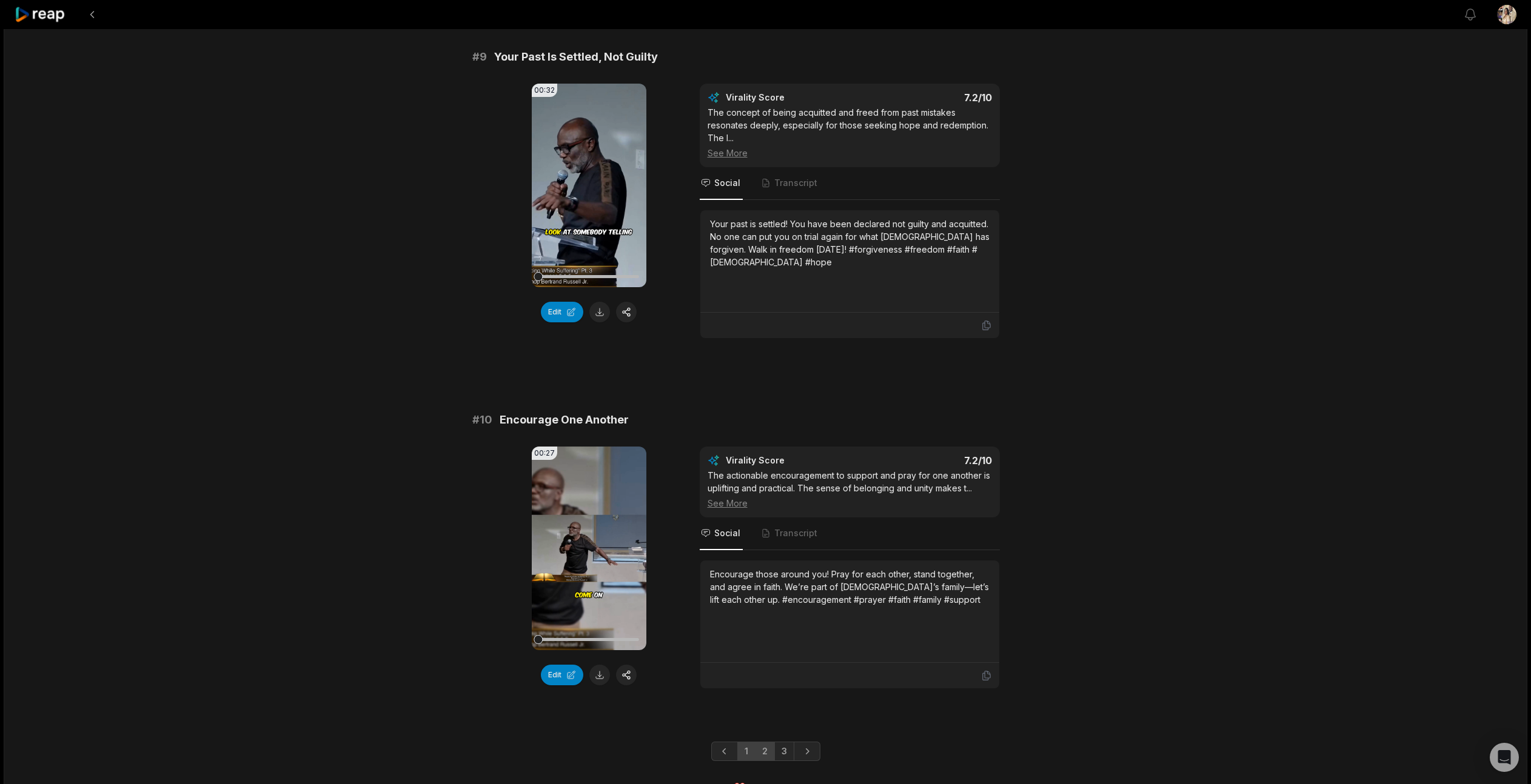
click at [766, 742] on link "2" at bounding box center [765, 752] width 20 height 20
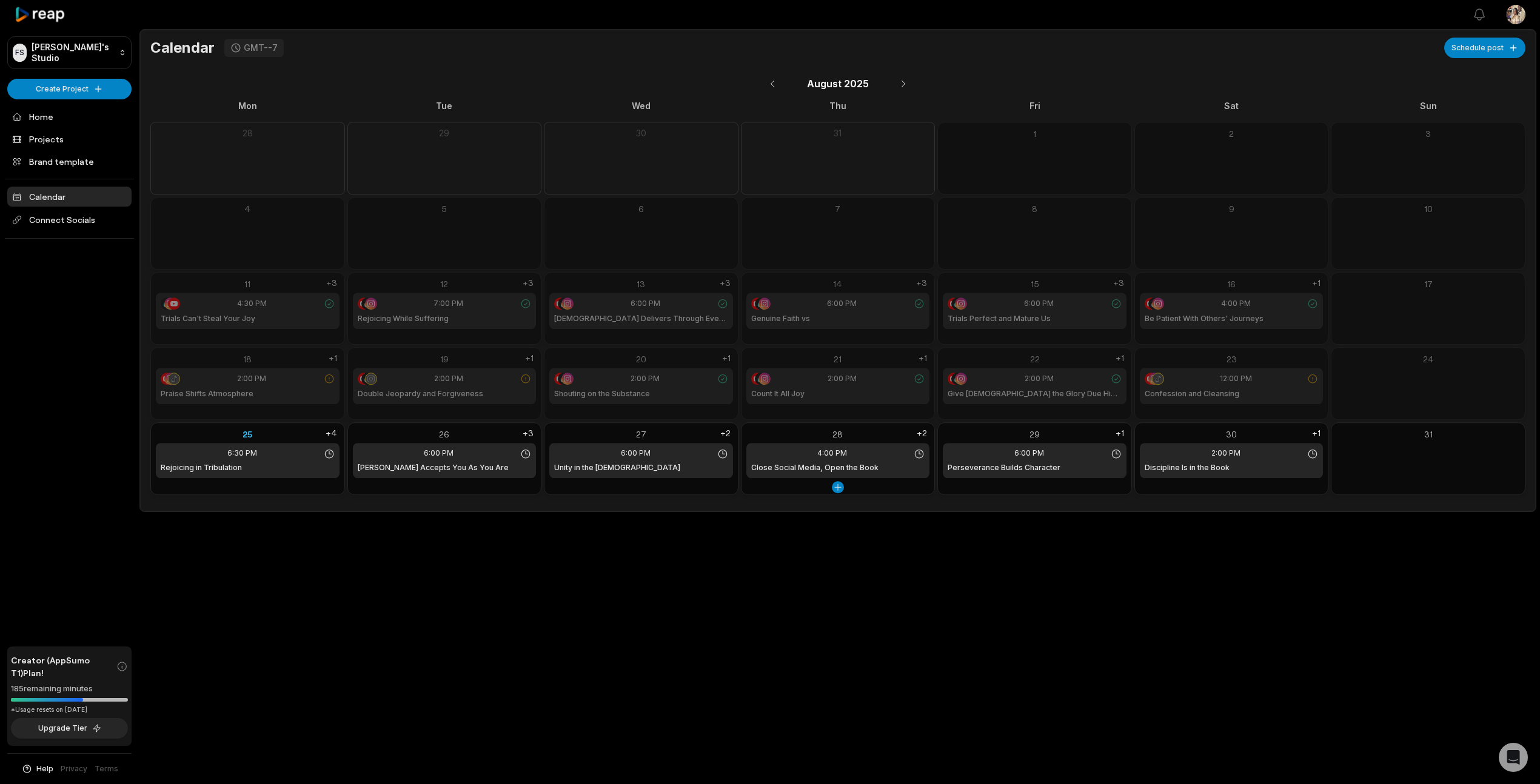
click at [837, 433] on div "28" at bounding box center [838, 434] width 184 height 13
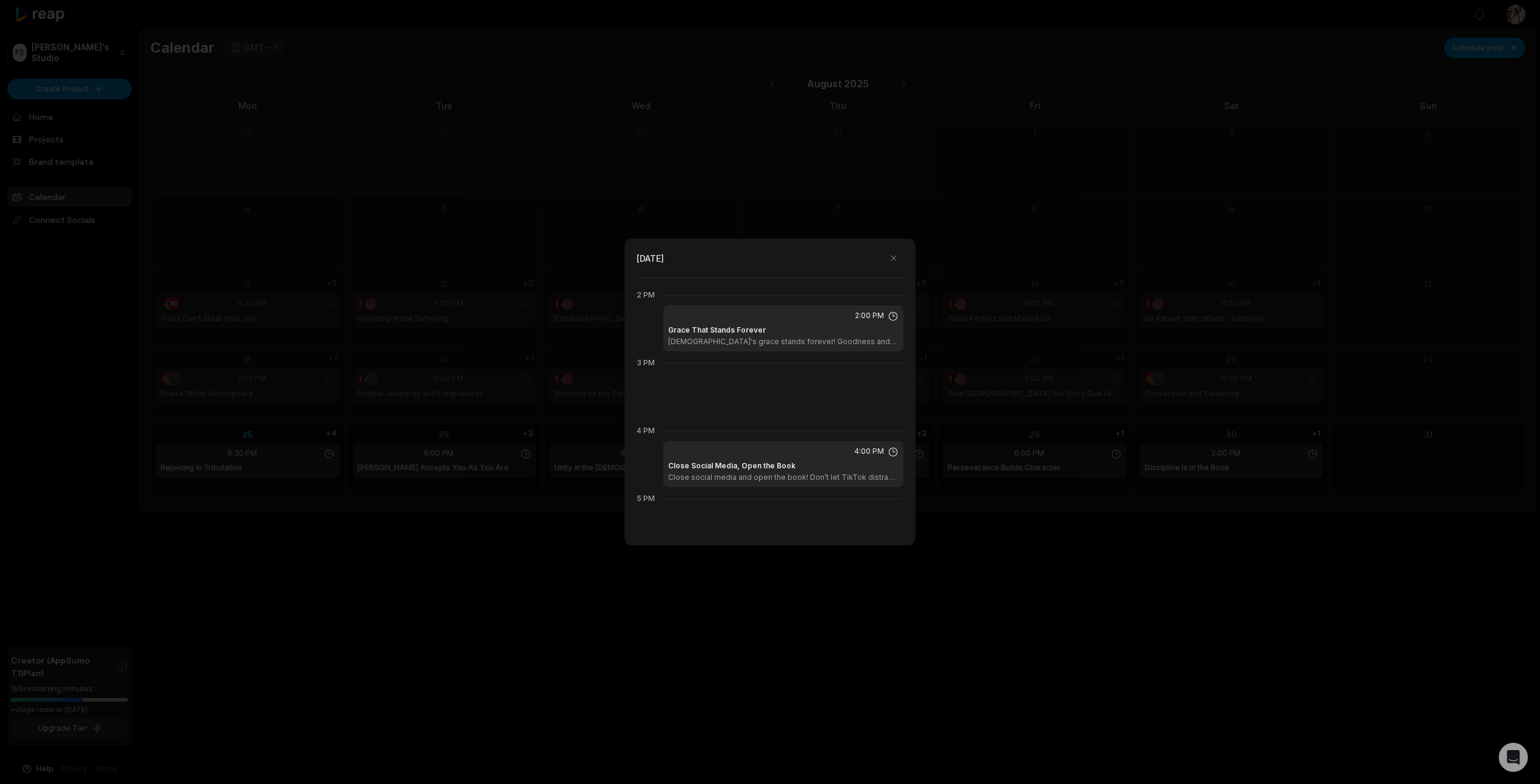
scroll to position [946, 0]
click at [891, 261] on button "button" at bounding box center [894, 258] width 20 height 20
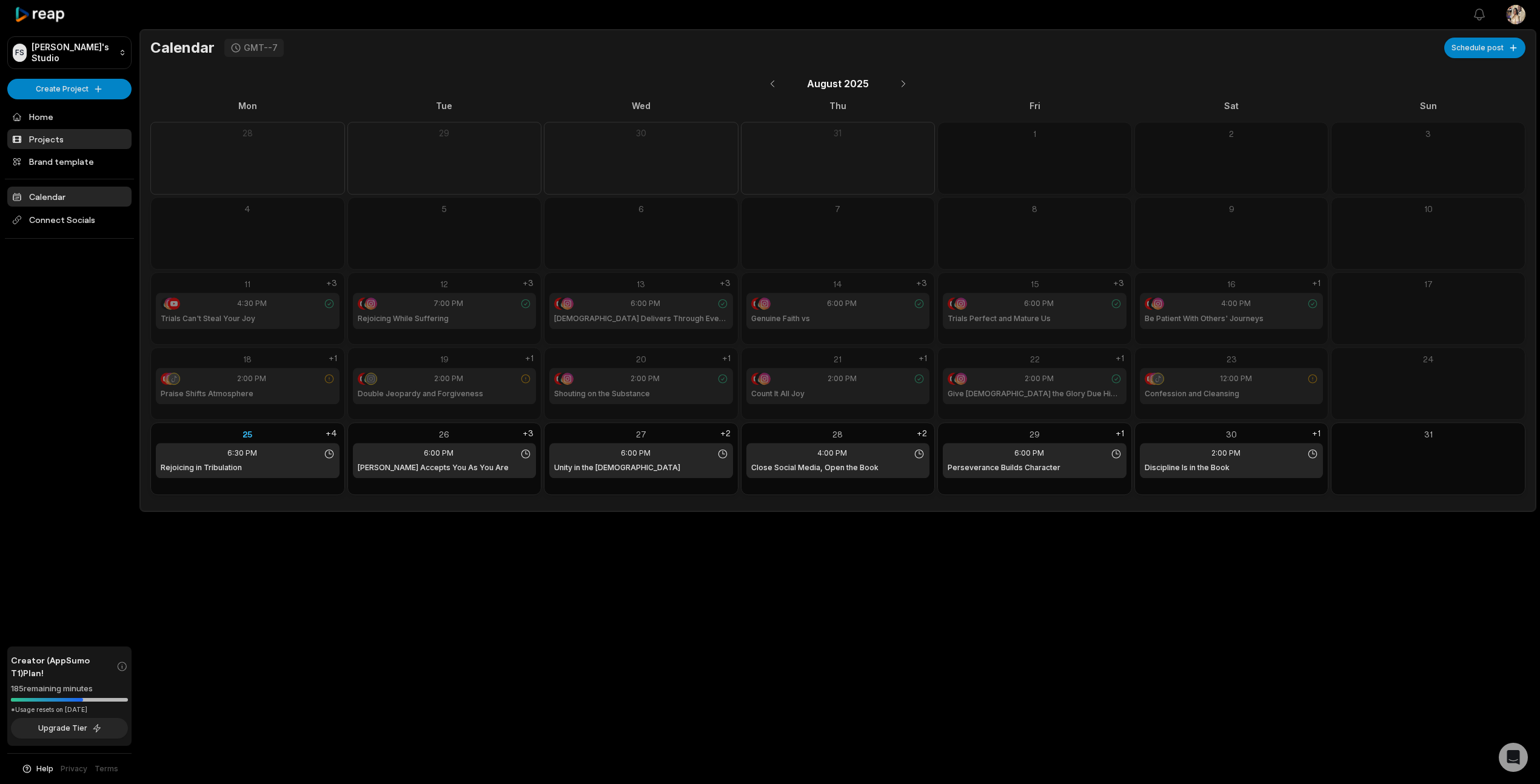
click at [36, 135] on link "Projects" at bounding box center [69, 139] width 124 height 20
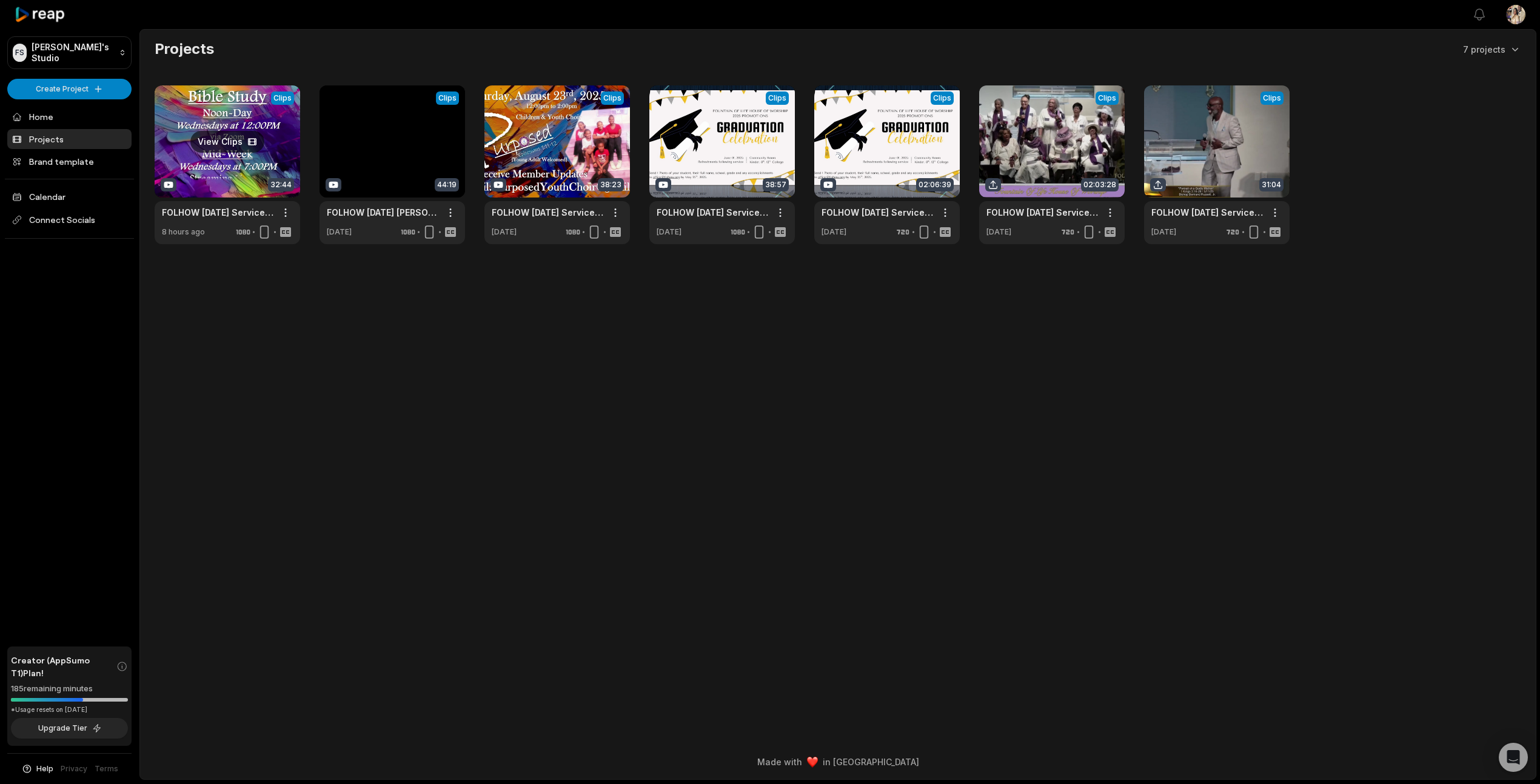
click at [229, 145] on link at bounding box center [227, 164] width 146 height 159
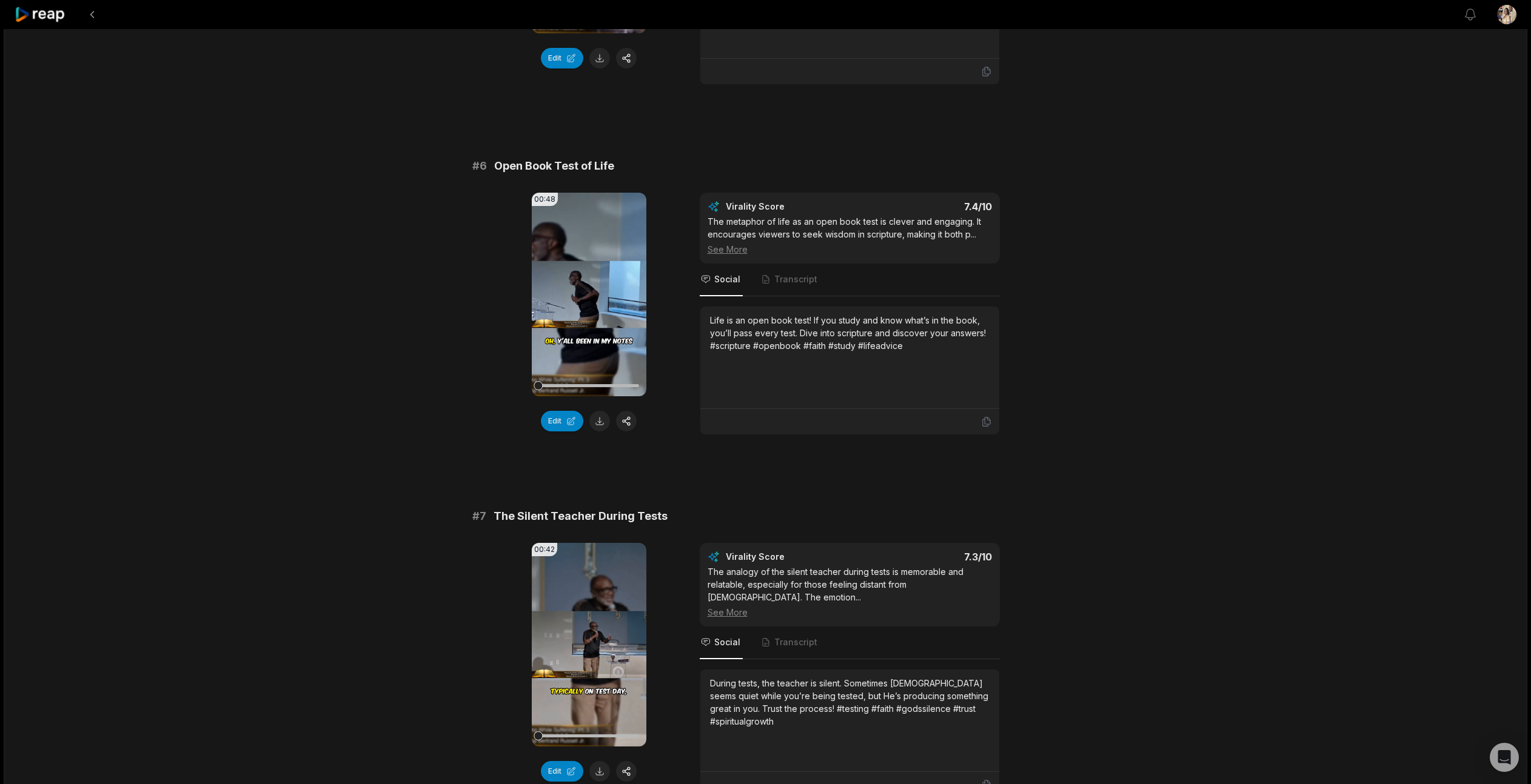
scroll to position [2955, 0]
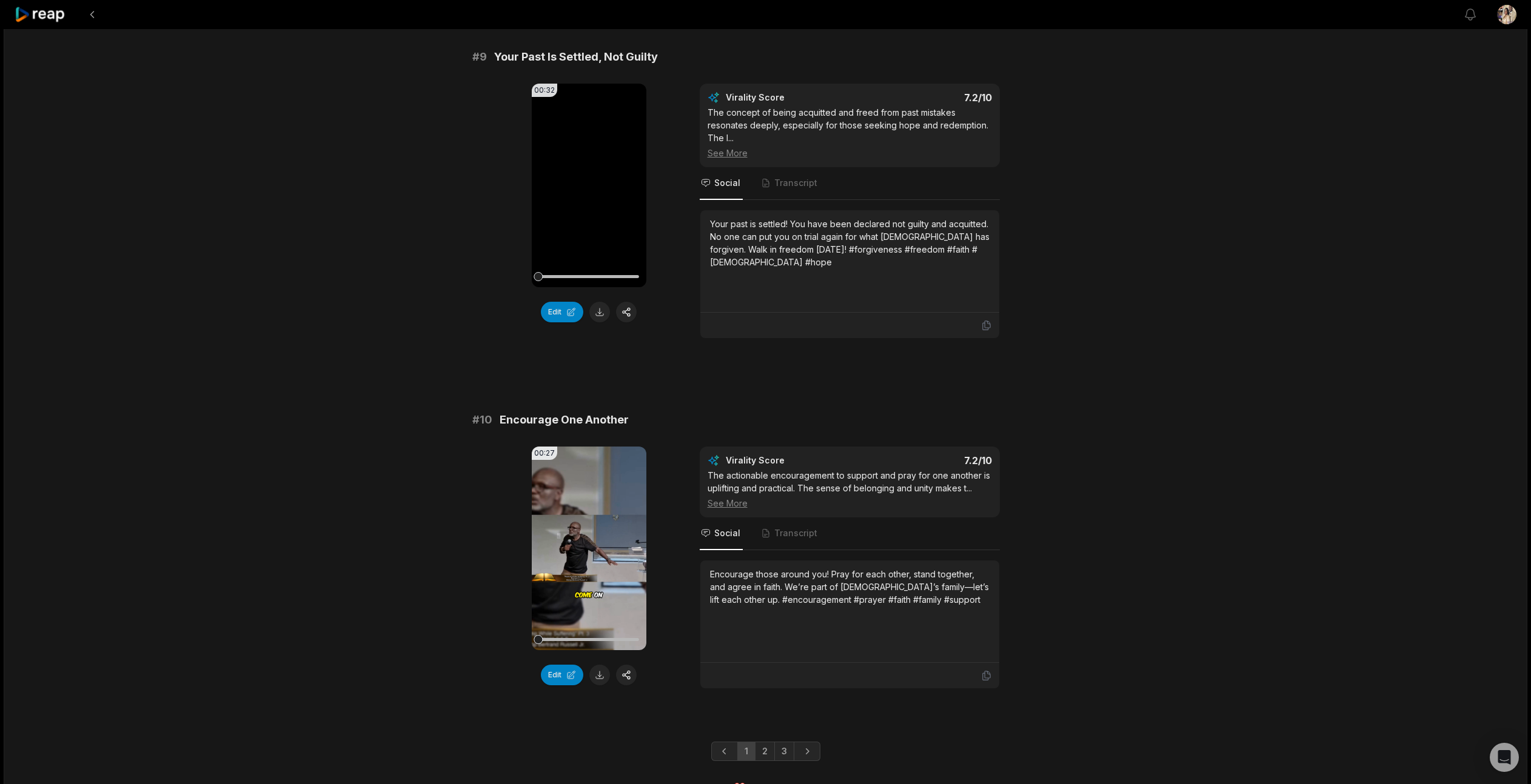
click at [766, 742] on link "2" at bounding box center [765, 752] width 20 height 20
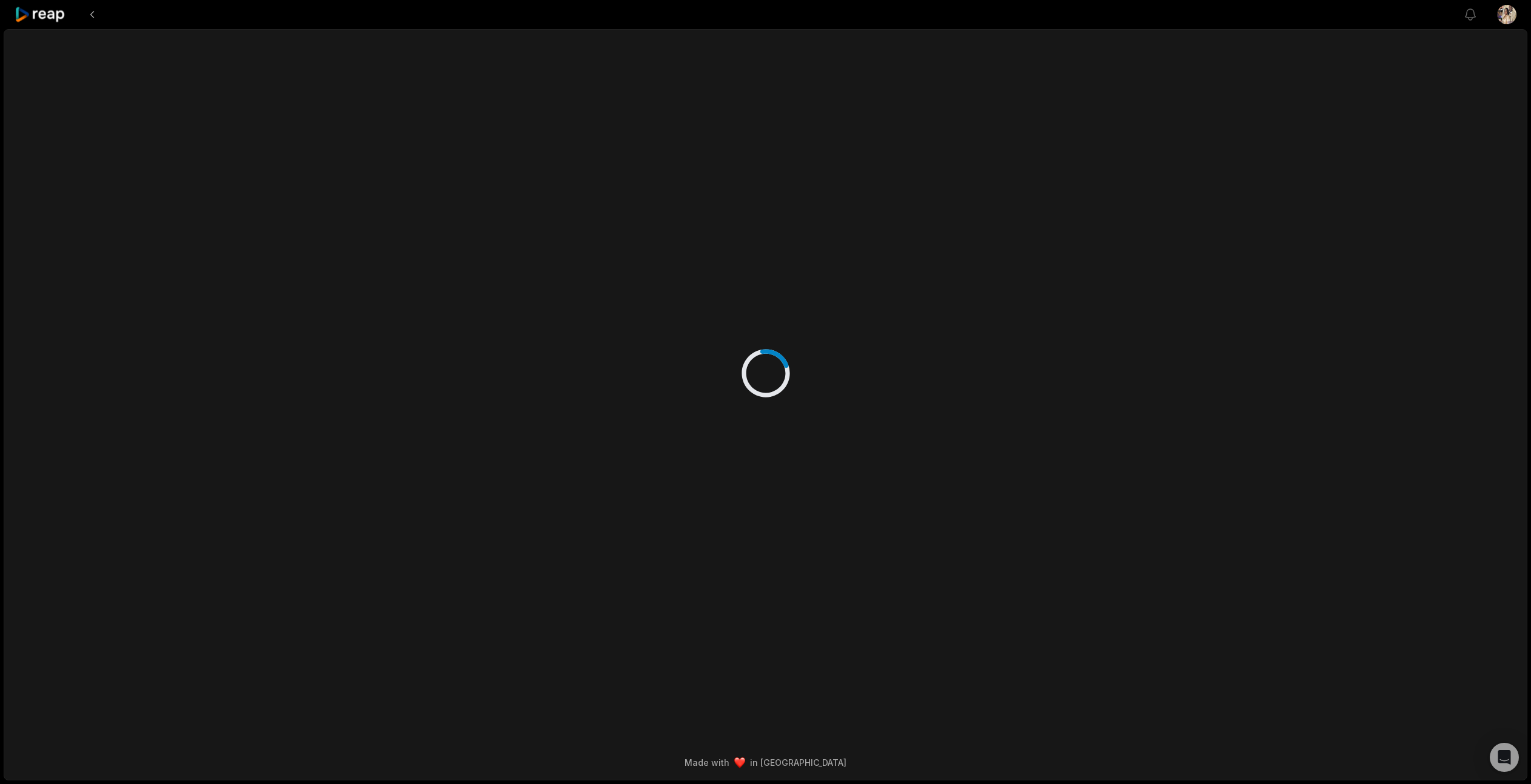
scroll to position [0, 0]
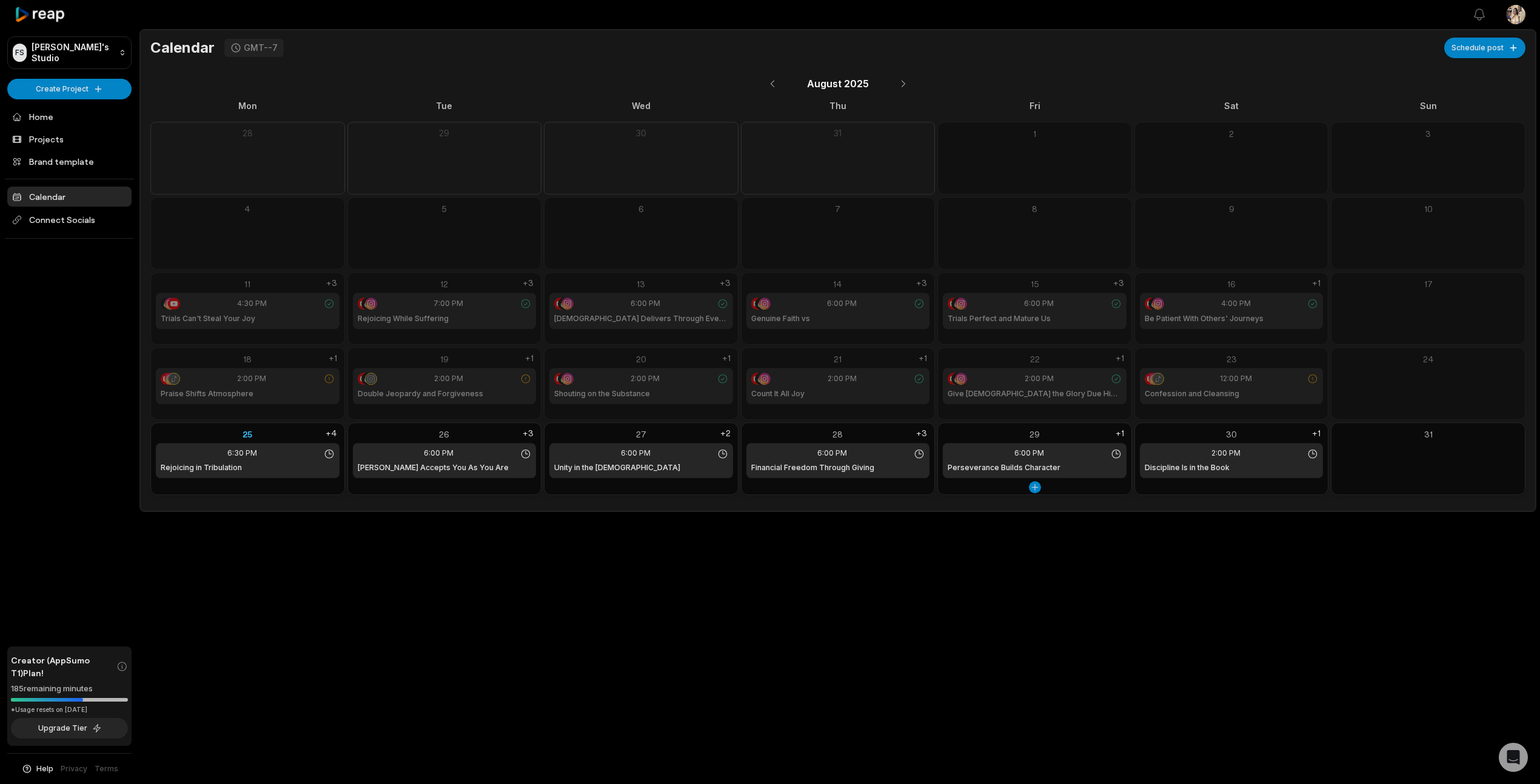
click at [1035, 434] on div "29" at bounding box center [1035, 434] width 184 height 13
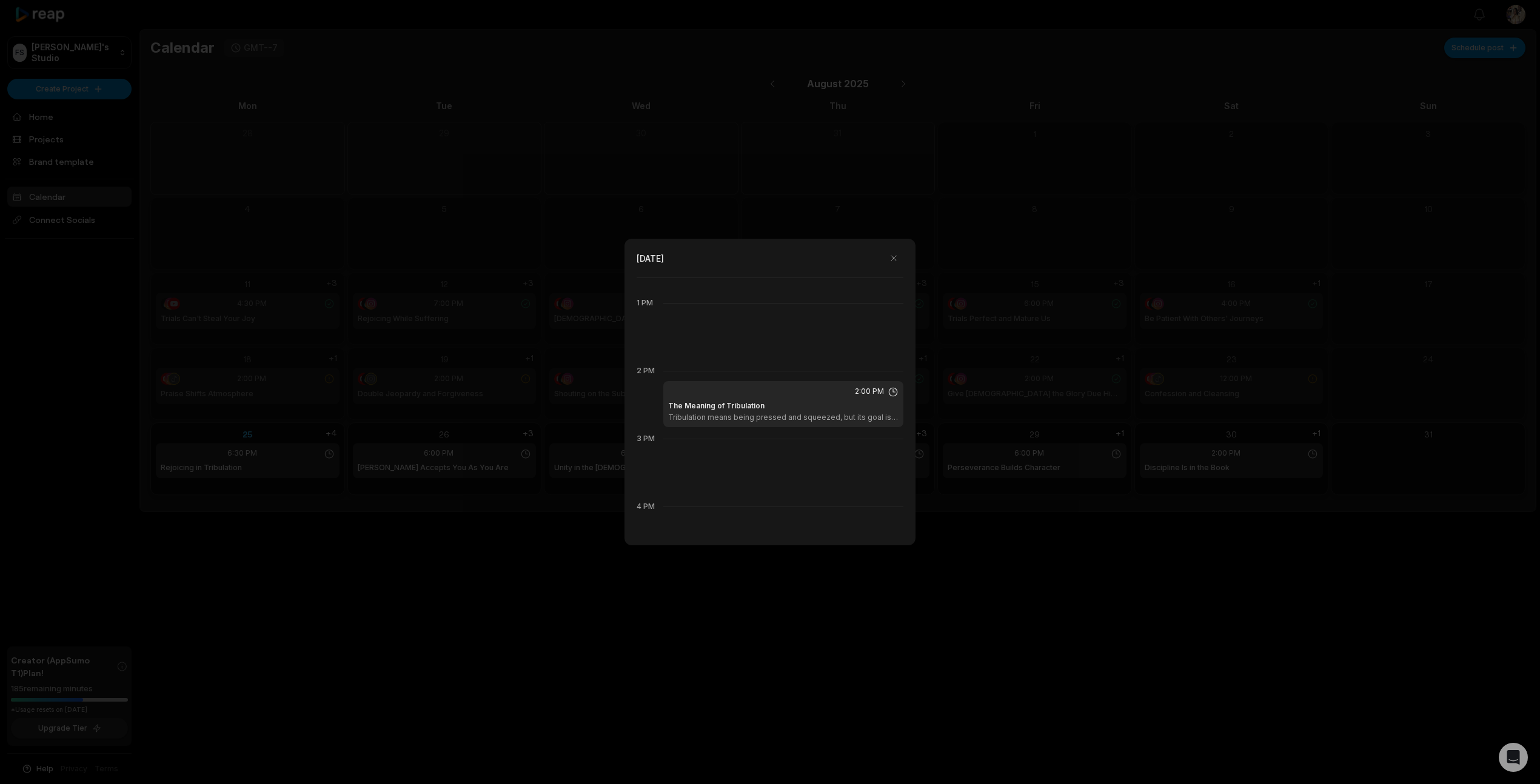
scroll to position [886, 0]
click at [894, 259] on button "button" at bounding box center [894, 258] width 20 height 20
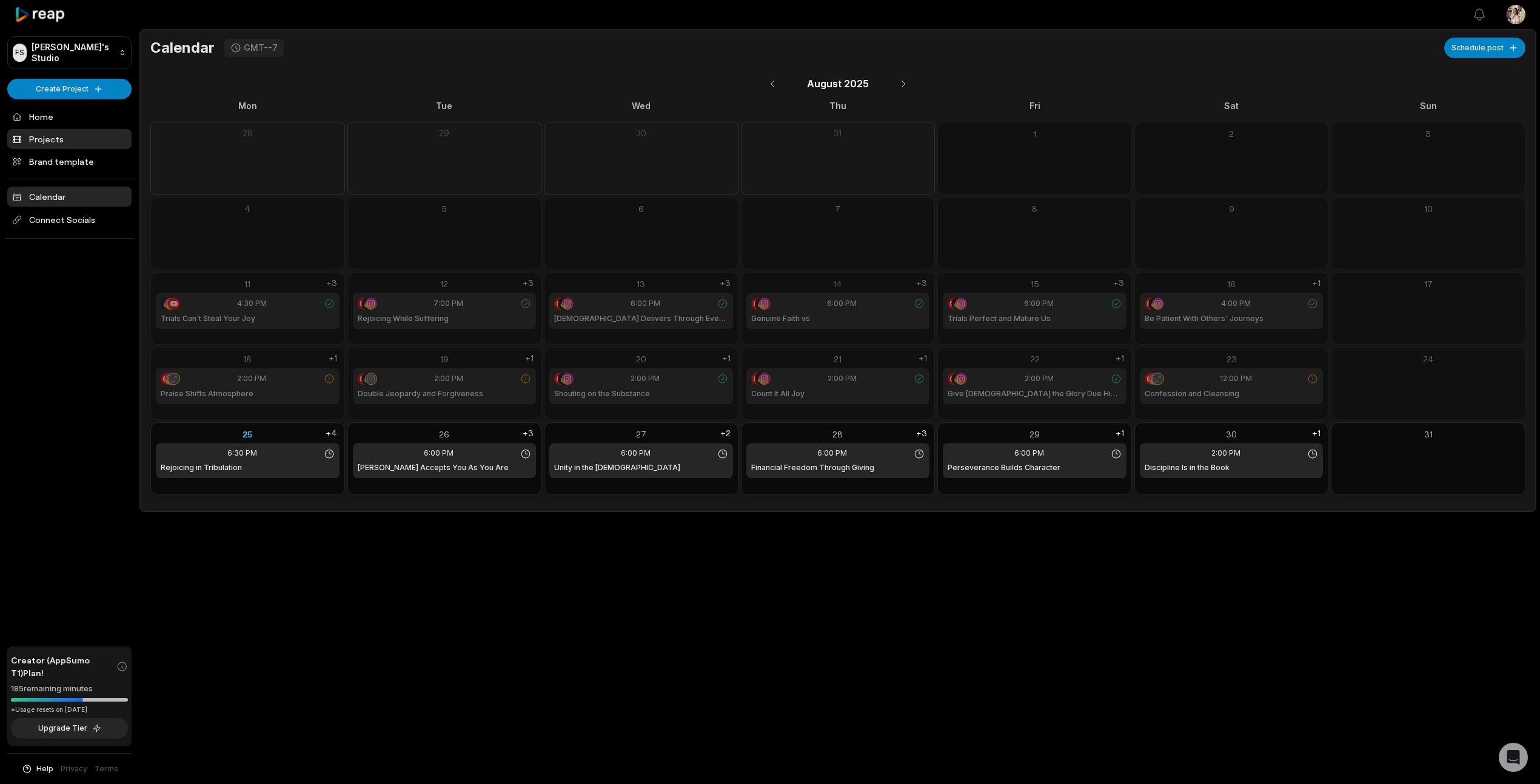
click at [43, 138] on link "Projects" at bounding box center [69, 139] width 124 height 20
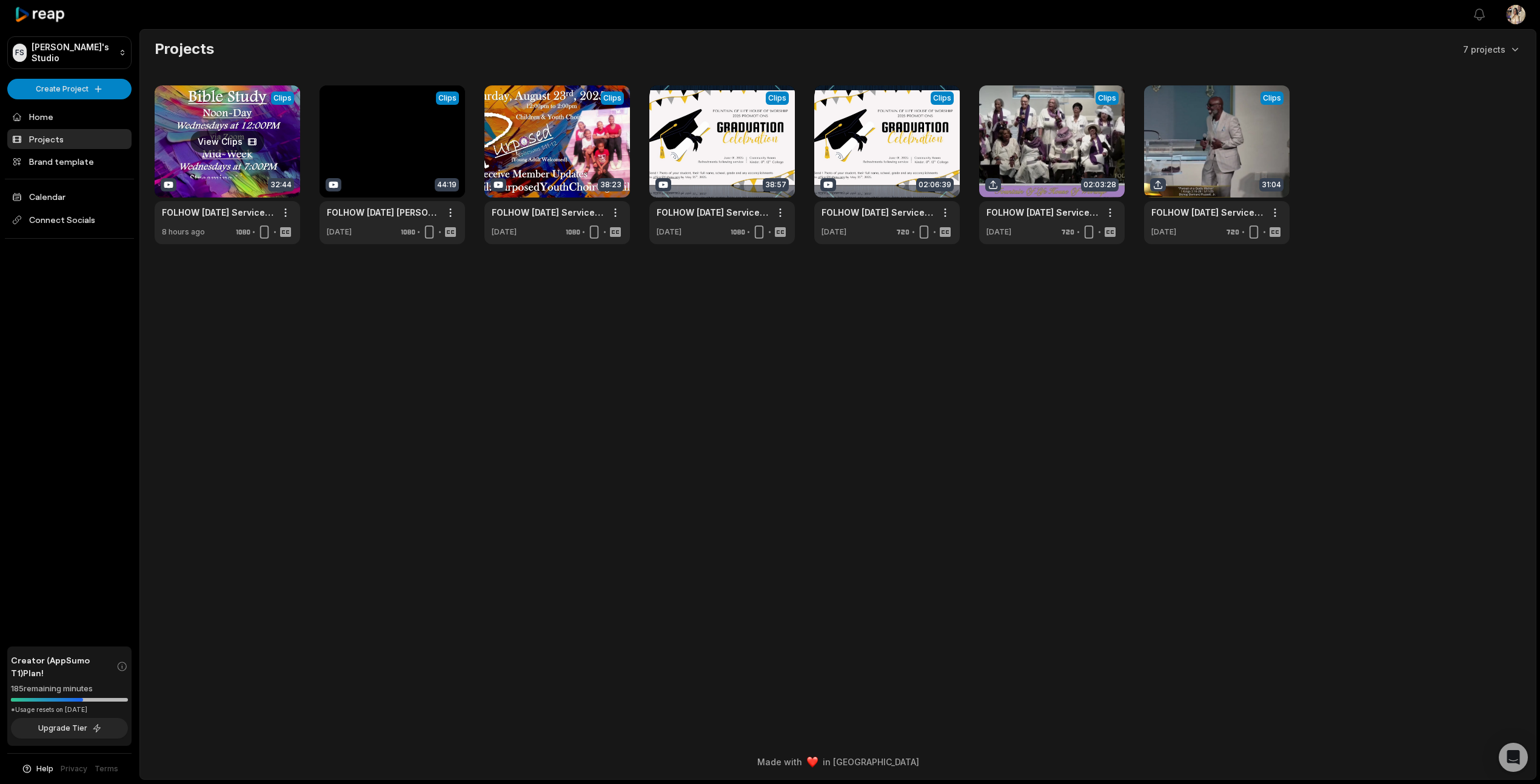
click at [224, 140] on link at bounding box center [227, 164] width 146 height 159
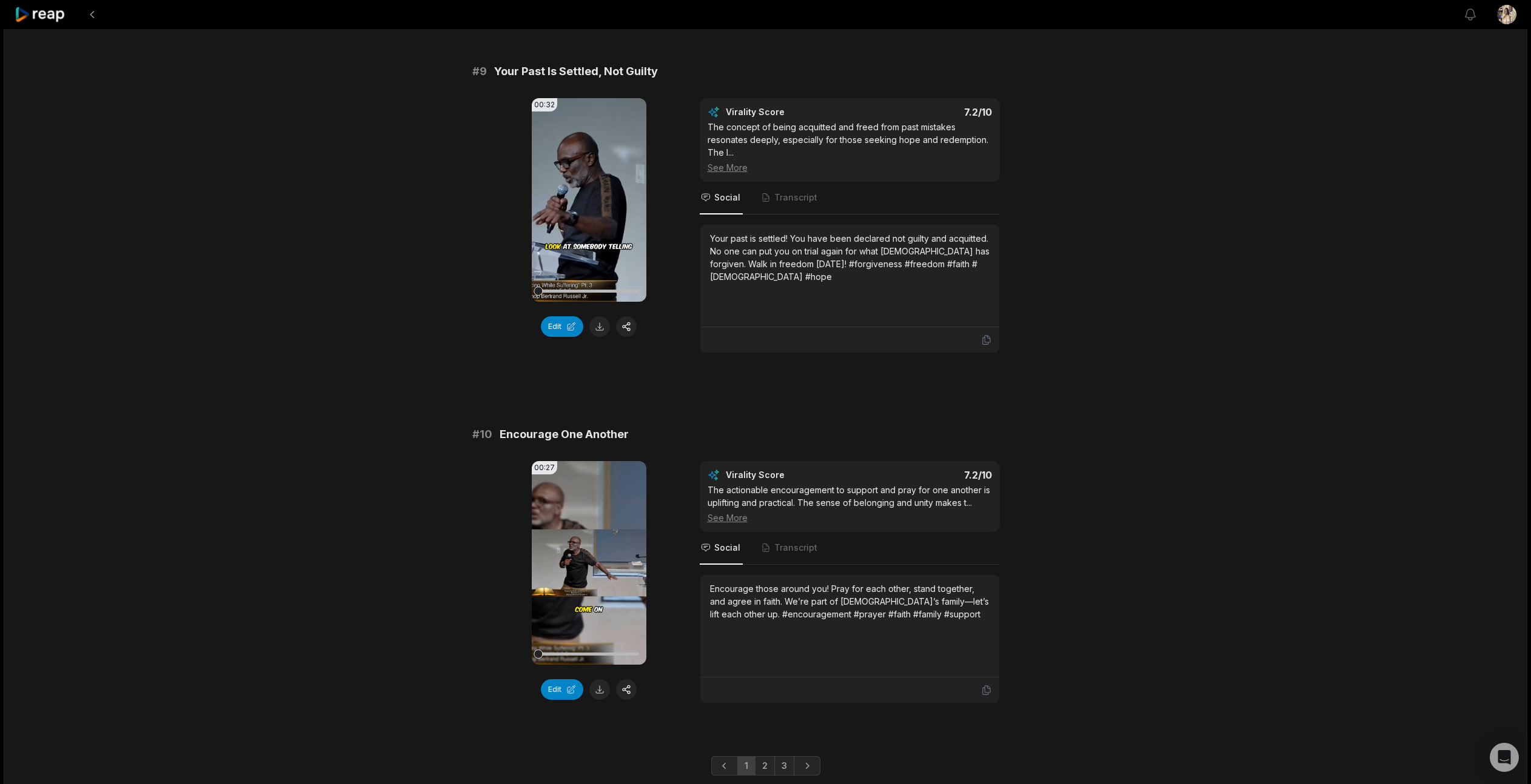
scroll to position [2955, 0]
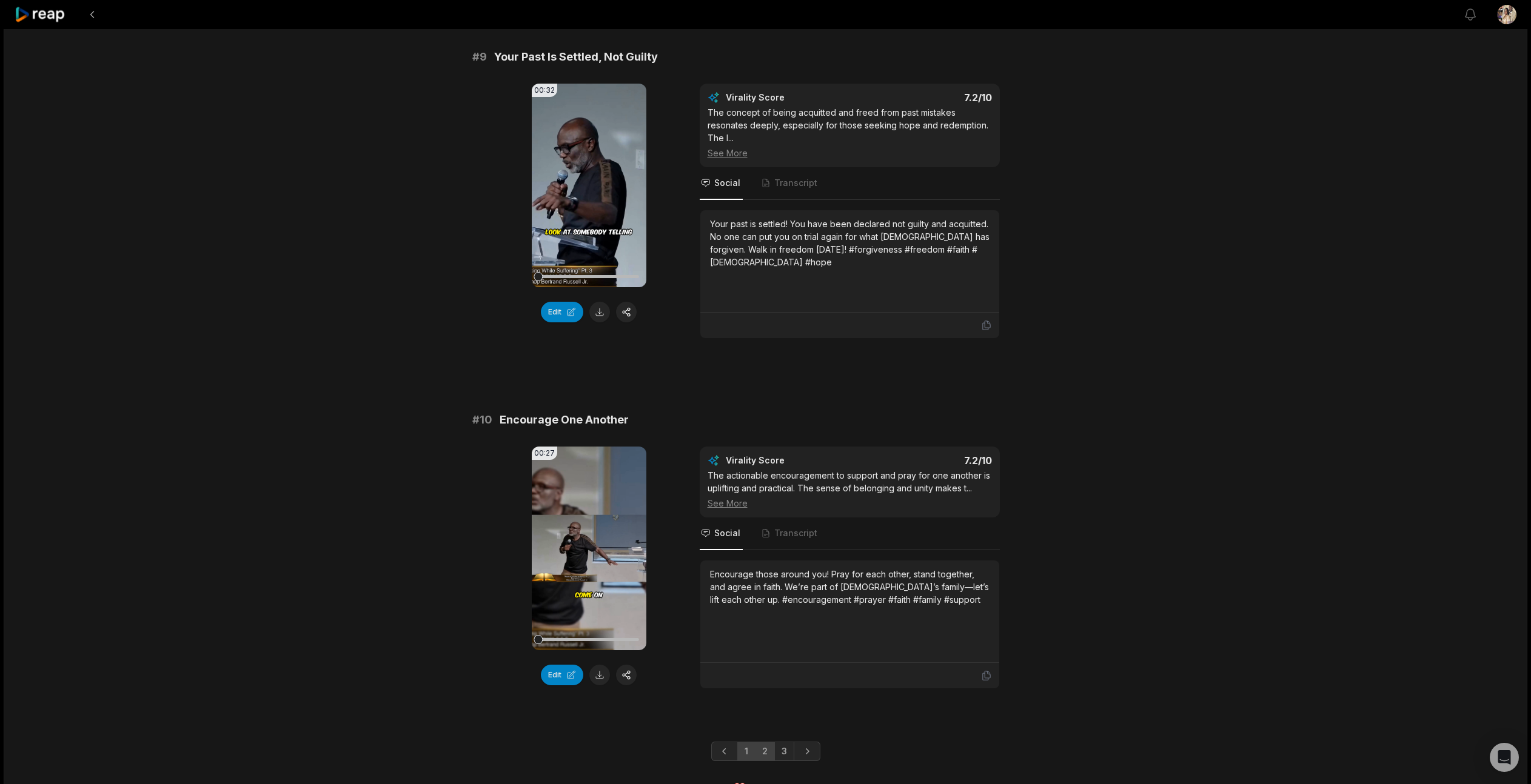
click at [766, 742] on link "2" at bounding box center [765, 752] width 20 height 20
